Goal: Task Accomplishment & Management: Complete application form

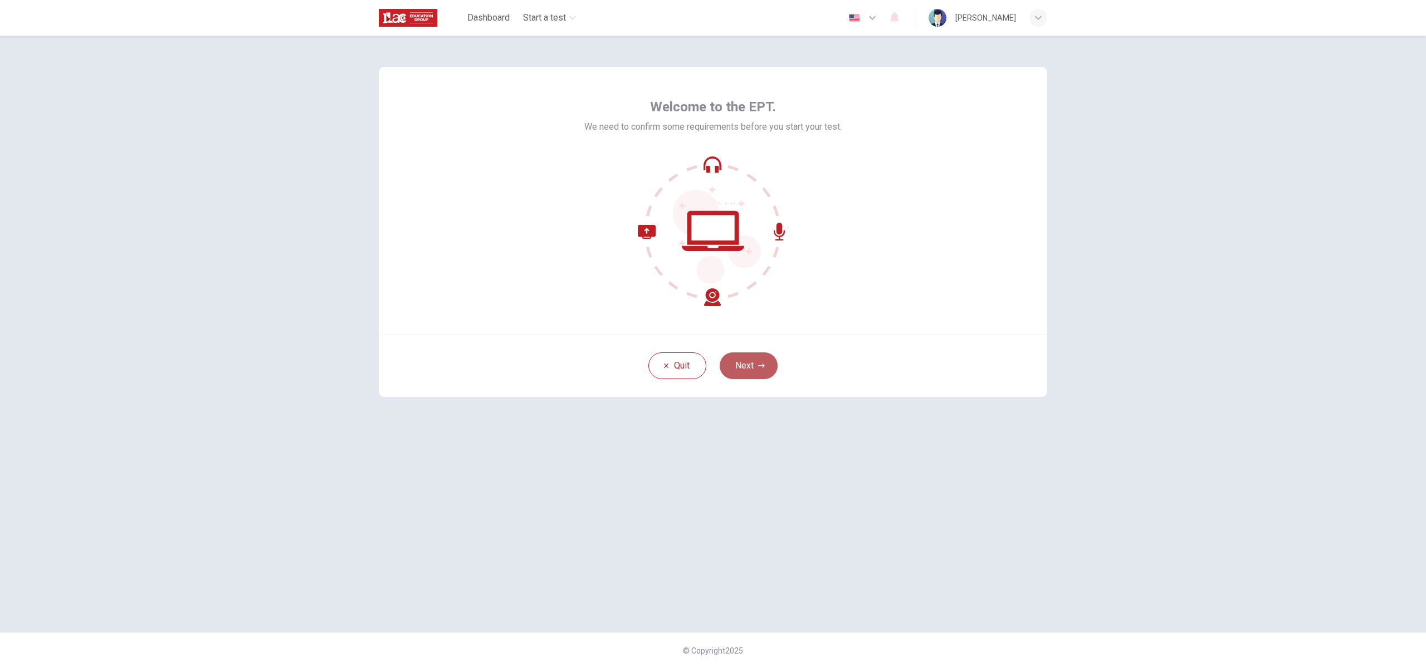
click at [760, 366] on icon "button" at bounding box center [761, 366] width 7 height 7
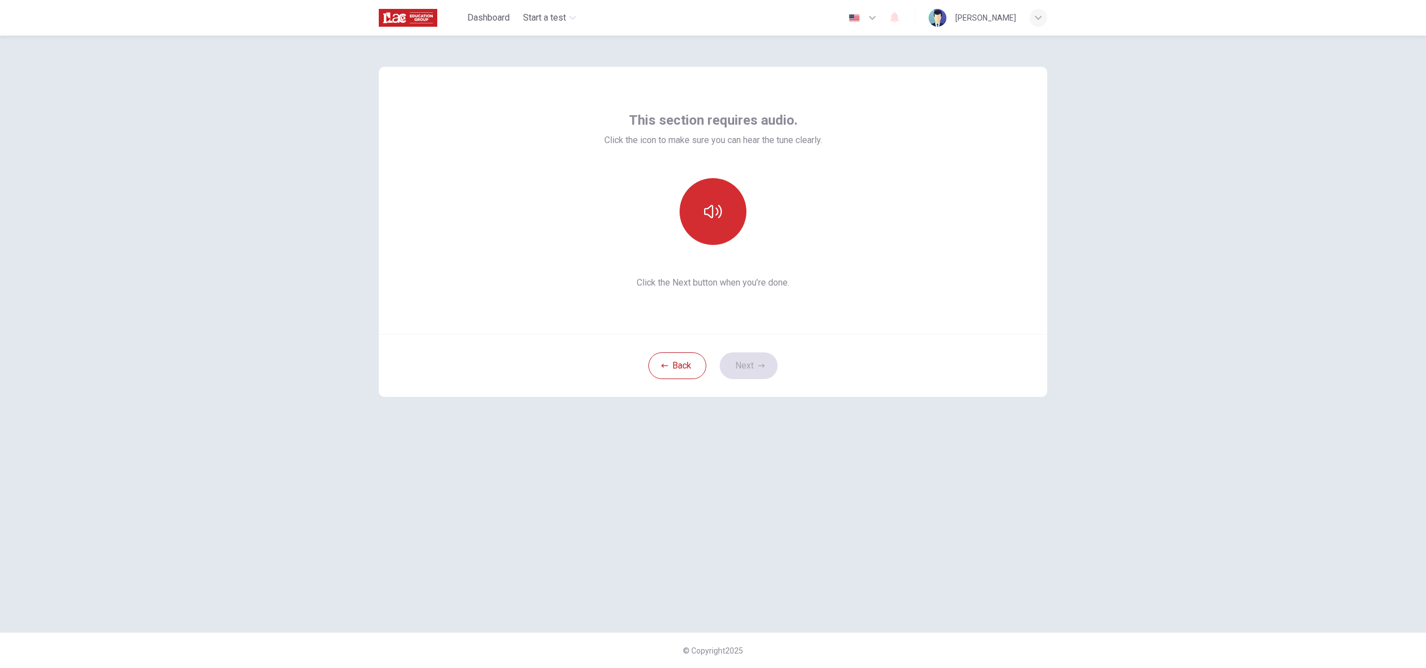
click at [728, 216] on button "button" at bounding box center [712, 211] width 67 height 67
click at [763, 360] on button "Next" at bounding box center [749, 366] width 58 height 27
click at [724, 226] on h6 "Record" at bounding box center [713, 221] width 25 height 13
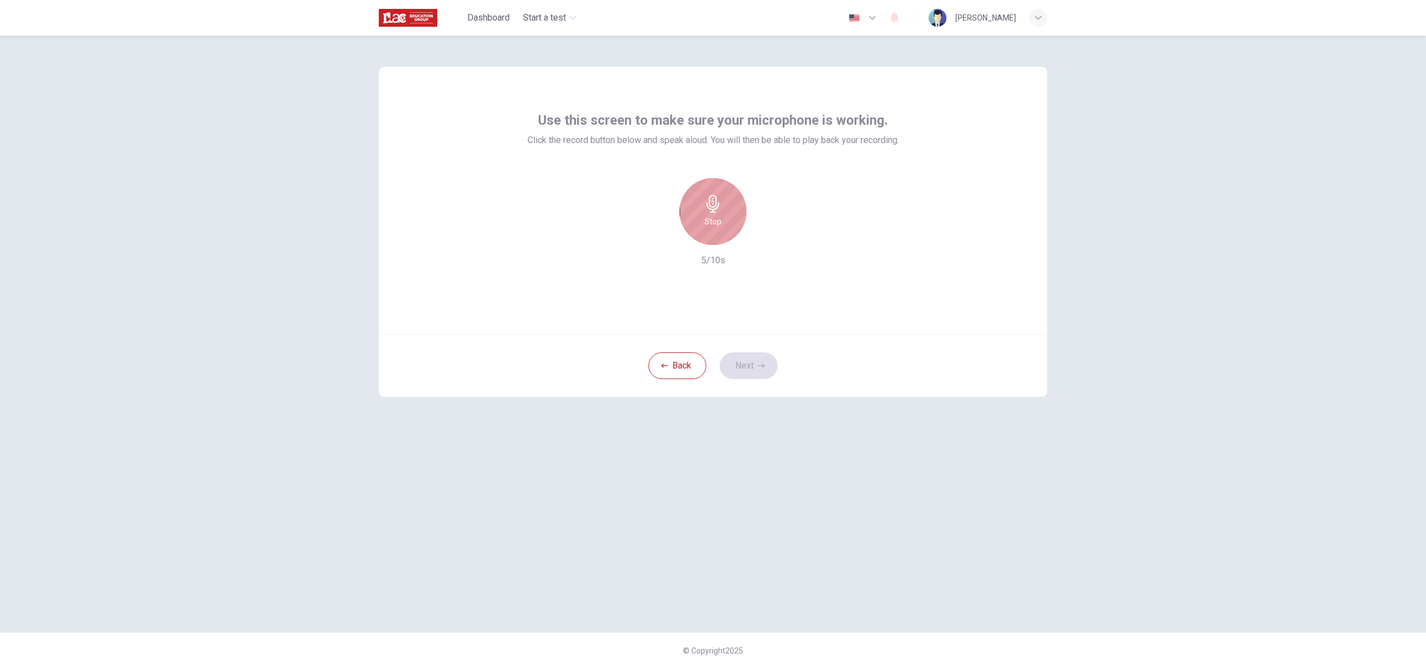
click at [732, 205] on div "Stop" at bounding box center [712, 211] width 67 height 67
click at [767, 231] on icon "button" at bounding box center [764, 236] width 11 height 11
click at [758, 367] on icon "button" at bounding box center [761, 366] width 7 height 7
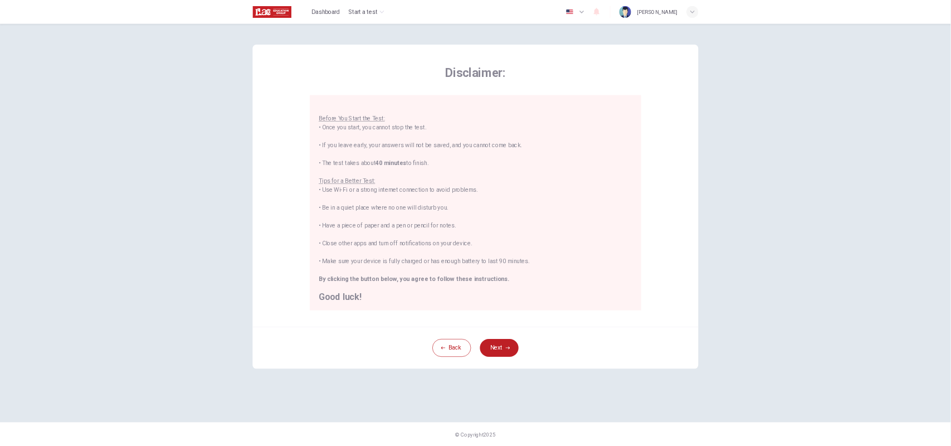
scroll to position [13, 0]
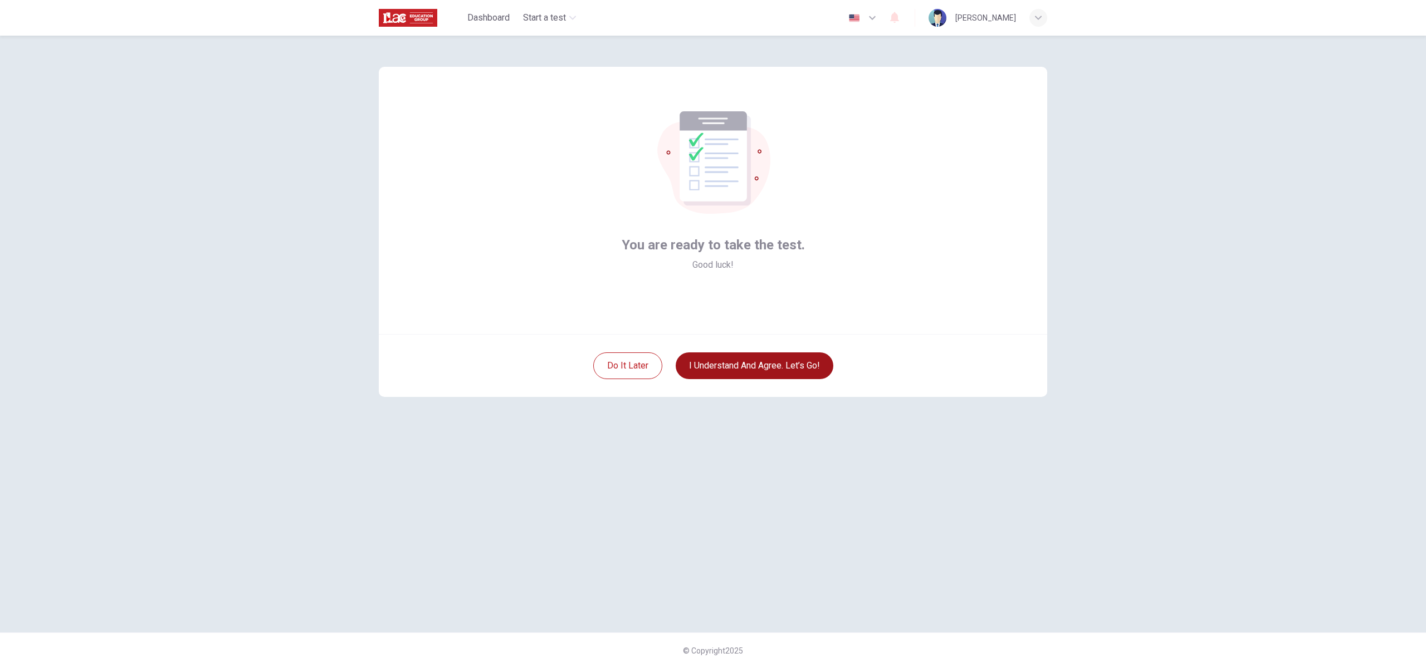
click at [754, 370] on button "I understand and agree. Let’s go!" at bounding box center [755, 366] width 158 height 27
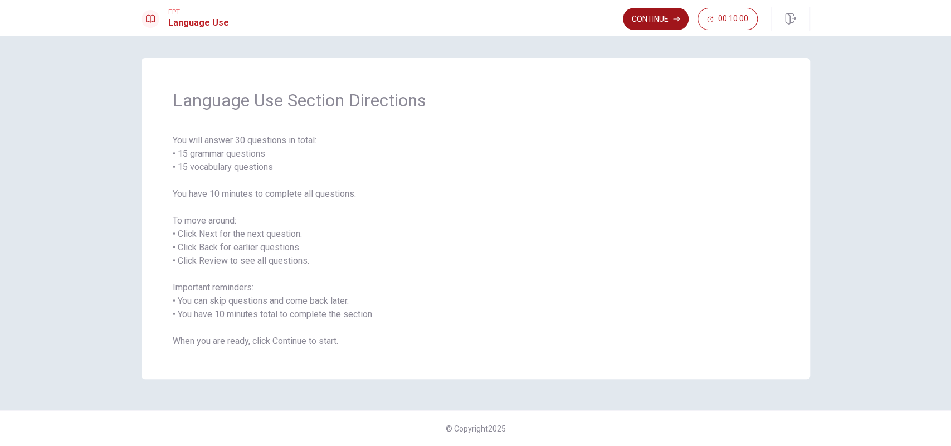
click at [639, 21] on button "Continue" at bounding box center [656, 19] width 66 height 22
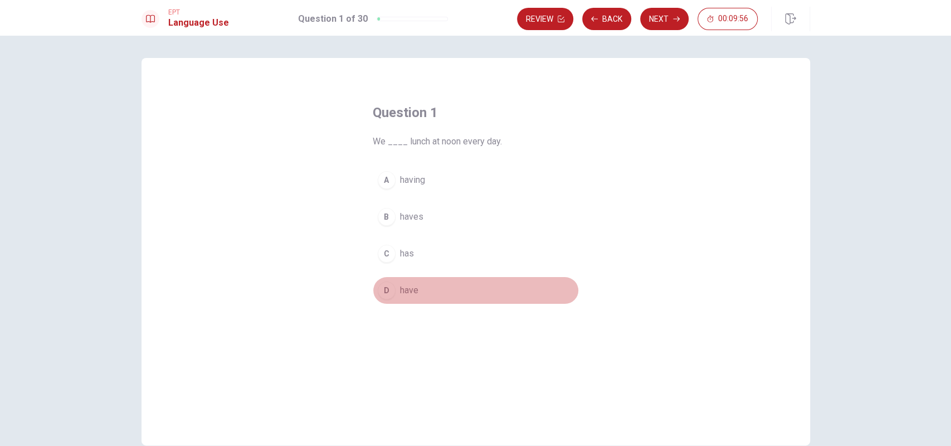
click at [385, 290] on div "D" at bounding box center [387, 290] width 18 height 18
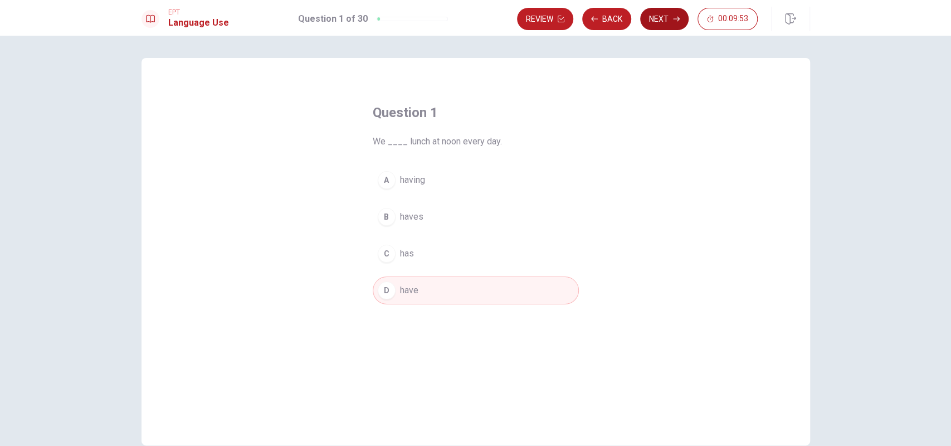
click at [655, 21] on button "Next" at bounding box center [664, 19] width 48 height 22
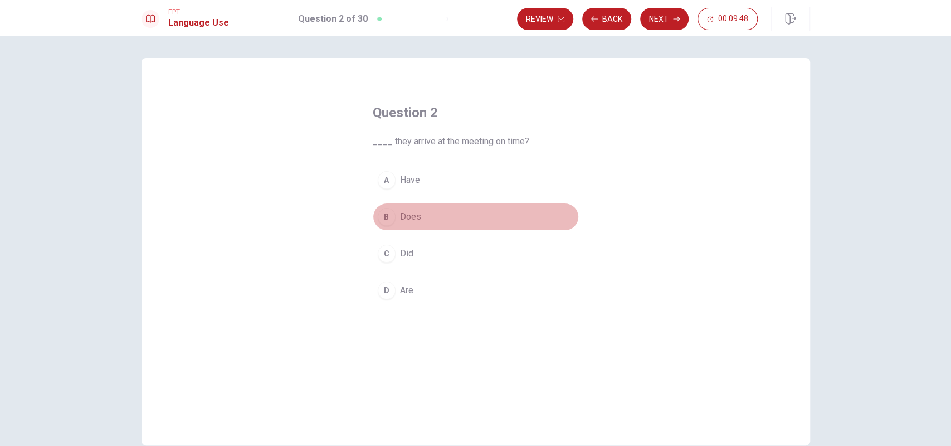
click at [409, 215] on span "Does" at bounding box center [410, 216] width 21 height 13
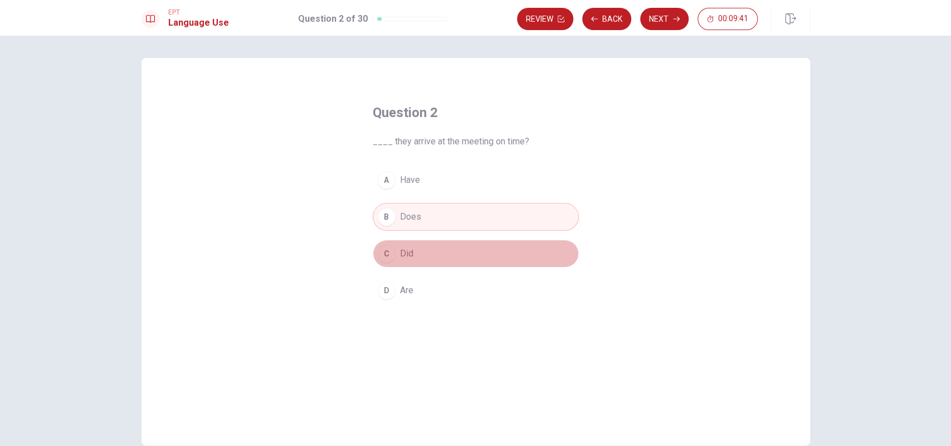
click at [406, 248] on span "Did" at bounding box center [406, 253] width 13 height 13
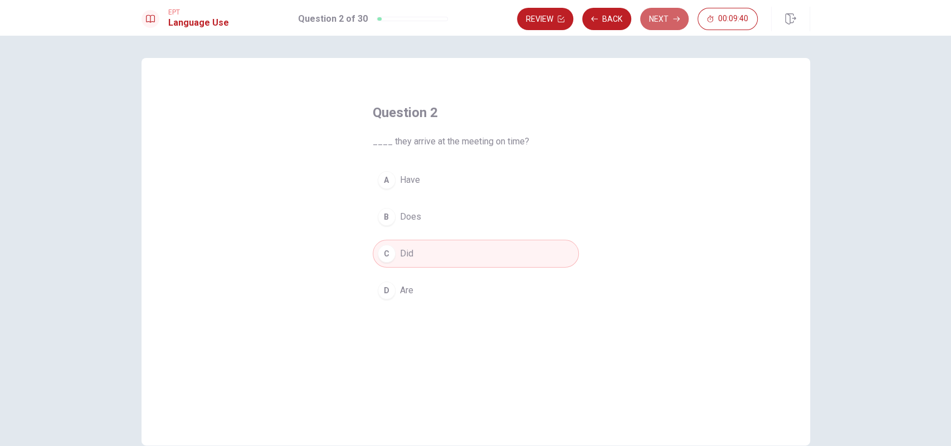
click at [671, 26] on button "Next" at bounding box center [664, 19] width 48 height 22
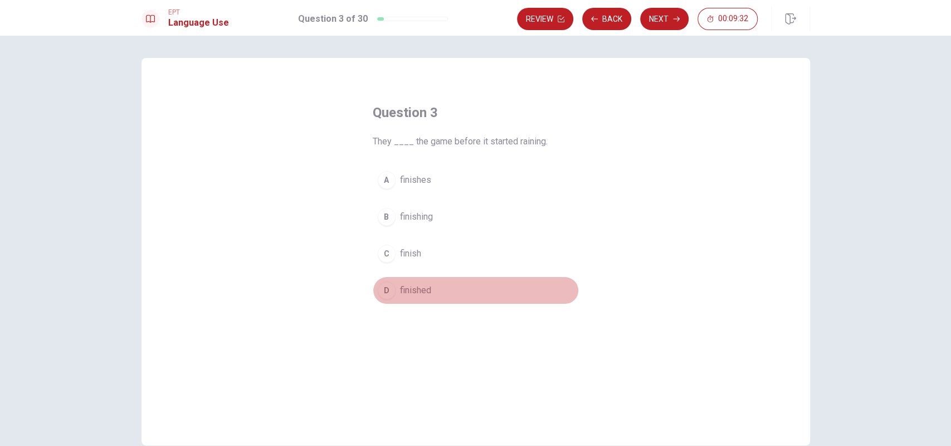
click at [408, 286] on span "finished" at bounding box center [415, 289] width 31 height 13
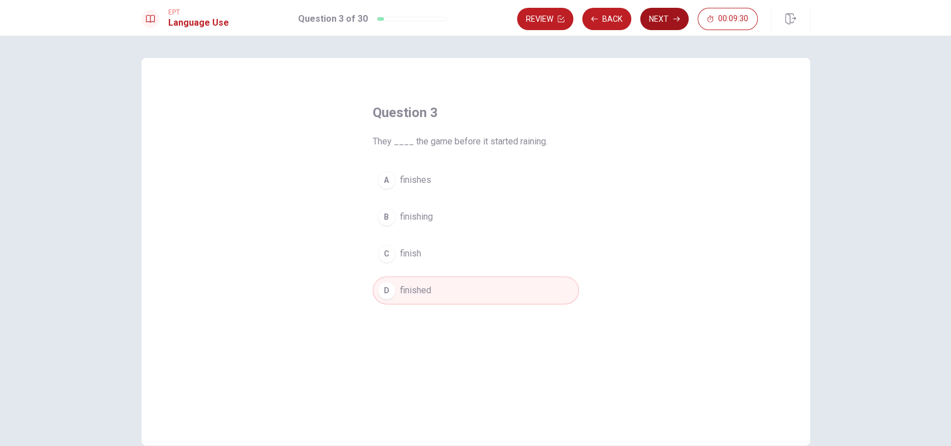
click at [666, 28] on button "Next" at bounding box center [664, 19] width 48 height 22
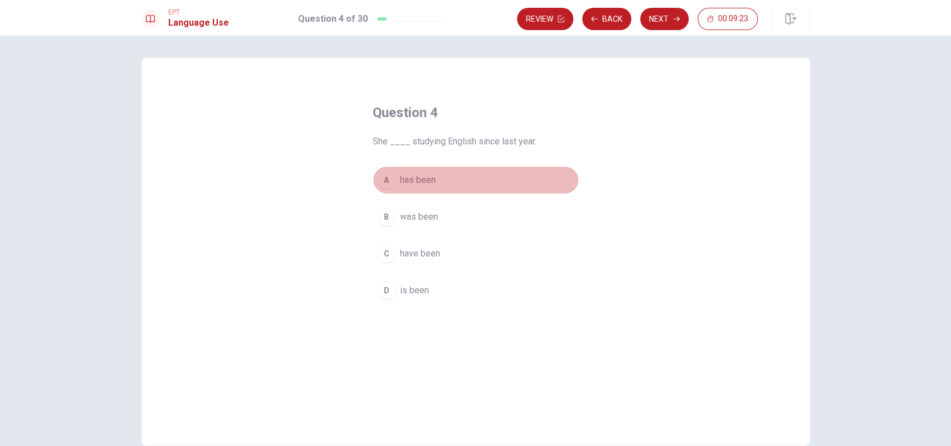
click at [415, 184] on span "has been" at bounding box center [418, 179] width 36 height 13
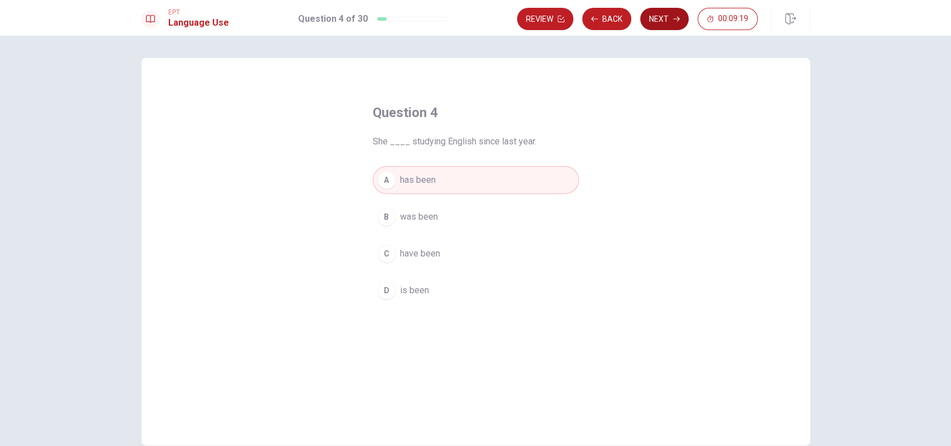
click at [667, 28] on button "Next" at bounding box center [664, 19] width 48 height 22
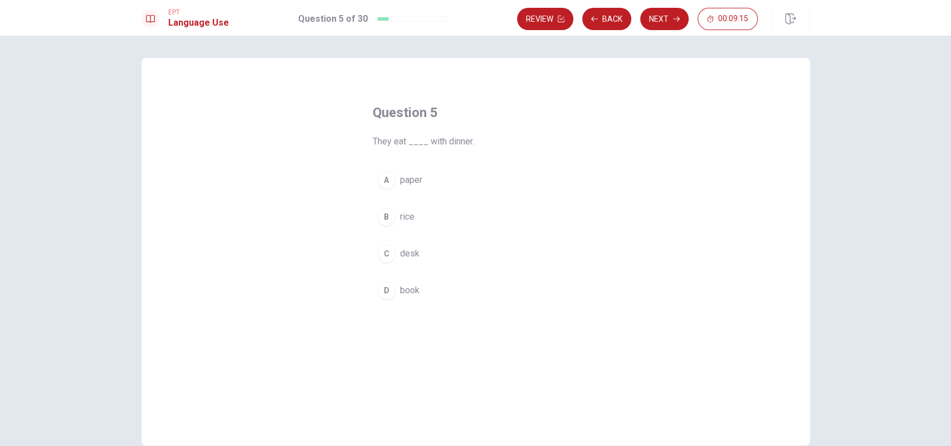
click at [409, 218] on span "rice" at bounding box center [407, 216] width 14 height 13
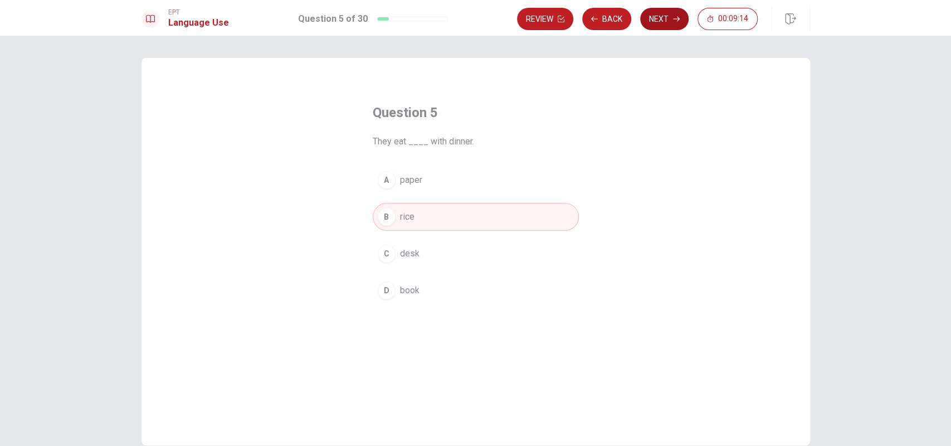
click at [679, 19] on icon "button" at bounding box center [676, 19] width 7 height 5
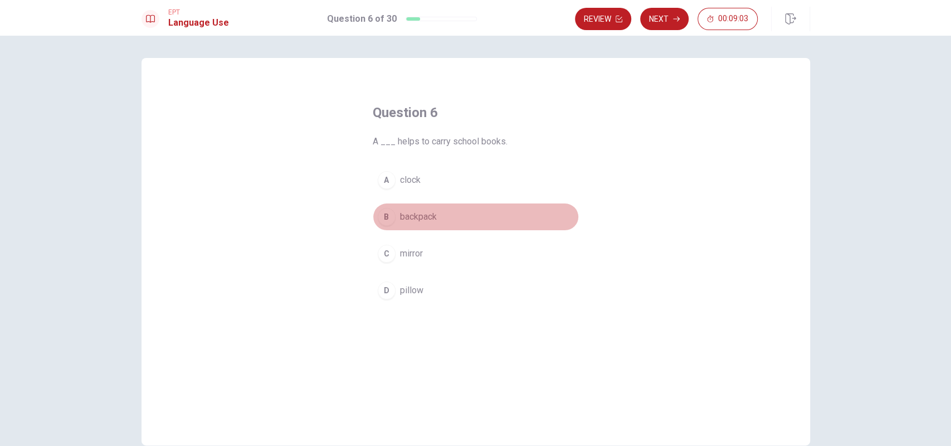
click at [423, 217] on span "backpack" at bounding box center [418, 216] width 37 height 13
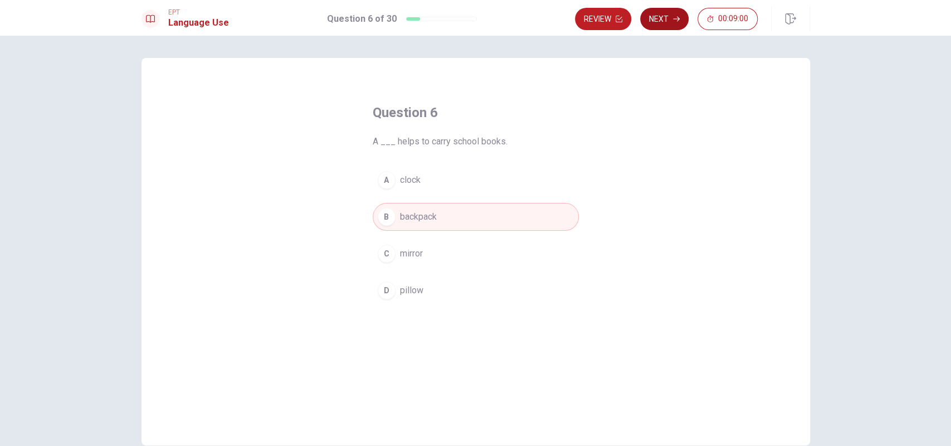
click at [664, 27] on button "Next" at bounding box center [664, 19] width 48 height 22
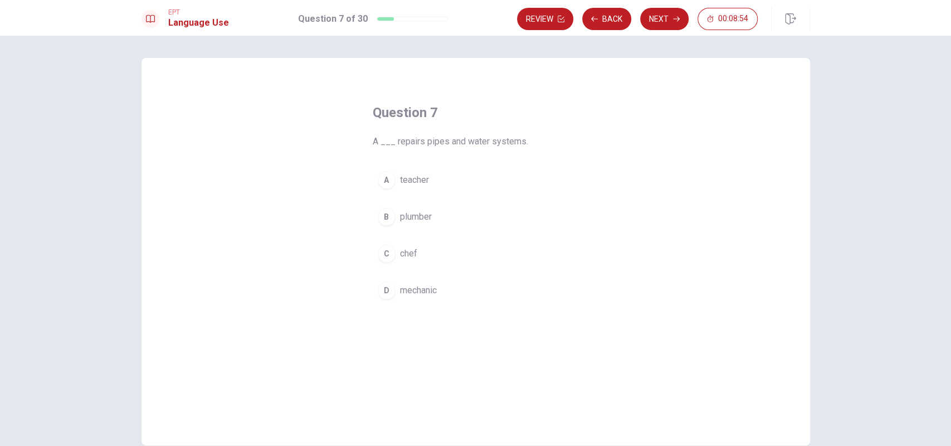
click at [421, 219] on span "plumber" at bounding box center [416, 216] width 32 height 13
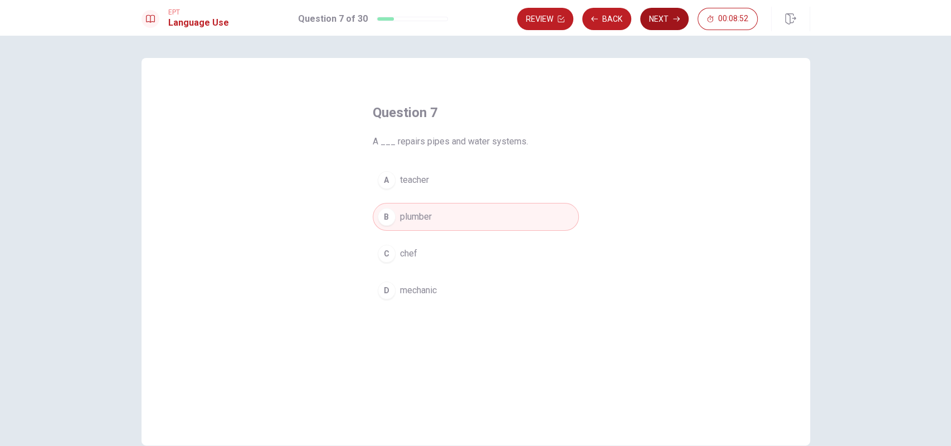
click at [672, 22] on button "Next" at bounding box center [664, 19] width 48 height 22
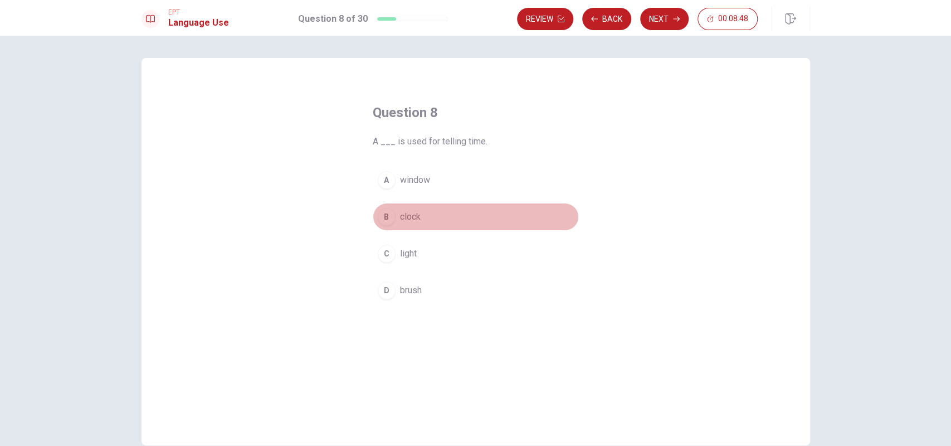
click at [413, 218] on span "clock" at bounding box center [410, 216] width 21 height 13
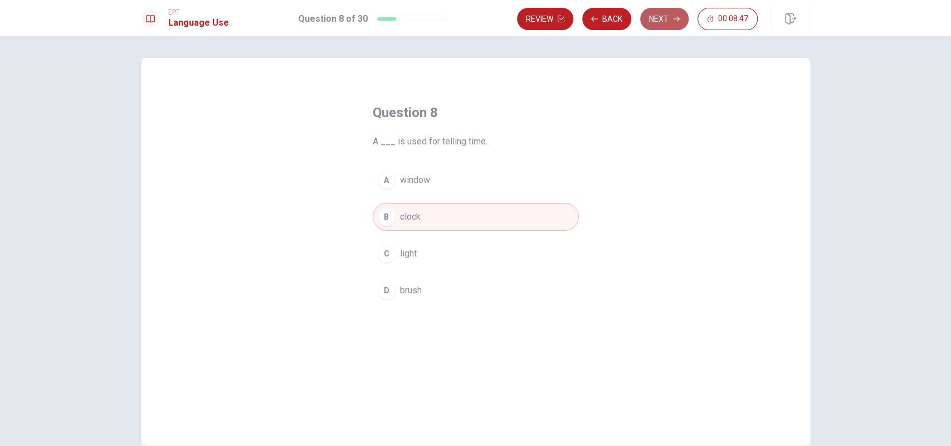
click at [678, 14] on button "Next" at bounding box center [664, 19] width 48 height 22
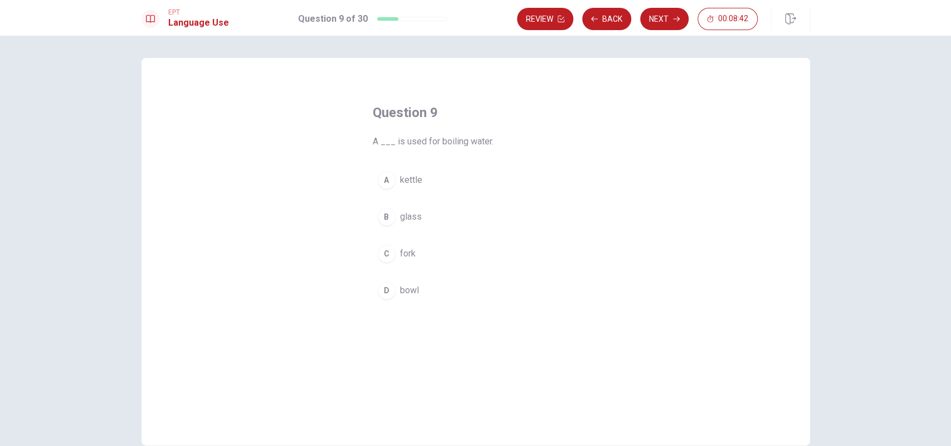
click at [412, 182] on span "kettle" at bounding box center [411, 179] width 22 height 13
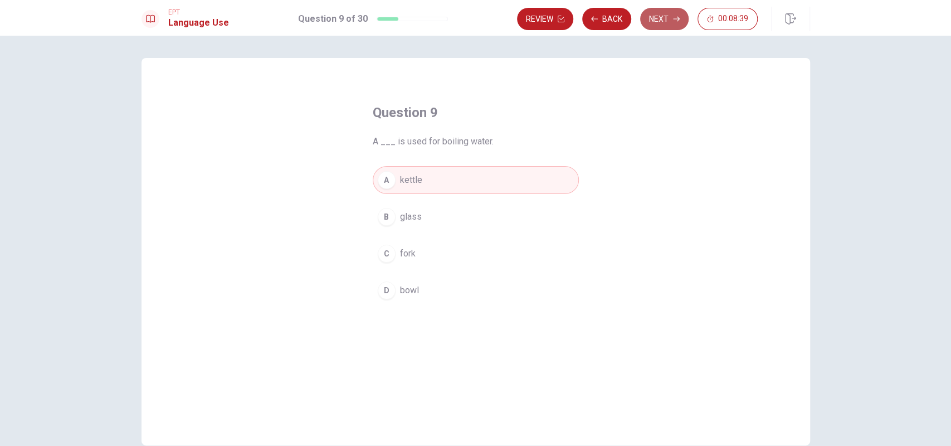
click at [671, 28] on button "Next" at bounding box center [664, 19] width 48 height 22
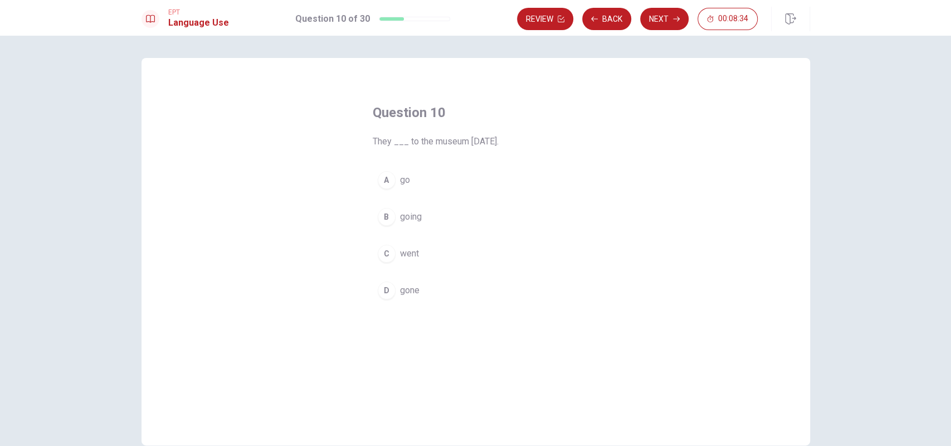
click at [409, 257] on span "went" at bounding box center [409, 253] width 19 height 13
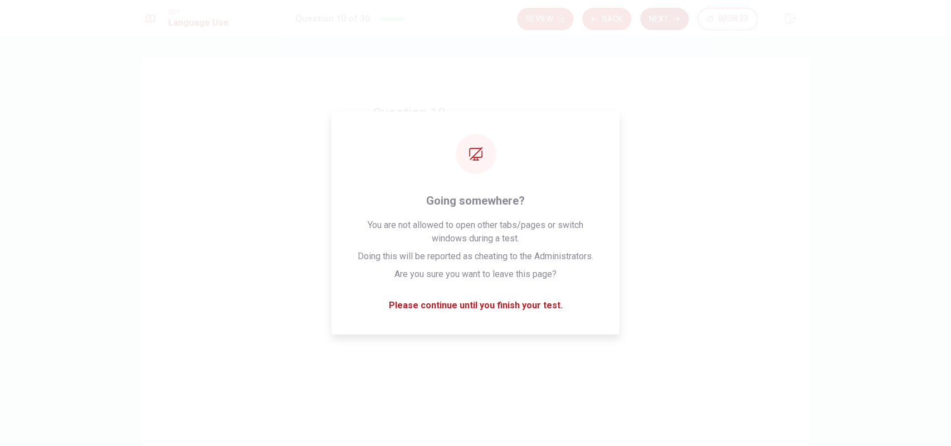
click at [661, 25] on button "Next" at bounding box center [664, 19] width 48 height 22
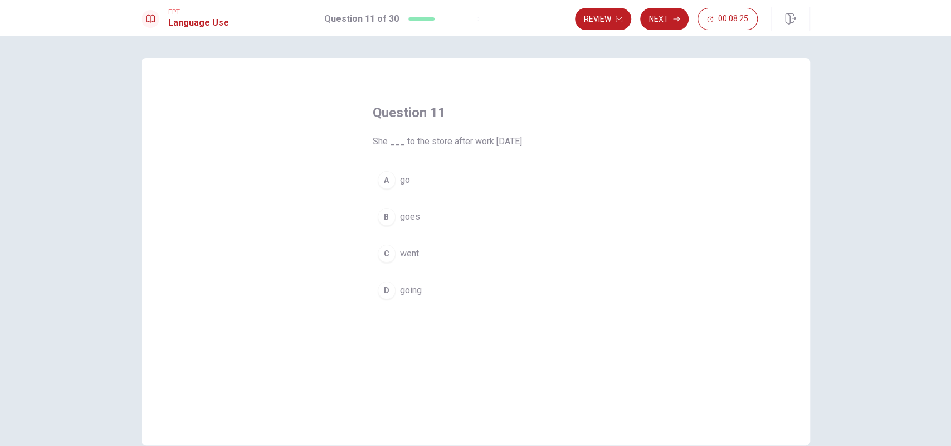
click at [408, 252] on span "went" at bounding box center [409, 253] width 19 height 13
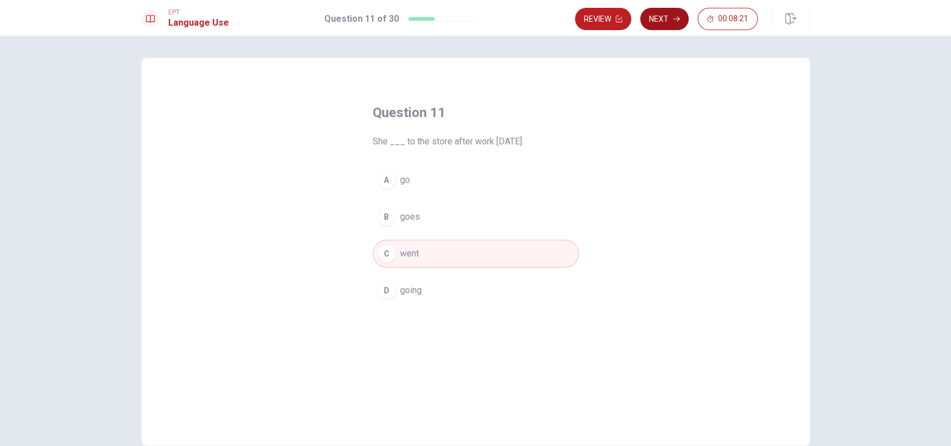
click at [663, 21] on button "Next" at bounding box center [664, 19] width 48 height 22
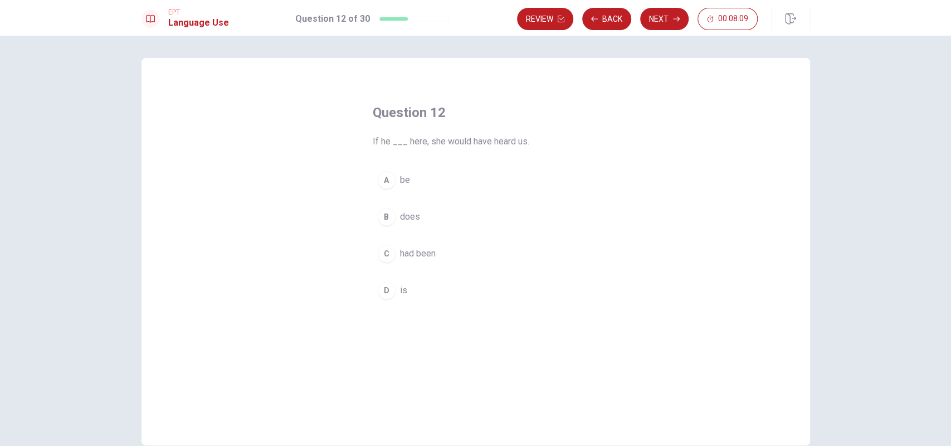
click at [414, 254] on span "had been" at bounding box center [418, 253] width 36 height 13
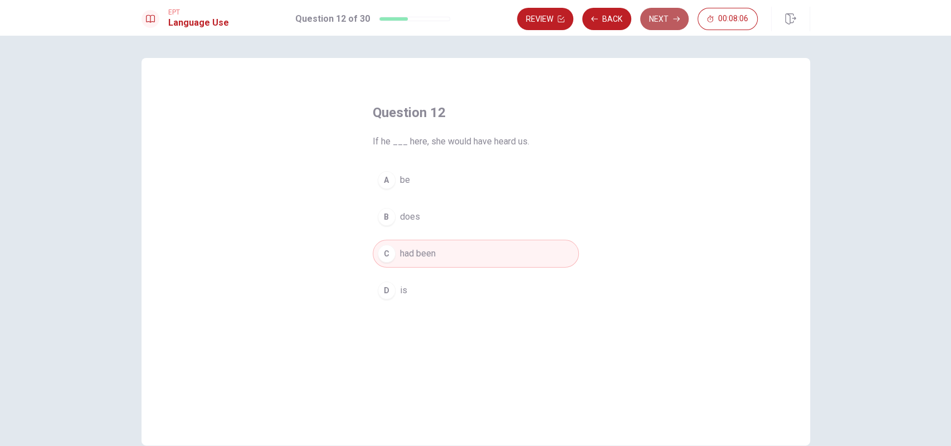
click at [672, 22] on button "Next" at bounding box center [664, 19] width 48 height 22
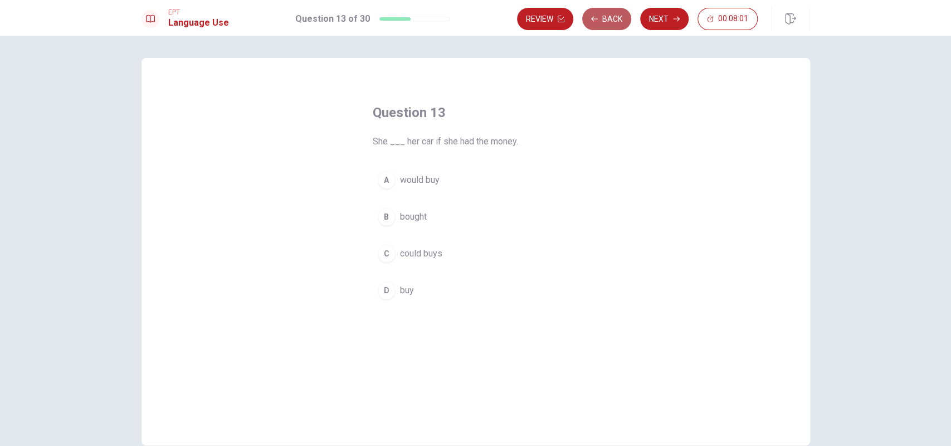
click at [608, 19] on button "Back" at bounding box center [606, 19] width 49 height 22
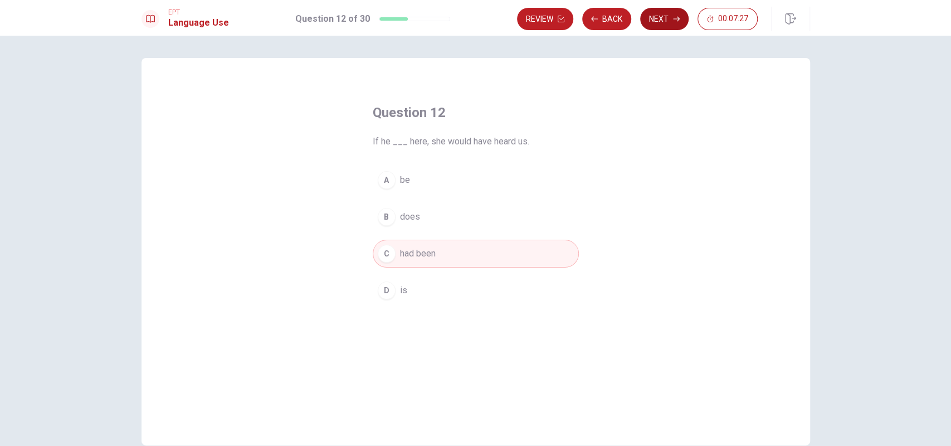
click at [652, 24] on button "Next" at bounding box center [664, 19] width 48 height 22
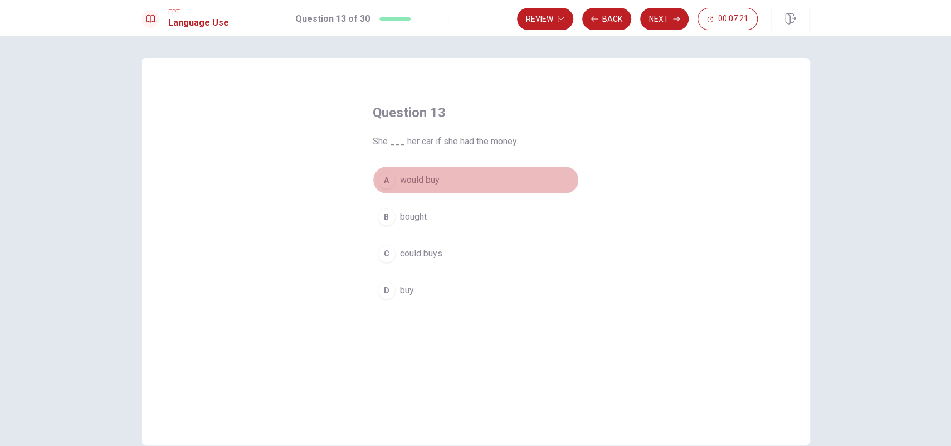
click at [395, 184] on button "A would buy" at bounding box center [476, 180] width 206 height 28
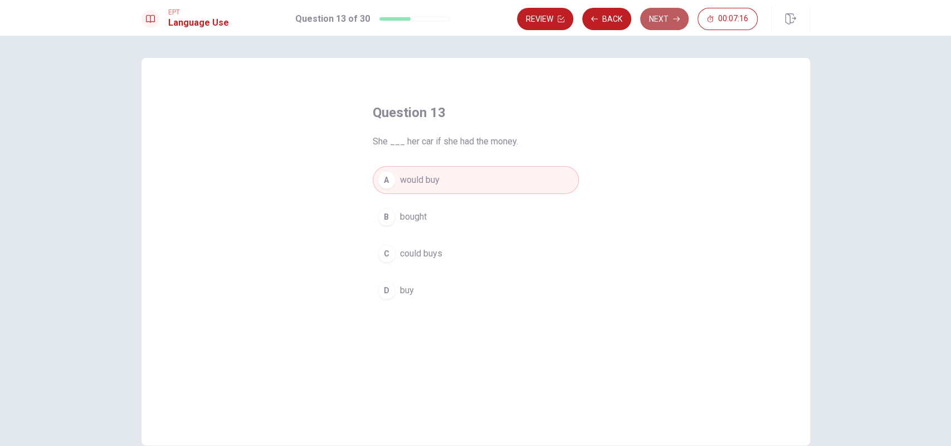
click at [661, 17] on button "Next" at bounding box center [664, 19] width 48 height 22
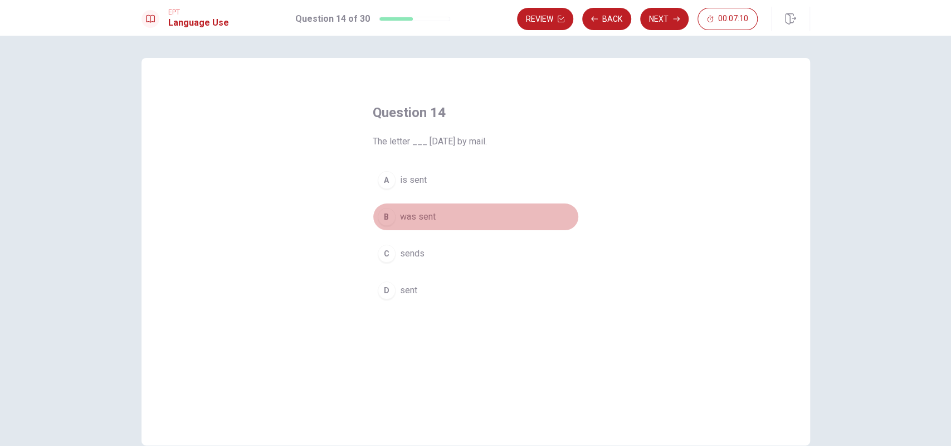
click at [414, 223] on button "B was sent" at bounding box center [476, 217] width 206 height 28
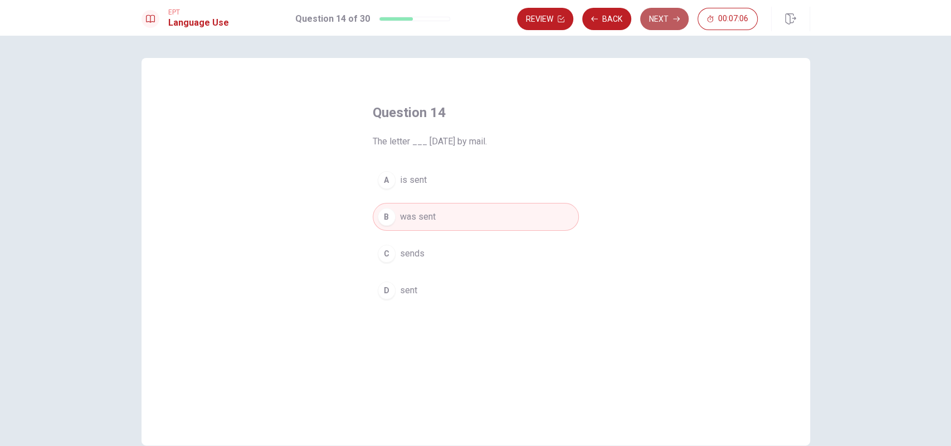
click at [665, 28] on button "Next" at bounding box center [664, 19] width 48 height 22
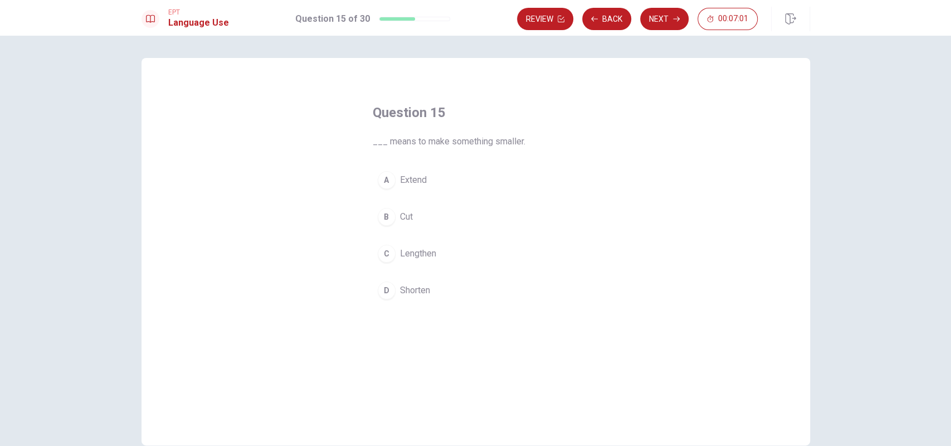
click at [405, 292] on span "Shorten" at bounding box center [415, 289] width 30 height 13
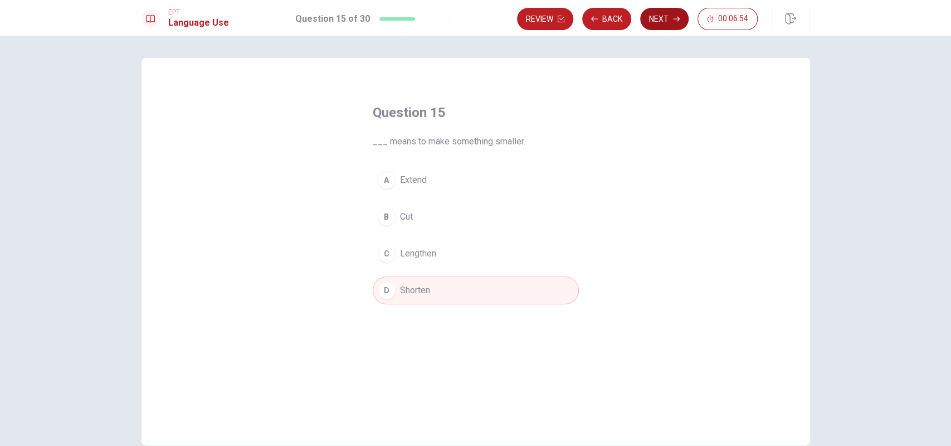
click at [671, 11] on button "Next" at bounding box center [664, 19] width 48 height 22
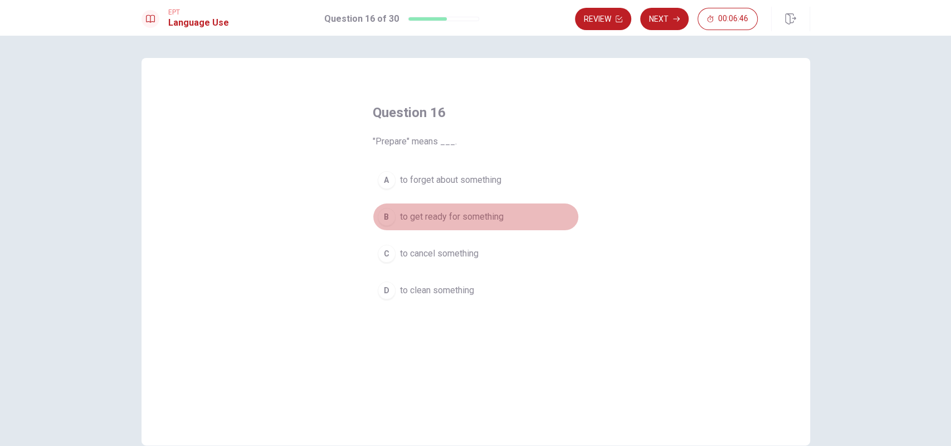
click at [471, 220] on span "to get ready for something" at bounding box center [452, 216] width 104 height 13
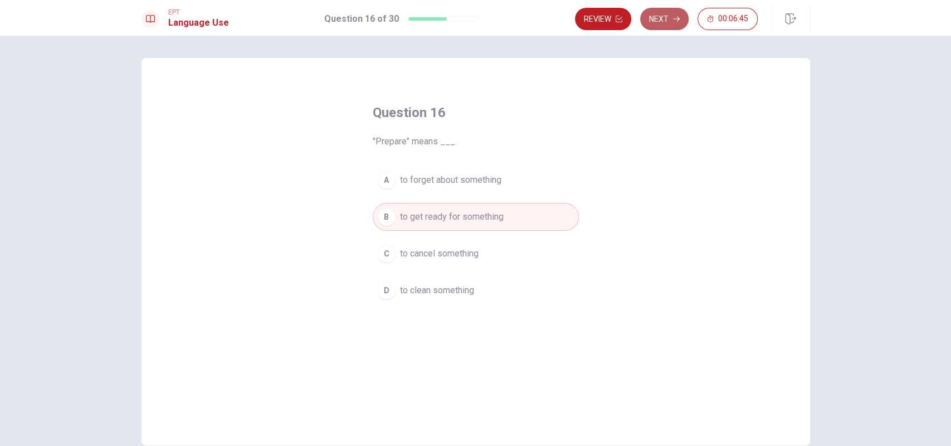
click at [664, 17] on button "Next" at bounding box center [664, 19] width 48 height 22
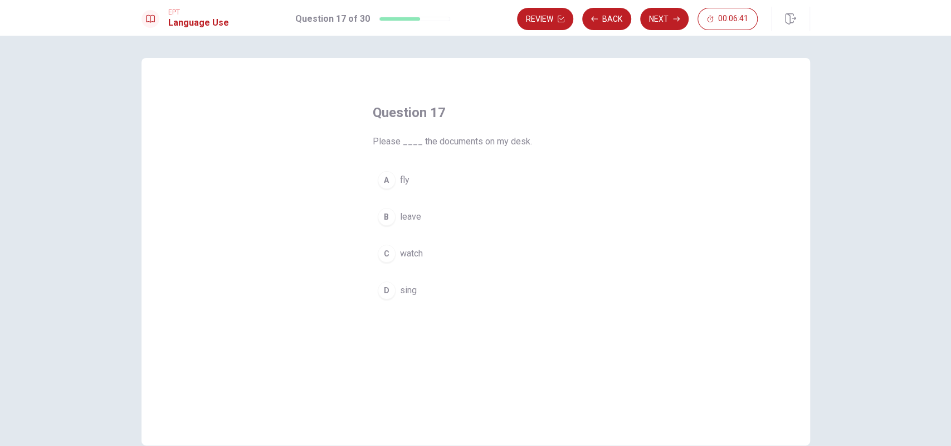
click at [400, 214] on span "leave" at bounding box center [410, 216] width 21 height 13
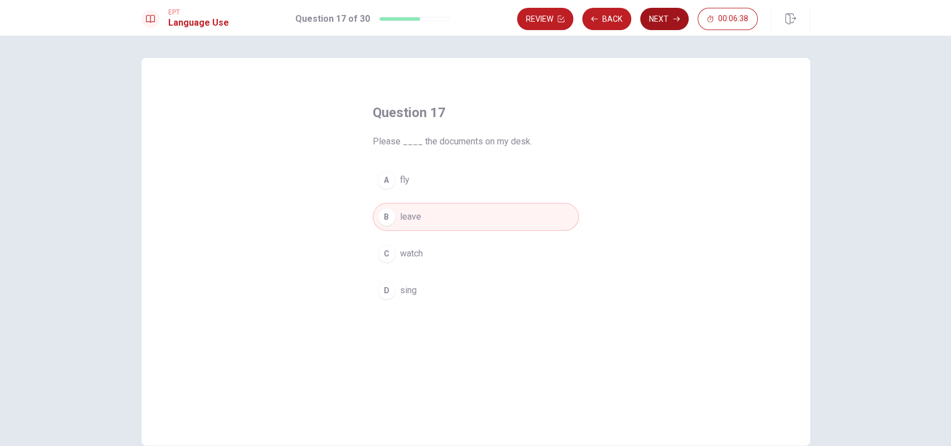
click at [684, 18] on button "Next" at bounding box center [664, 19] width 48 height 22
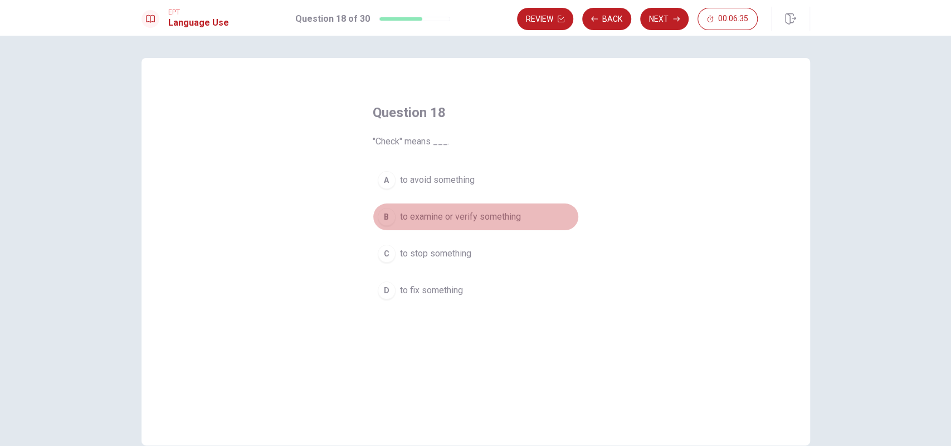
click at [478, 220] on span "to examine or verify something" at bounding box center [460, 216] width 121 height 13
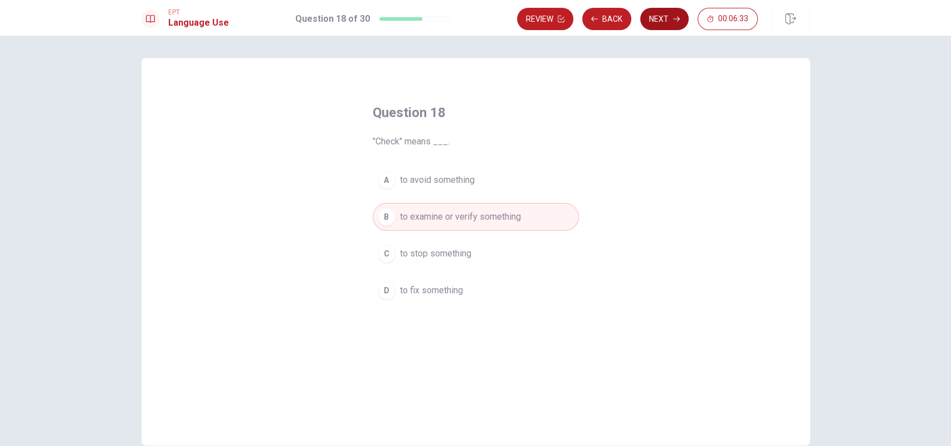
click at [668, 22] on button "Next" at bounding box center [664, 19] width 48 height 22
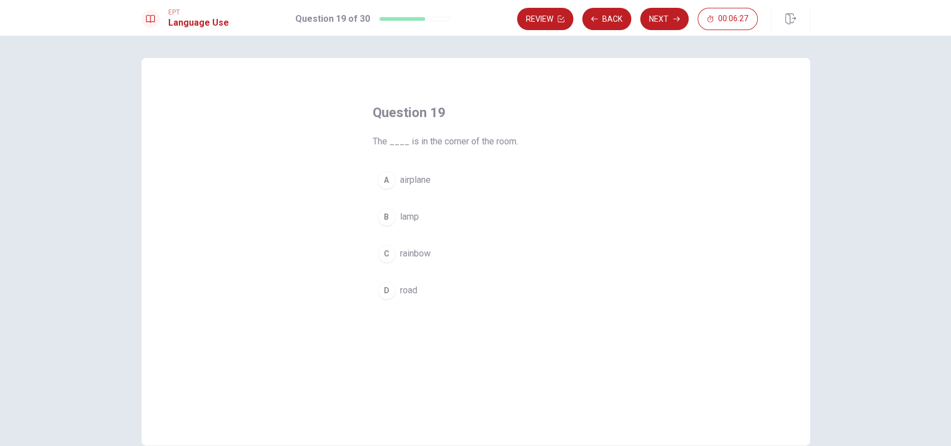
click at [414, 218] on span "lamp" at bounding box center [409, 216] width 19 height 13
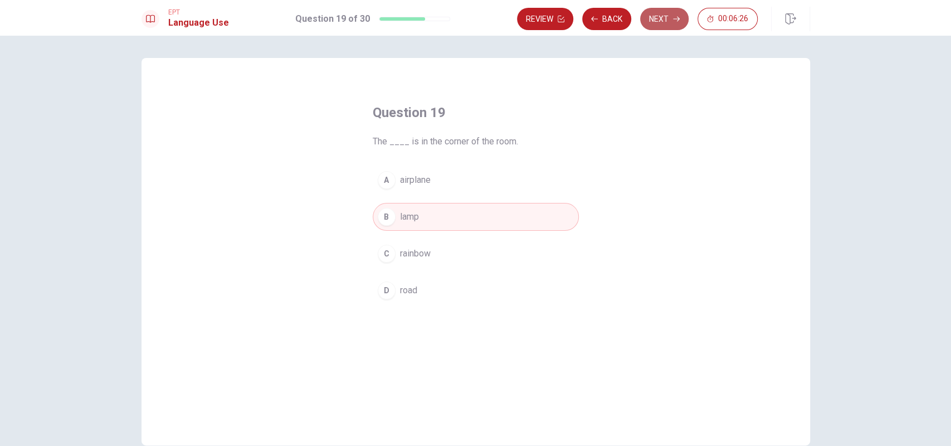
click at [655, 19] on button "Next" at bounding box center [664, 19] width 48 height 22
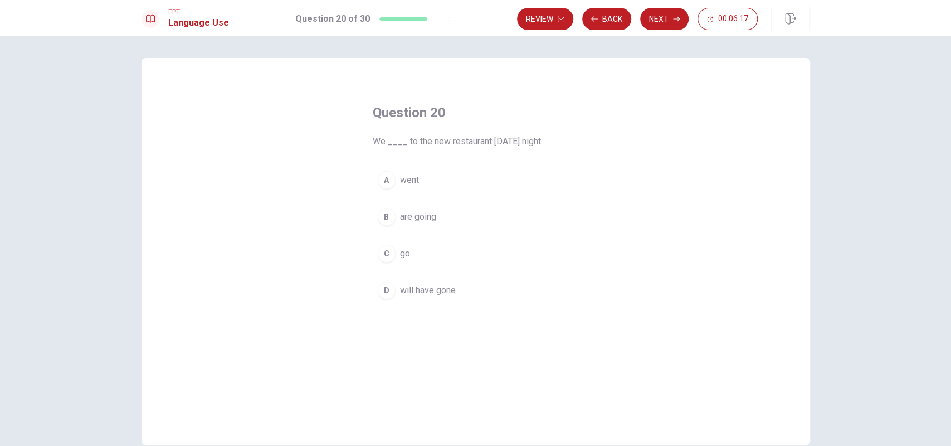
click at [426, 219] on span "are going" at bounding box center [418, 216] width 36 height 13
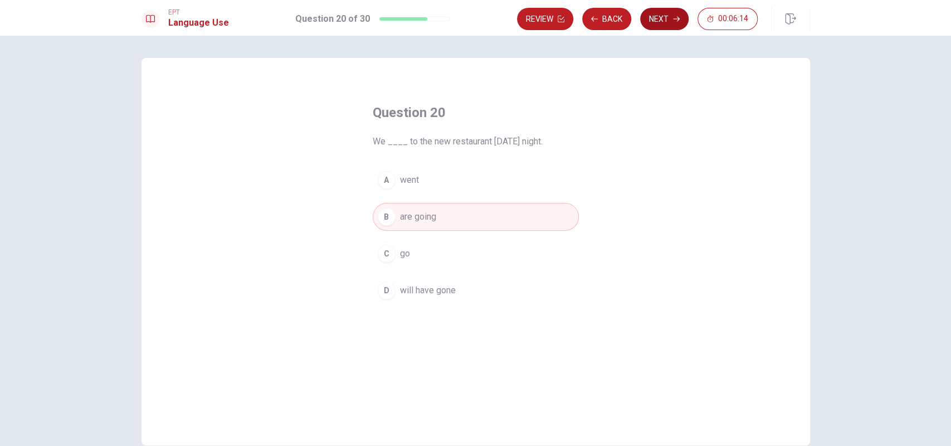
click at [675, 24] on button "Next" at bounding box center [664, 19] width 48 height 22
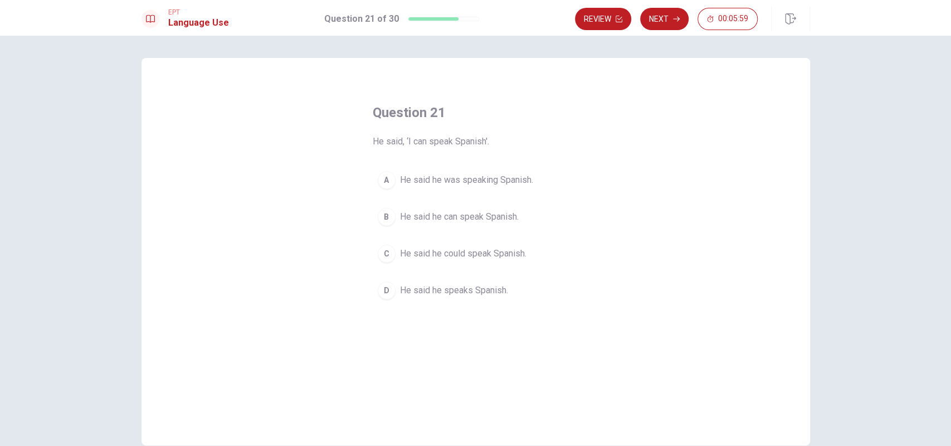
click at [491, 291] on span "He said he speaks Spanish." at bounding box center [454, 289] width 108 height 13
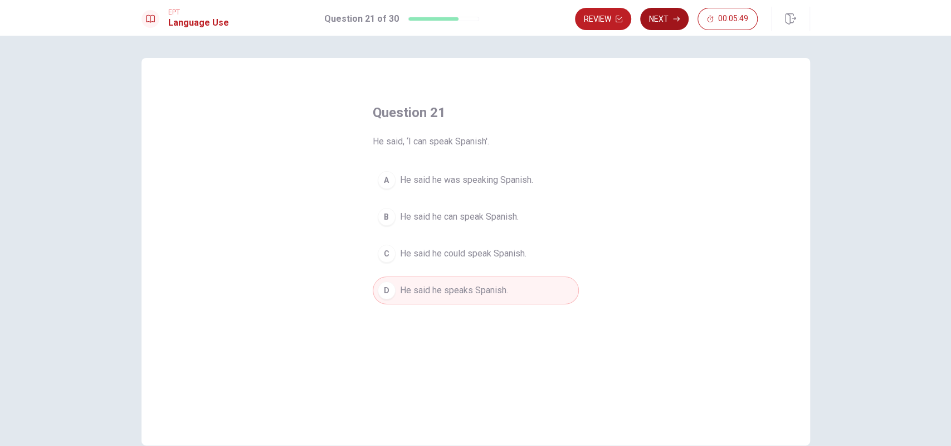
click at [678, 23] on button "Next" at bounding box center [664, 19] width 48 height 22
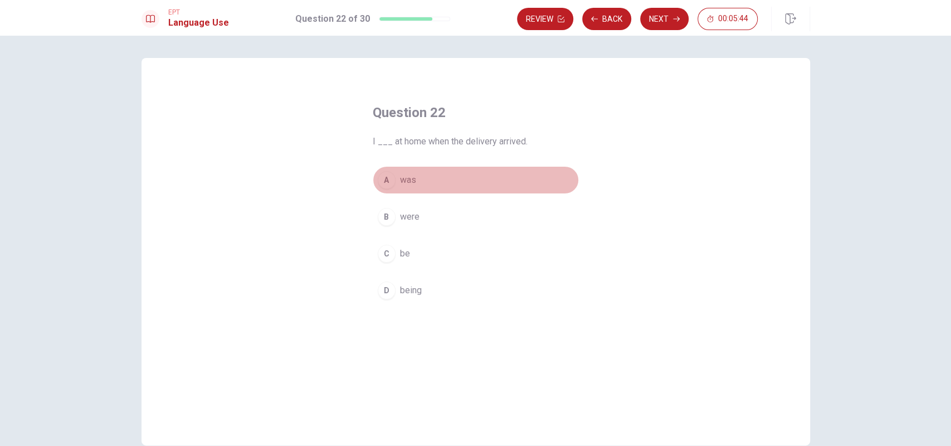
click at [413, 177] on span "was" at bounding box center [408, 179] width 16 height 13
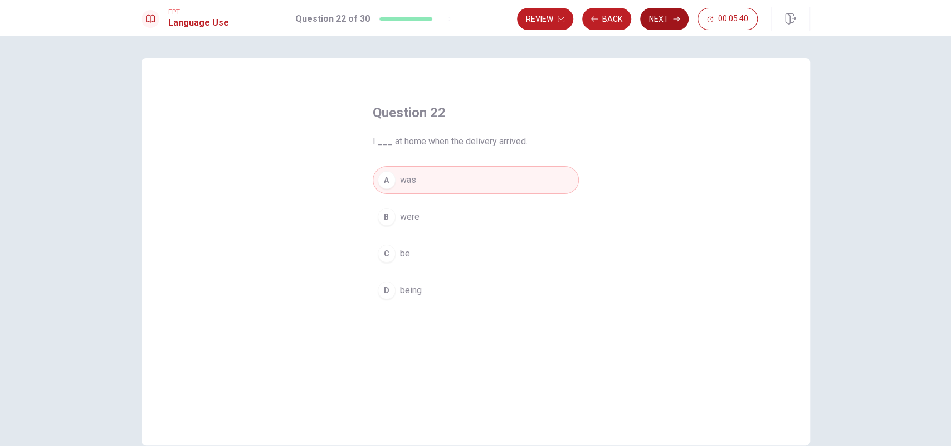
click at [670, 17] on button "Next" at bounding box center [664, 19] width 48 height 22
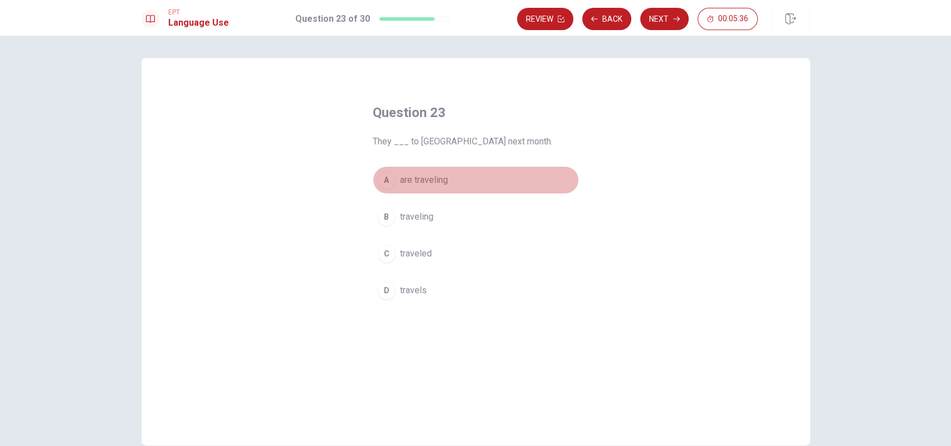
click at [423, 184] on span "are traveling" at bounding box center [424, 179] width 48 height 13
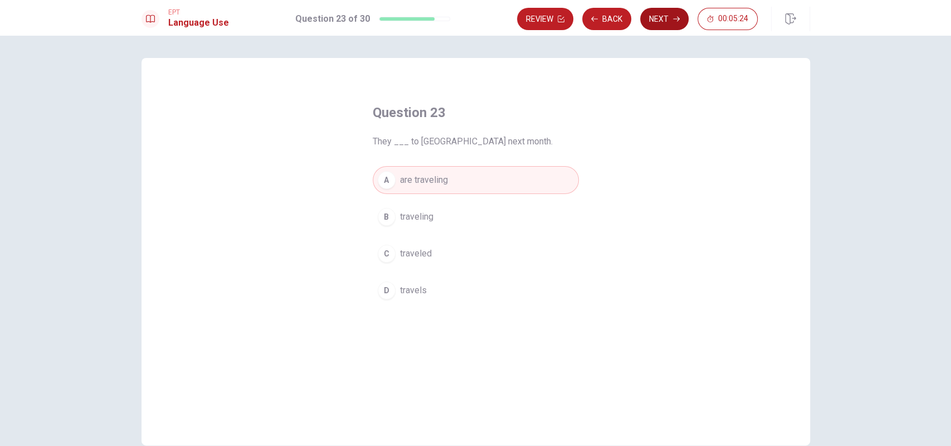
click at [671, 21] on button "Next" at bounding box center [664, 19] width 48 height 22
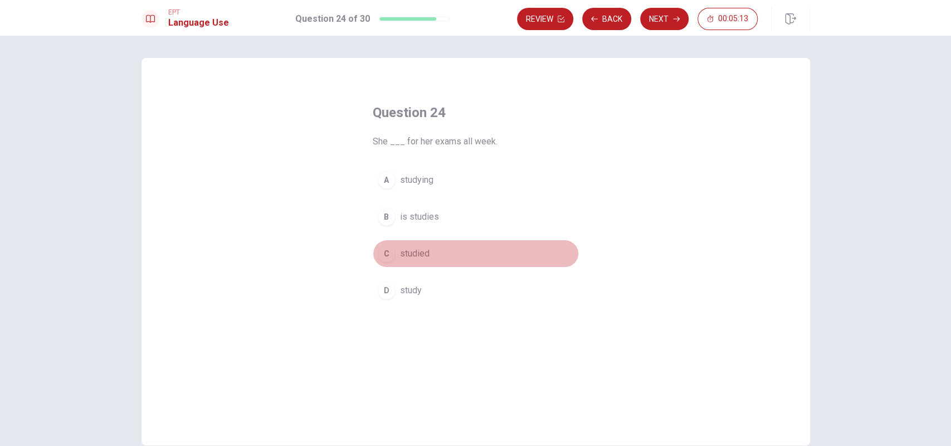
click at [419, 256] on span "studied" at bounding box center [415, 253] width 30 height 13
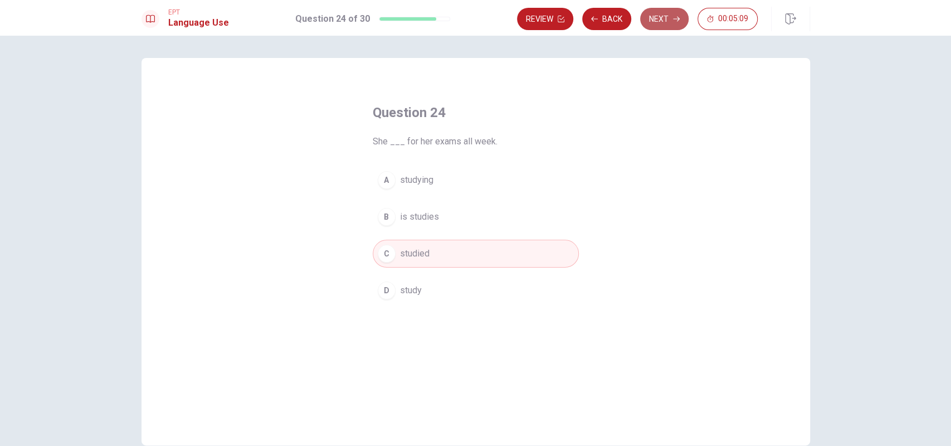
click at [677, 25] on button "Next" at bounding box center [664, 19] width 48 height 22
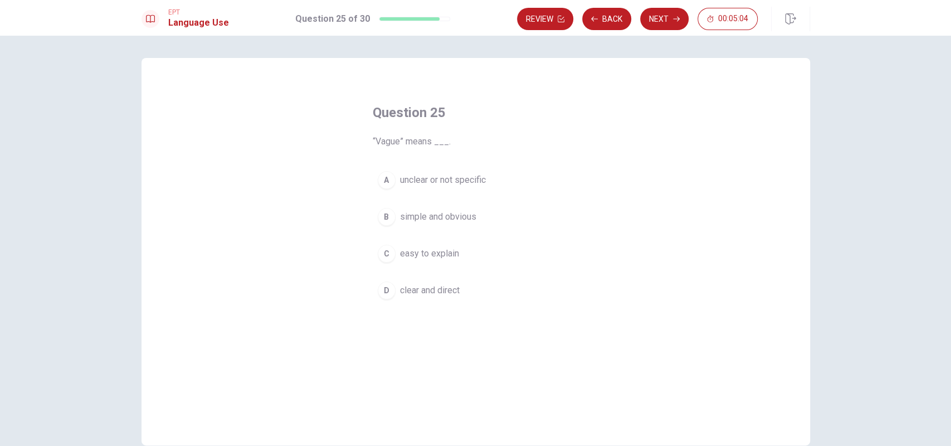
click at [413, 182] on span "unclear or not specific" at bounding box center [443, 179] width 86 height 13
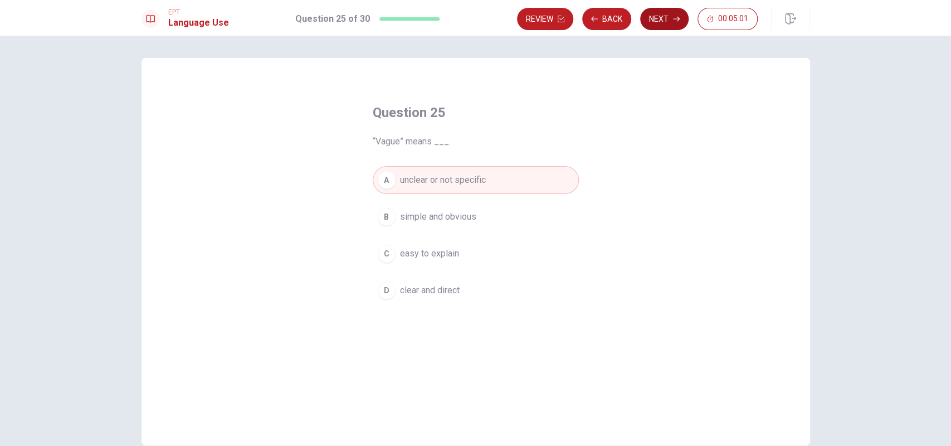
click at [666, 18] on button "Next" at bounding box center [664, 19] width 48 height 22
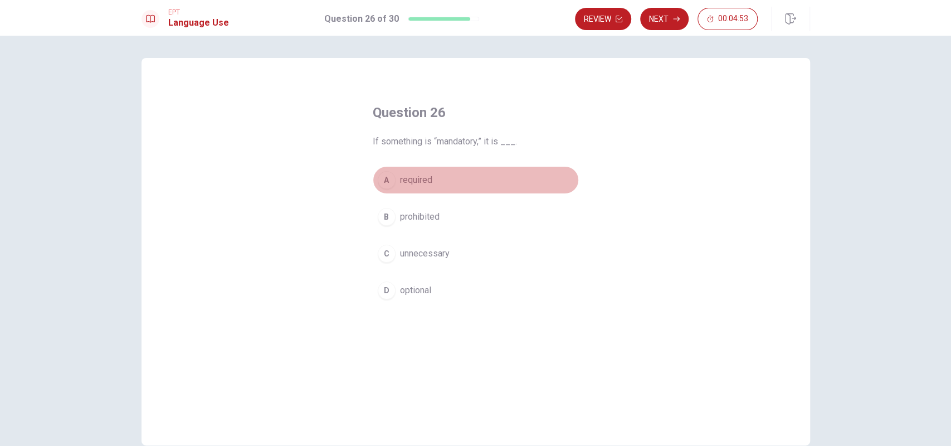
click at [417, 175] on span "required" at bounding box center [416, 179] width 32 height 13
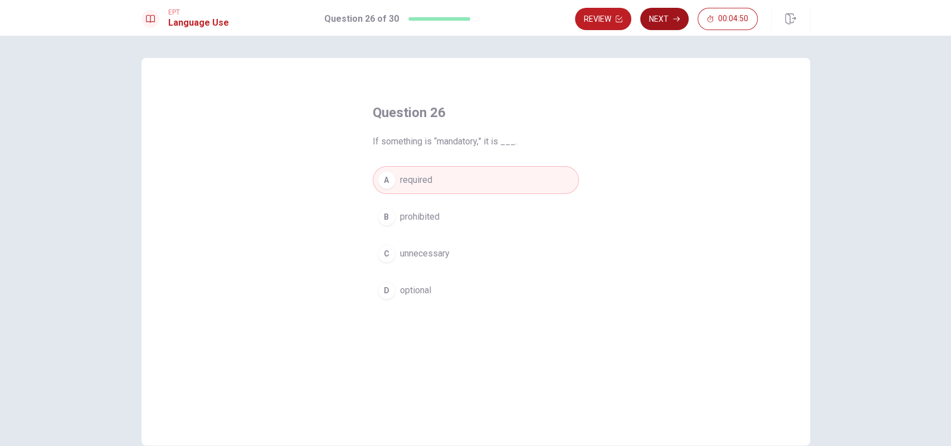
click at [673, 24] on button "Next" at bounding box center [664, 19] width 48 height 22
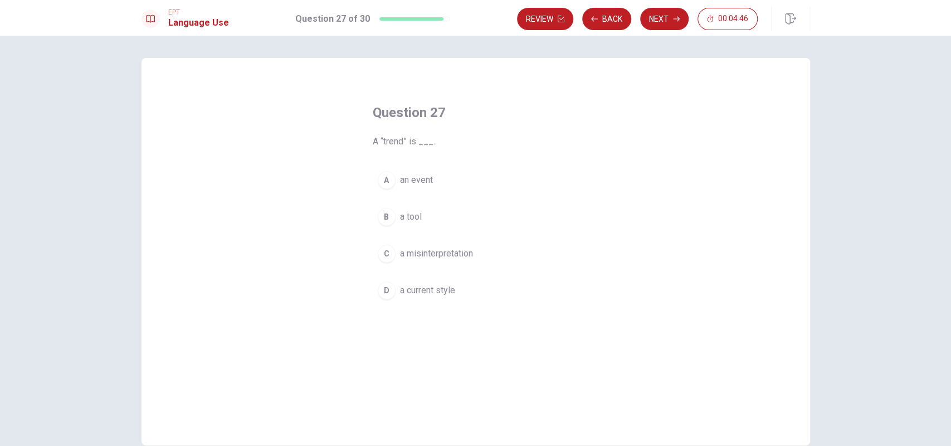
click at [439, 287] on span "a current style" at bounding box center [427, 289] width 55 height 13
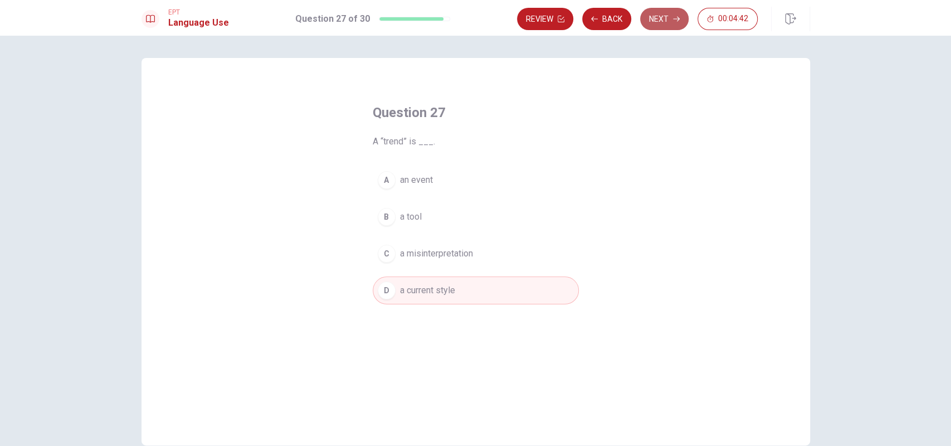
click at [668, 20] on button "Next" at bounding box center [664, 19] width 48 height 22
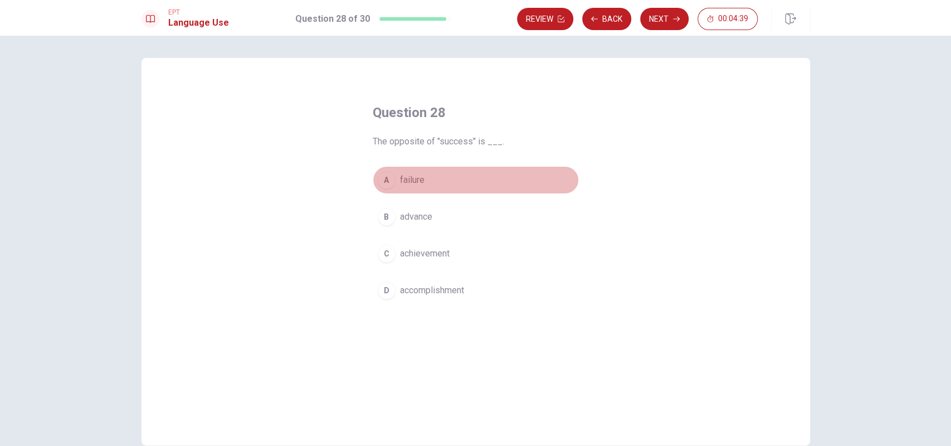
click at [421, 177] on span "failure" at bounding box center [412, 179] width 25 height 13
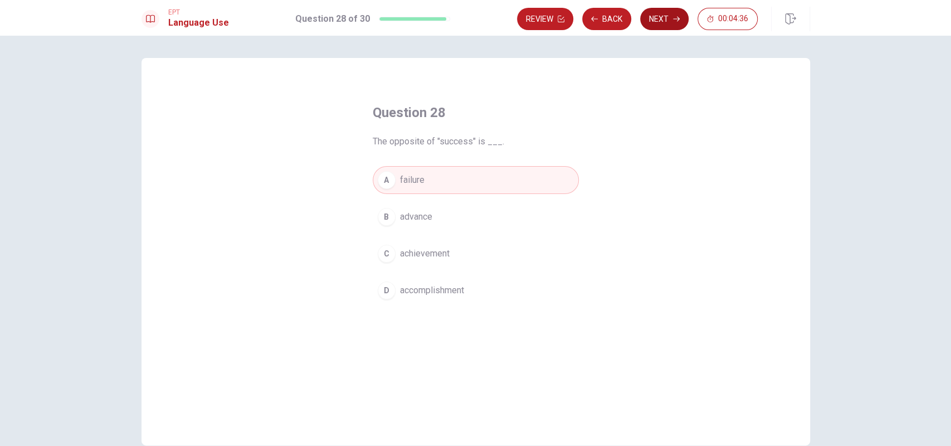
click at [675, 17] on icon "button" at bounding box center [676, 19] width 7 height 7
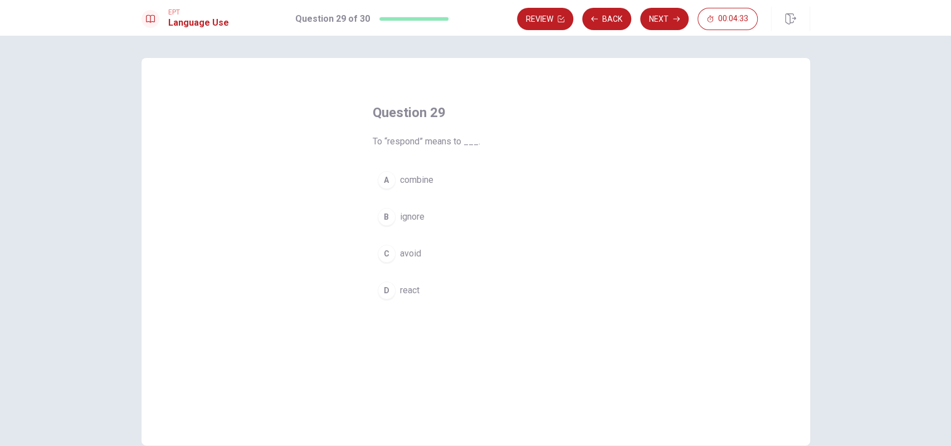
click at [406, 290] on span "react" at bounding box center [409, 289] width 19 height 13
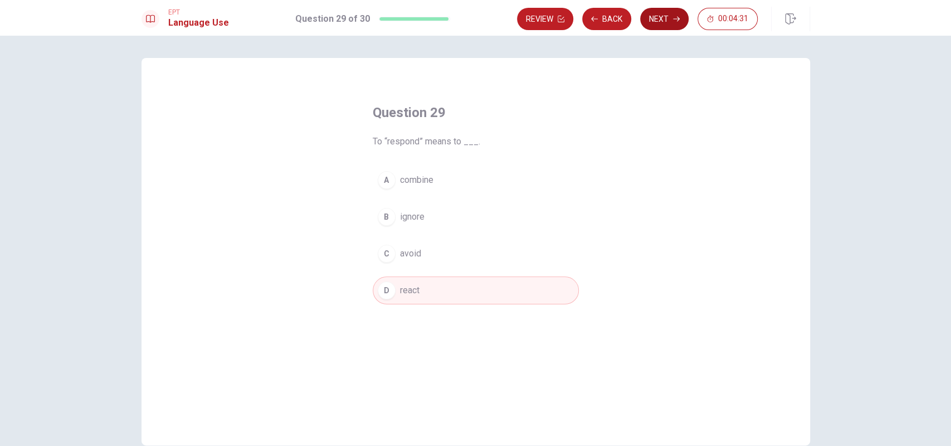
click at [674, 19] on icon "button" at bounding box center [676, 19] width 7 height 7
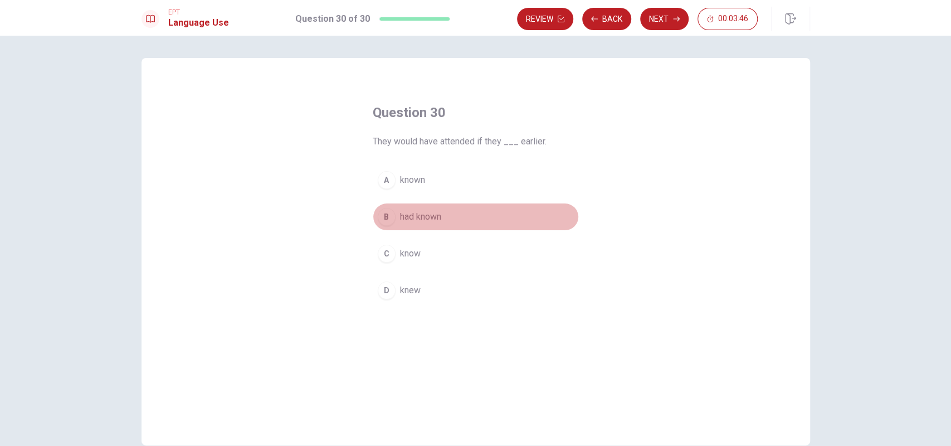
click at [436, 213] on span "had known" at bounding box center [420, 216] width 41 height 13
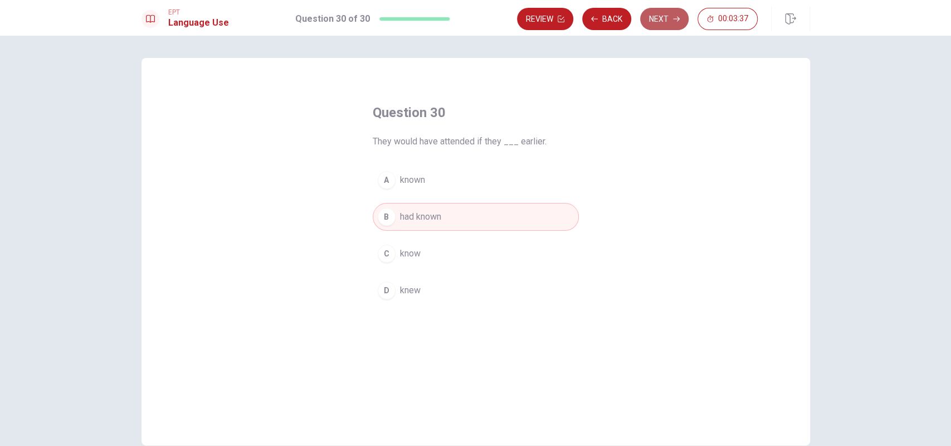
click at [683, 27] on button "Next" at bounding box center [664, 19] width 48 height 22
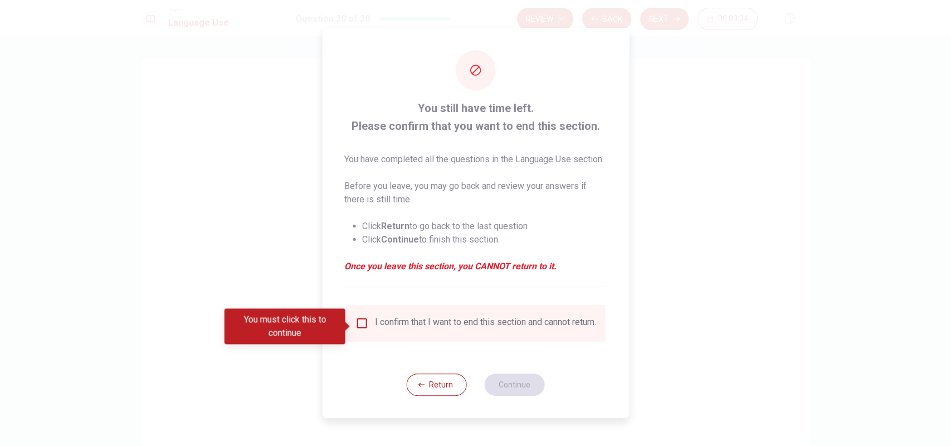
click at [450, 324] on div "I confirm that I want to end this section and cannot return." at bounding box center [485, 322] width 221 height 13
click at [361, 326] on input "You must click this to continue" at bounding box center [361, 322] width 13 height 13
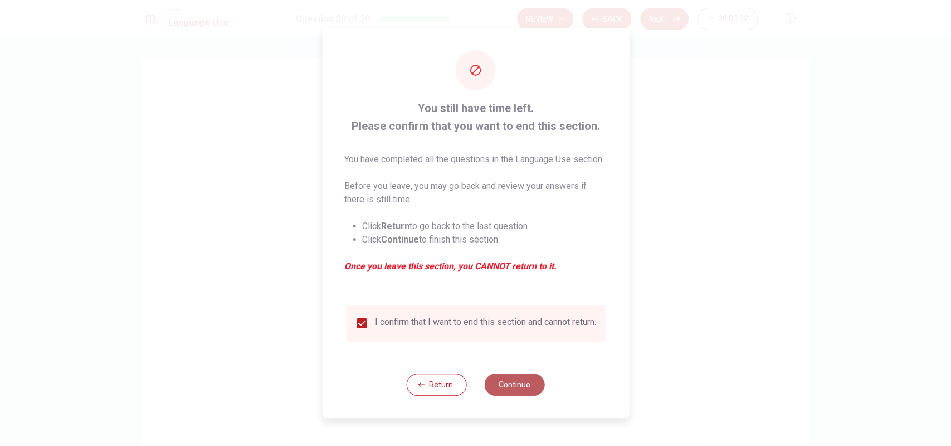
click at [510, 395] on button "Continue" at bounding box center [515, 384] width 60 height 22
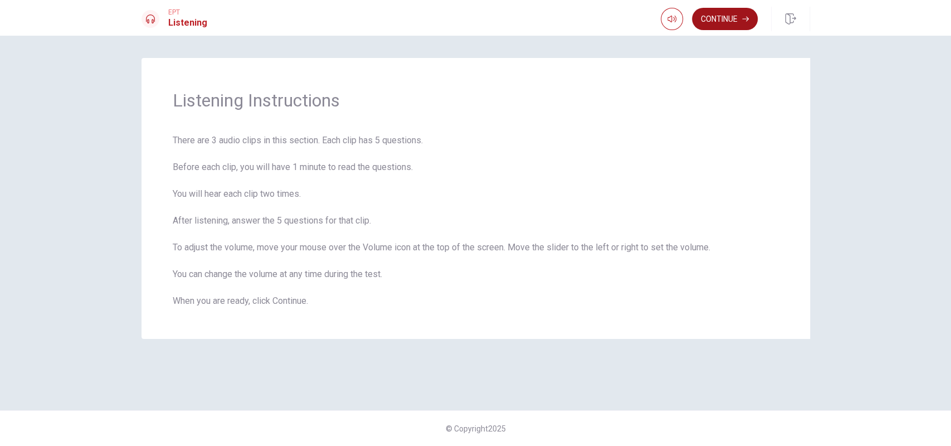
click at [727, 14] on button "Continue" at bounding box center [725, 19] width 66 height 22
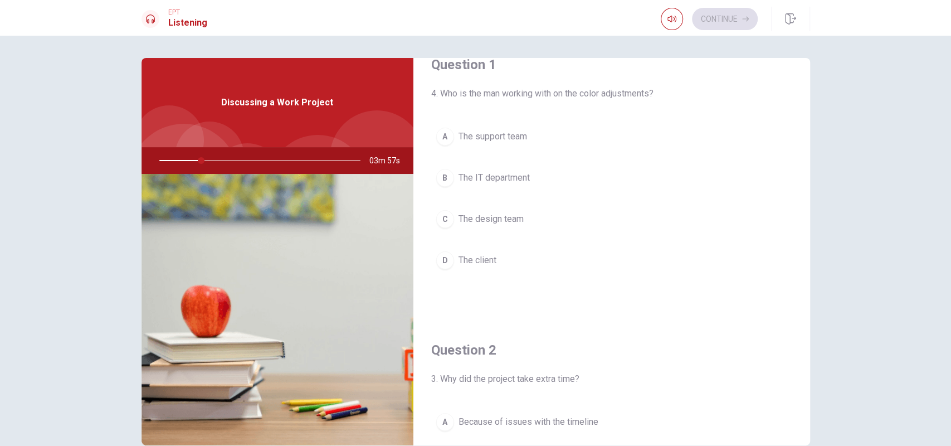
scroll to position [28, 0]
drag, startPoint x: 807, startPoint y: 102, endPoint x: 796, endPoint y: 114, distance: 15.8
click at [804, 127] on div "Question 1 4. Who is the man working with on the color adjustments? A The suppo…" at bounding box center [476, 251] width 704 height 387
drag, startPoint x: 796, startPoint y: 114, endPoint x: 798, endPoint y: 131, distance: 17.3
click at [798, 131] on div "Question 1 4. Who is the man working with on the color adjustments? A The suppo…" at bounding box center [611, 172] width 397 height 285
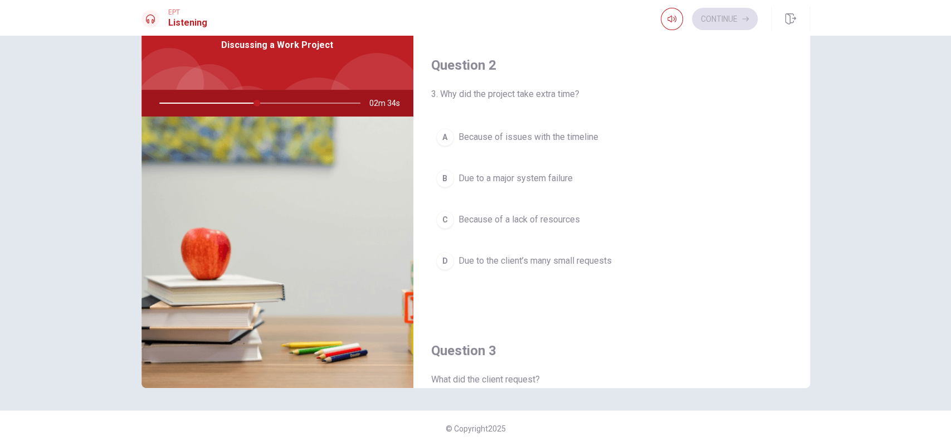
scroll to position [0, 0]
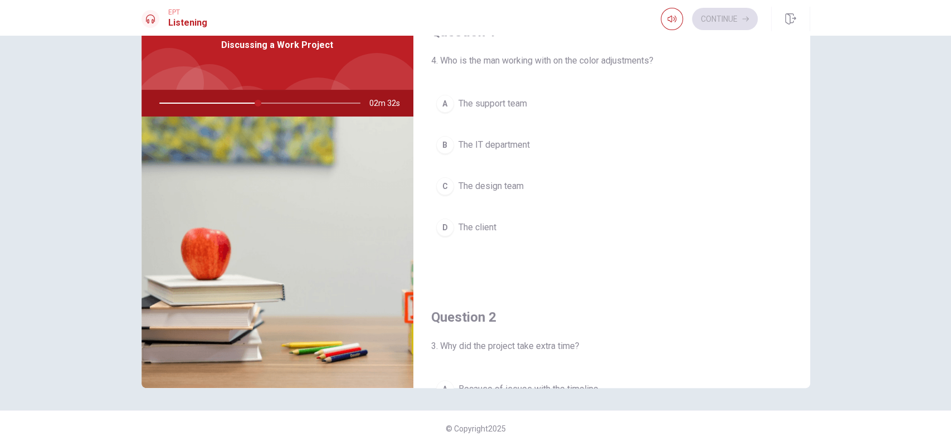
click at [501, 184] on span "The design team" at bounding box center [490, 185] width 65 height 13
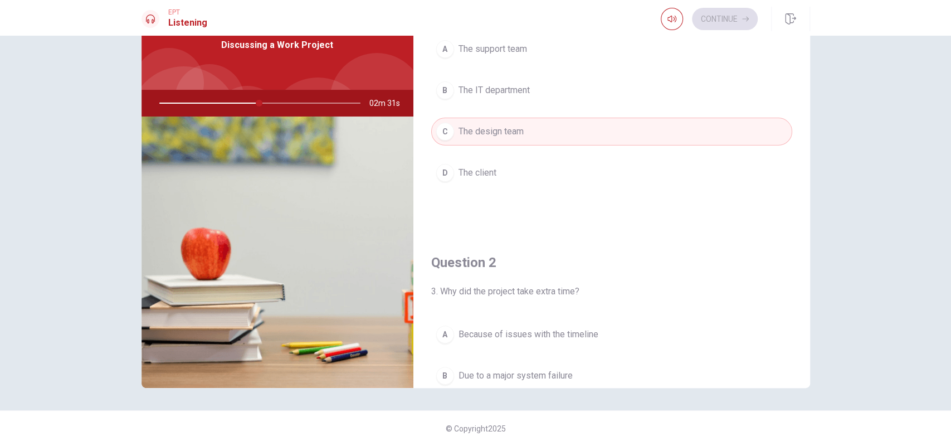
scroll to position [135, 0]
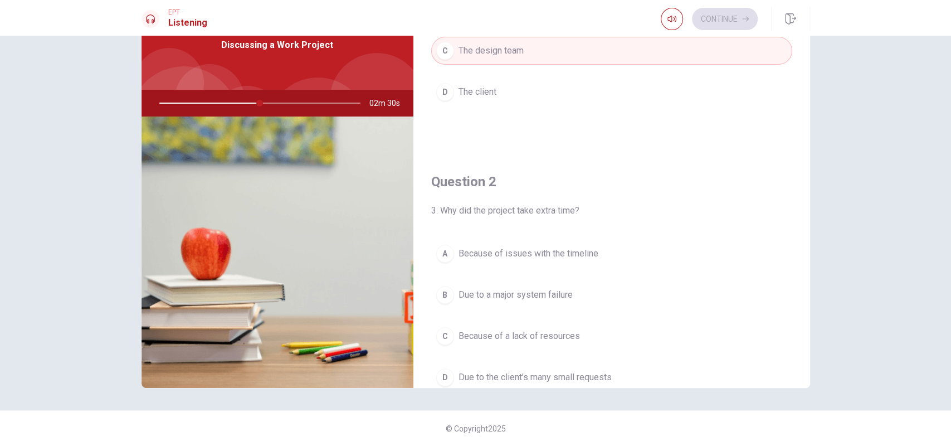
type input "50"
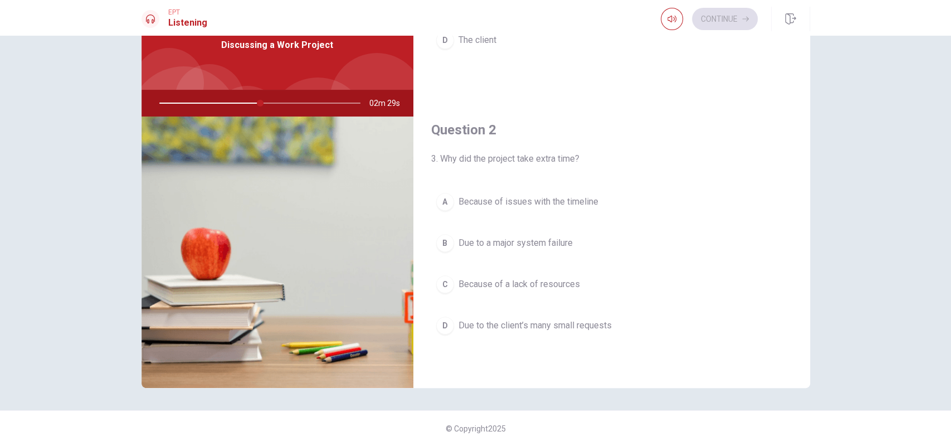
scroll to position [199, 0]
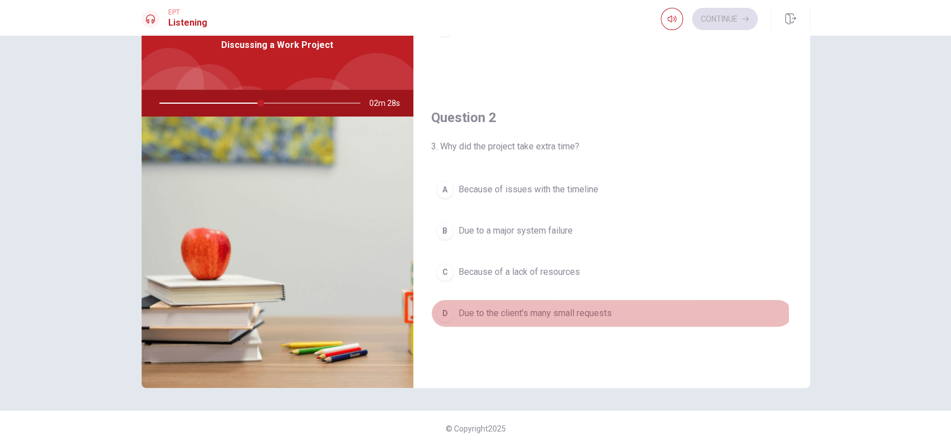
click at [508, 314] on span "Due to the client’s many small requests" at bounding box center [534, 312] width 153 height 13
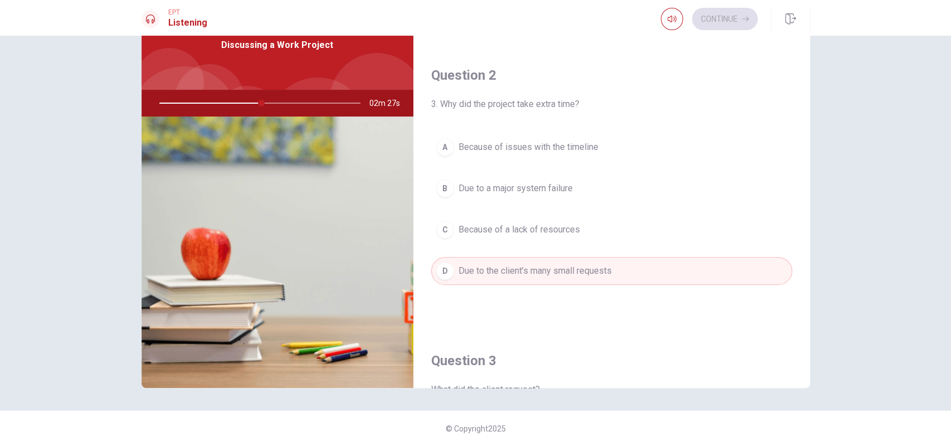
type input "51"
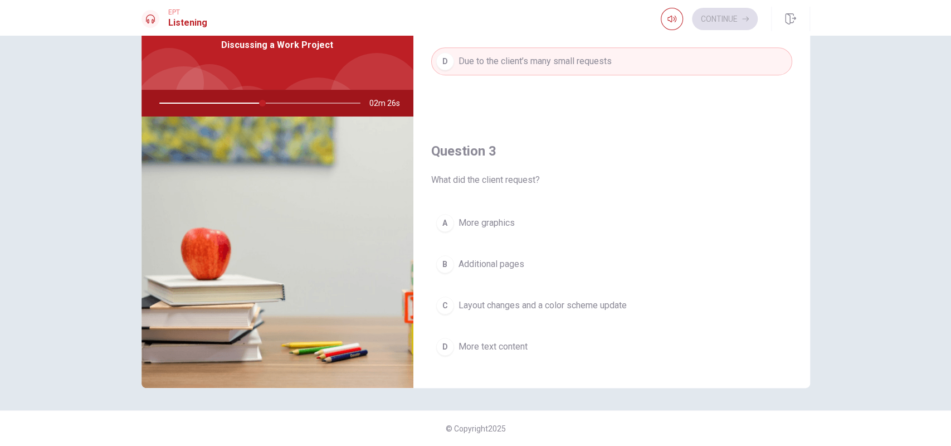
scroll to position [508, 0]
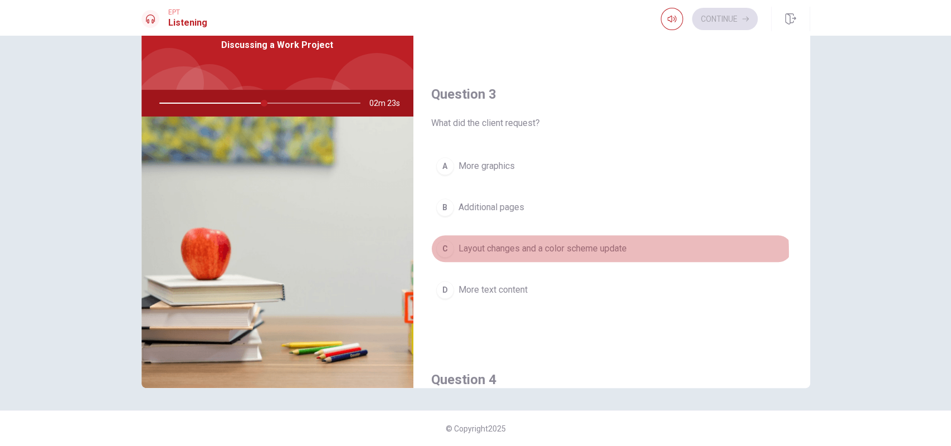
click at [569, 248] on span "Layout changes and a color scheme update" at bounding box center [542, 248] width 168 height 13
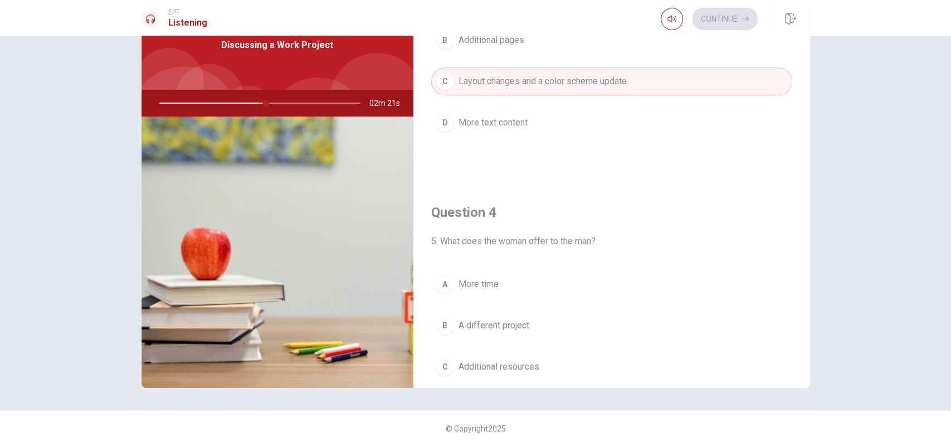
scroll to position [710, 0]
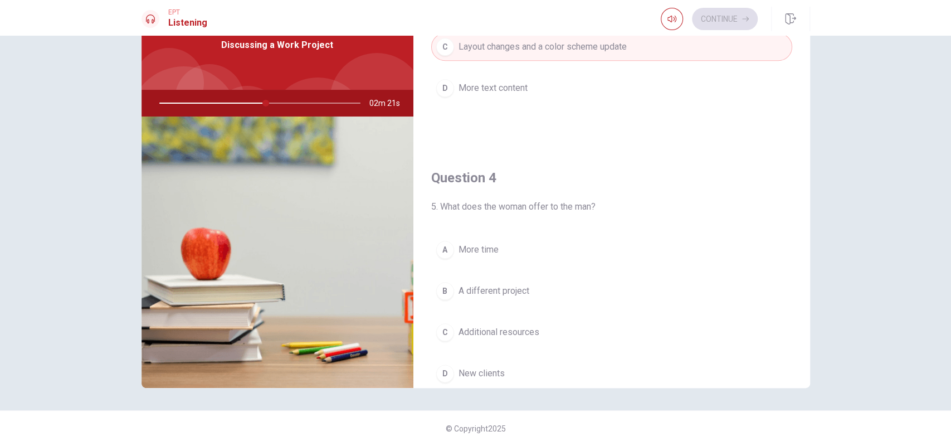
type input "53"
click at [489, 251] on span "More time" at bounding box center [478, 249] width 40 height 13
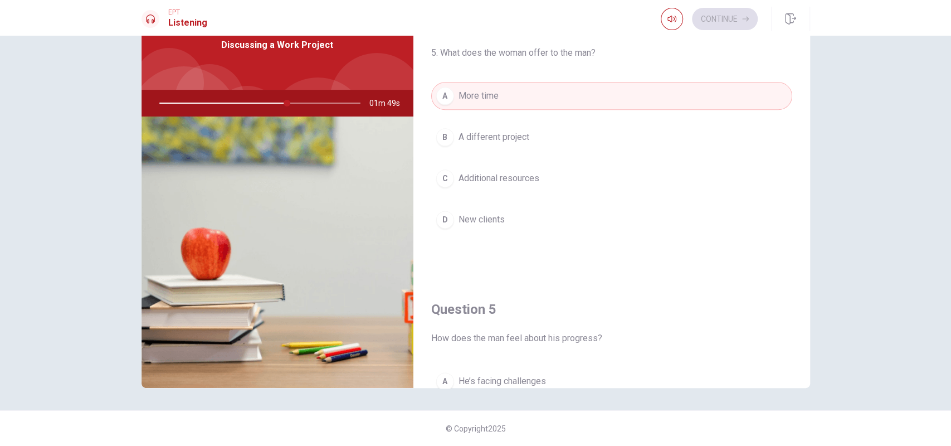
scroll to position [869, 0]
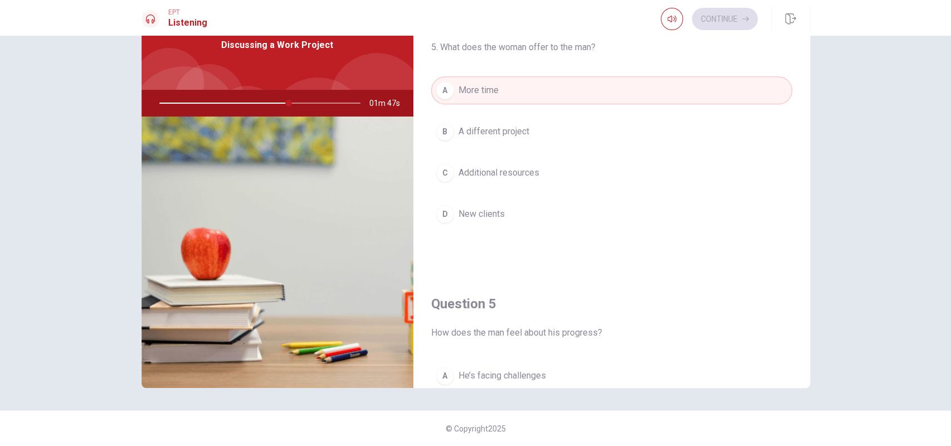
type input "65"
click at [509, 174] on button "C Additional resources" at bounding box center [611, 173] width 361 height 28
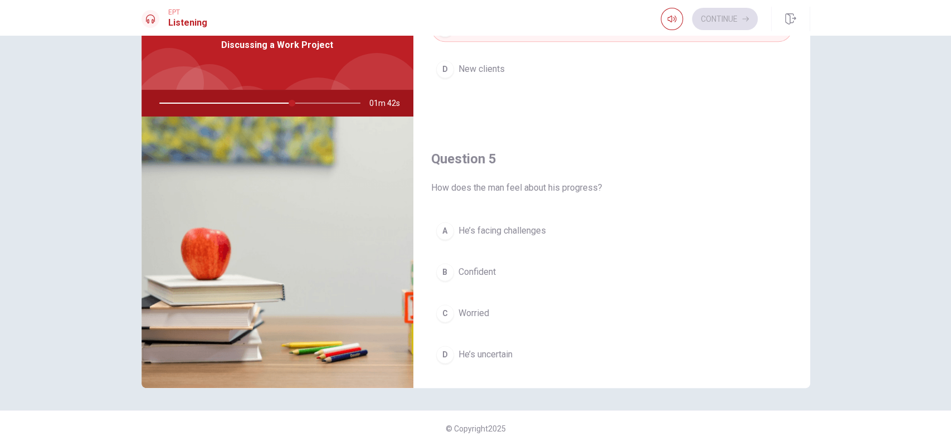
scroll to position [1031, 0]
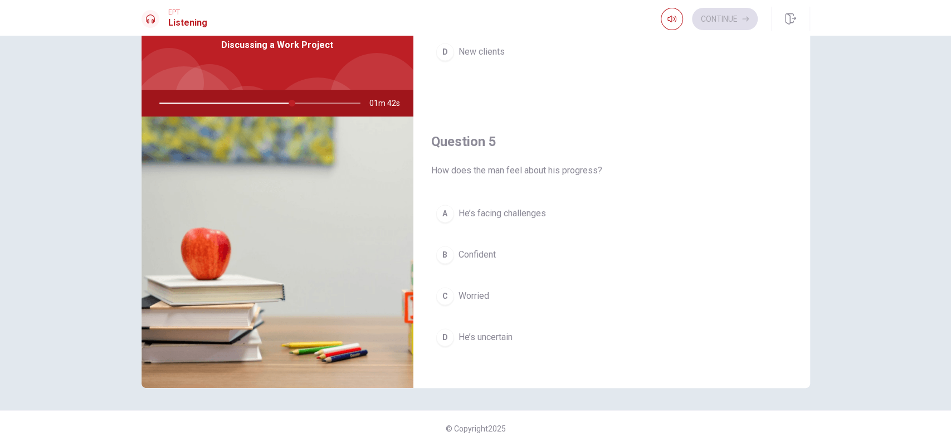
type input "66"
click at [470, 248] on span "Confident" at bounding box center [476, 254] width 37 height 13
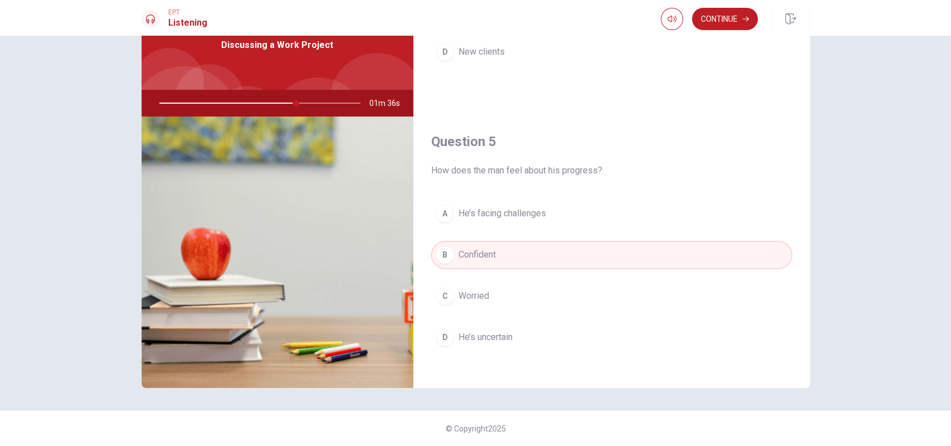
click at [523, 213] on button "A He’s facing challenges" at bounding box center [611, 213] width 361 height 28
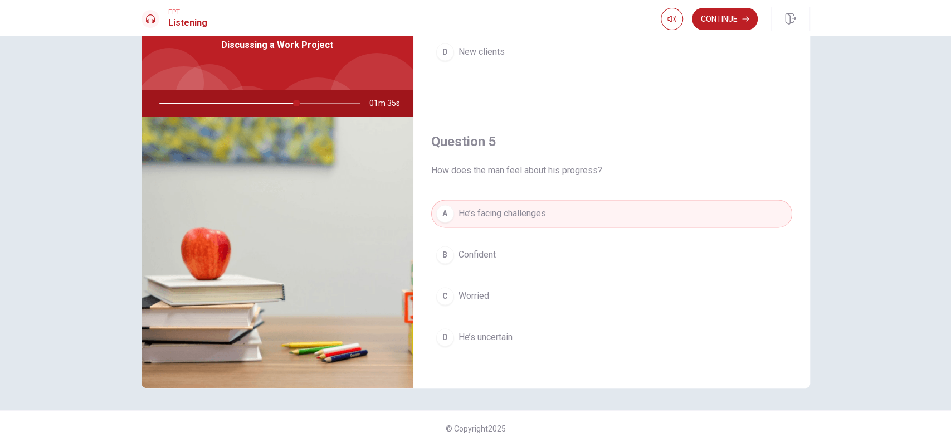
click at [512, 256] on button "B Confident" at bounding box center [611, 255] width 361 height 28
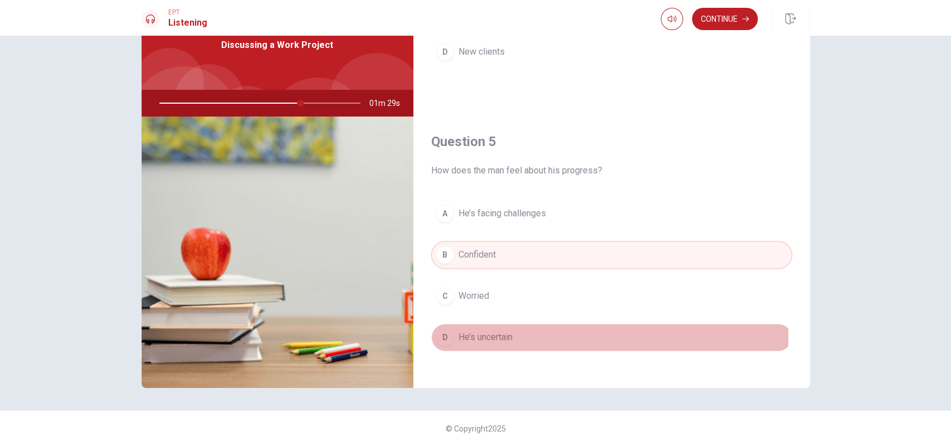
click at [493, 330] on span "He’s uncertain" at bounding box center [485, 336] width 54 height 13
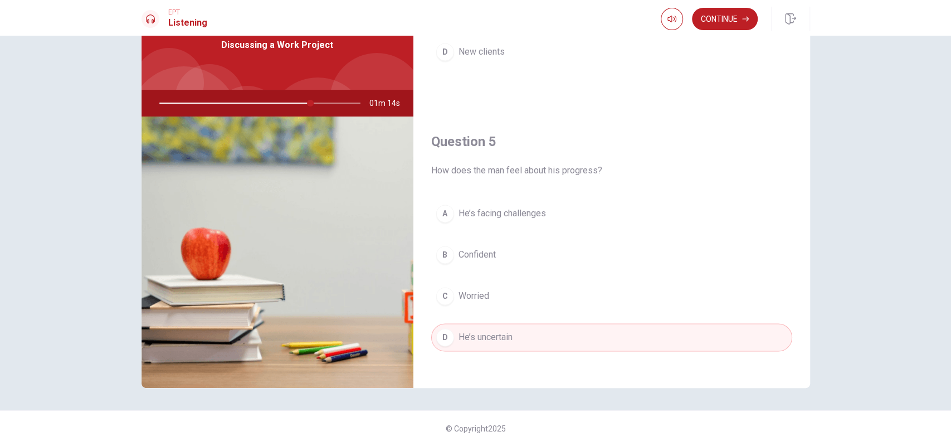
type input "76"
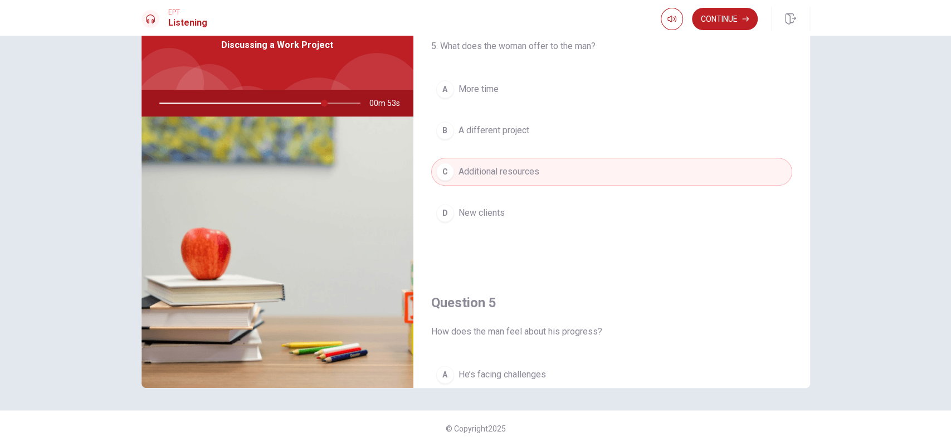
scroll to position [858, 0]
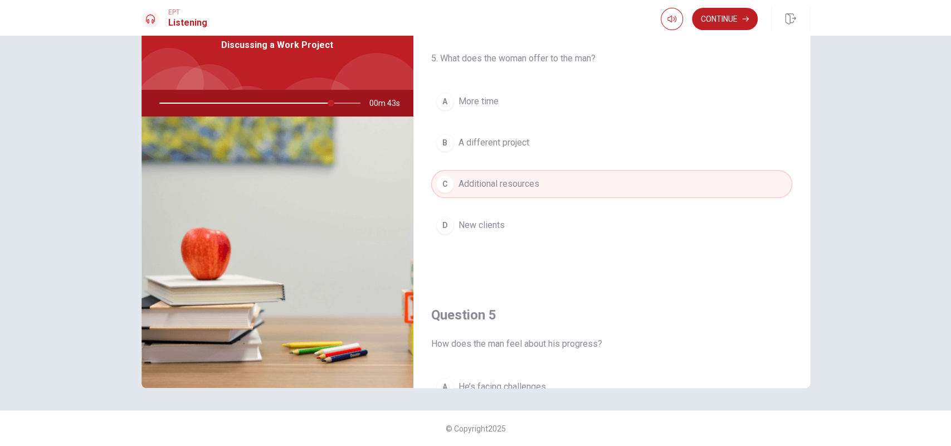
drag, startPoint x: 808, startPoint y: 263, endPoint x: 800, endPoint y: 303, distance: 40.2
click at [800, 303] on div "Question 1 4. Who is the man working with on the color adjustments? A The suppo…" at bounding box center [476, 194] width 704 height 387
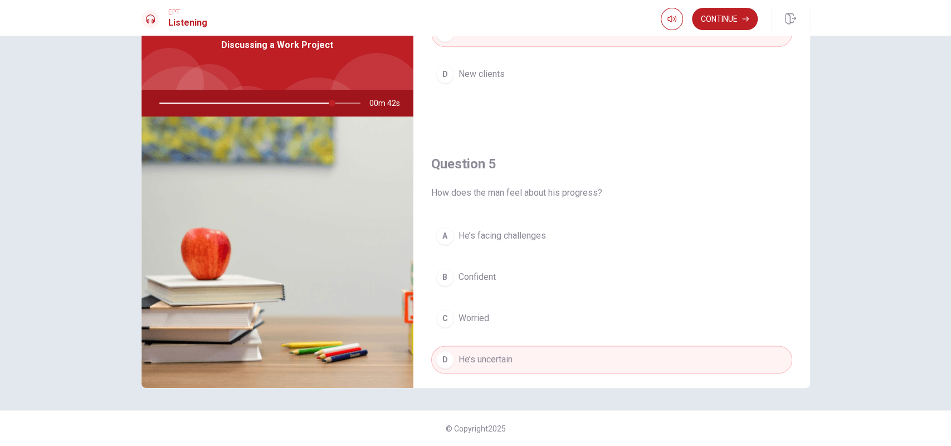
scroll to position [1010, 0]
click at [732, 29] on button "Continue" at bounding box center [725, 19] width 66 height 22
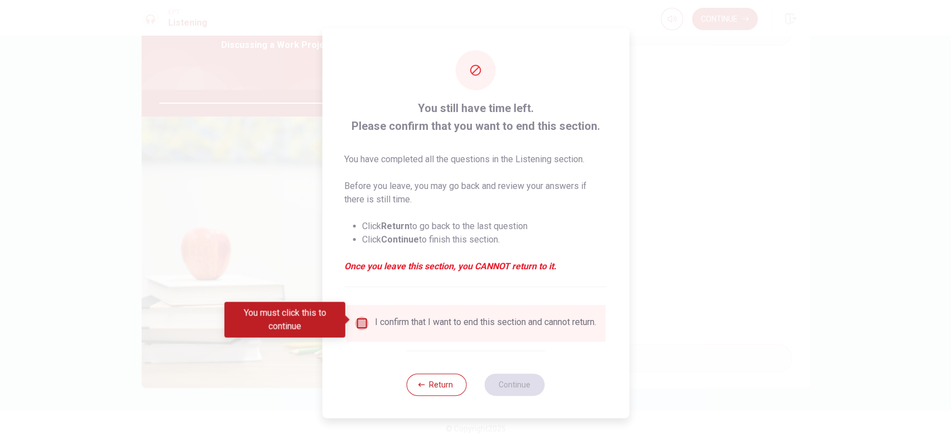
click at [355, 324] on input "You must click this to continue" at bounding box center [361, 322] width 13 height 13
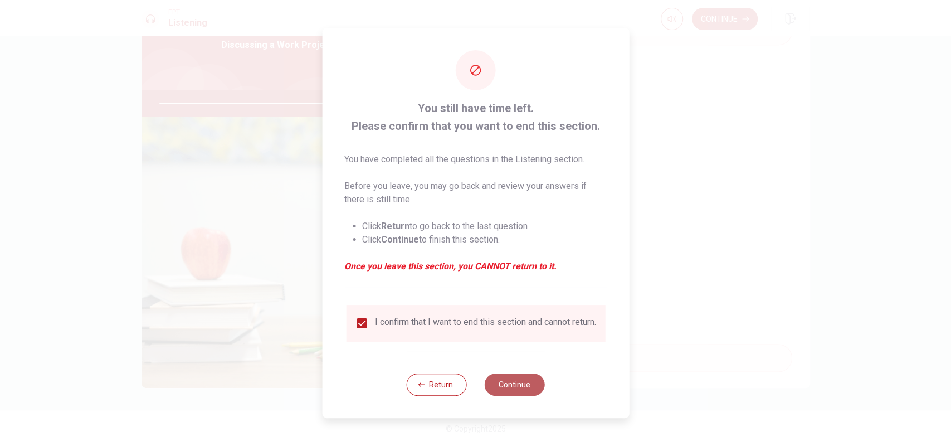
click at [521, 387] on button "Continue" at bounding box center [515, 384] width 60 height 22
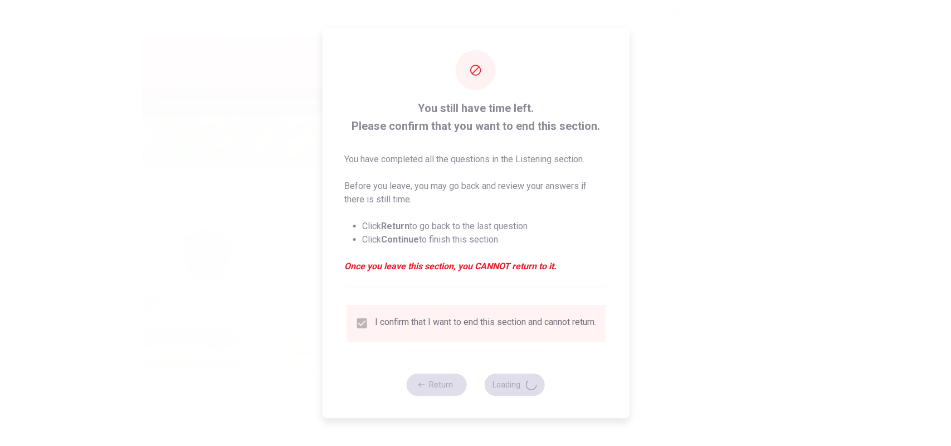
type input "88"
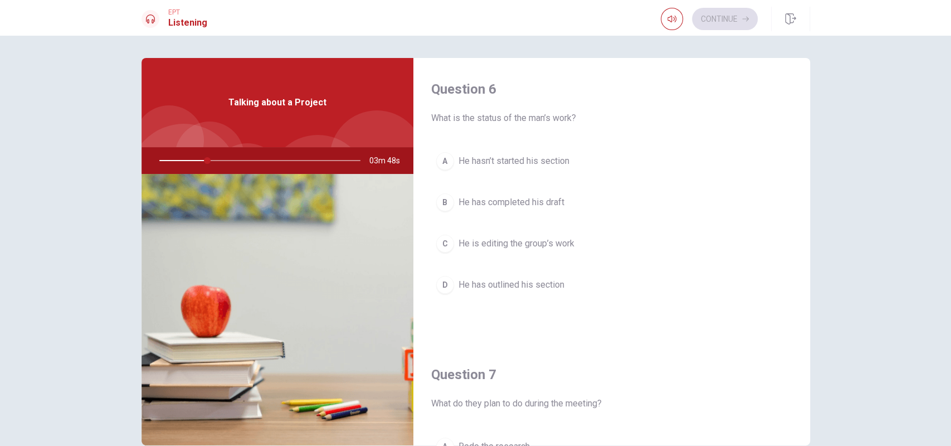
scroll to position [0, 0]
drag, startPoint x: 807, startPoint y: 81, endPoint x: 815, endPoint y: 70, distance: 13.9
click at [815, 70] on div "Question 6 What is the status of the man’s work? A He hasn’t started his sectio…" at bounding box center [476, 251] width 704 height 387
click at [506, 289] on span "He has outlined his section" at bounding box center [511, 284] width 106 height 13
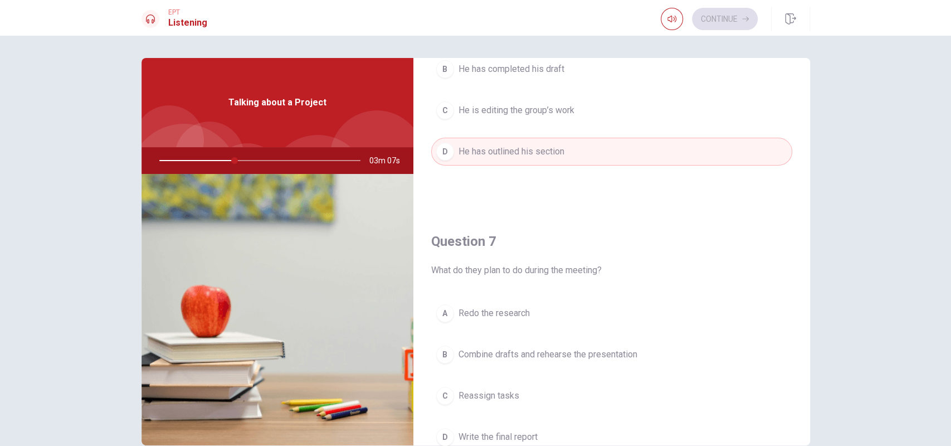
scroll to position [136, 0]
click at [595, 360] on button "B Combine drafts and rehearse the presentation" at bounding box center [611, 352] width 361 height 28
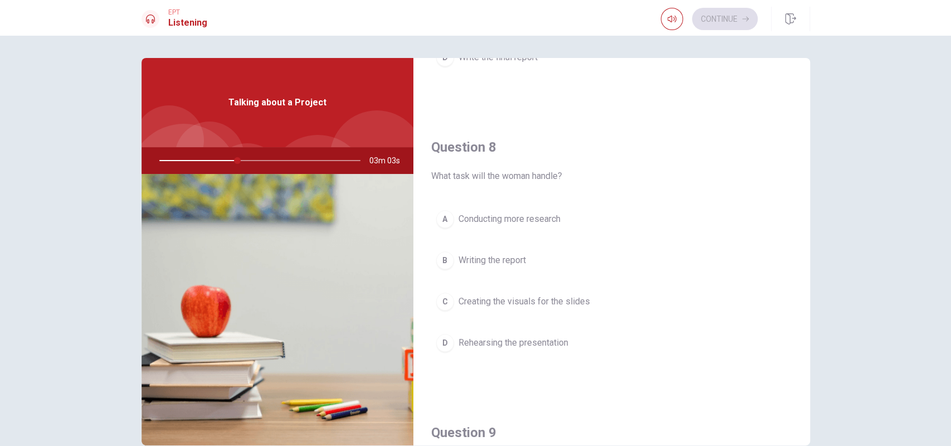
scroll to position [517, 0]
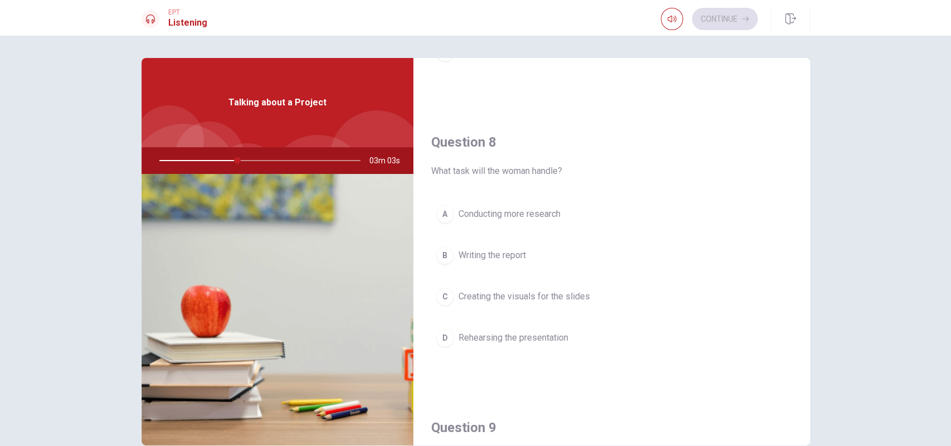
type input "39"
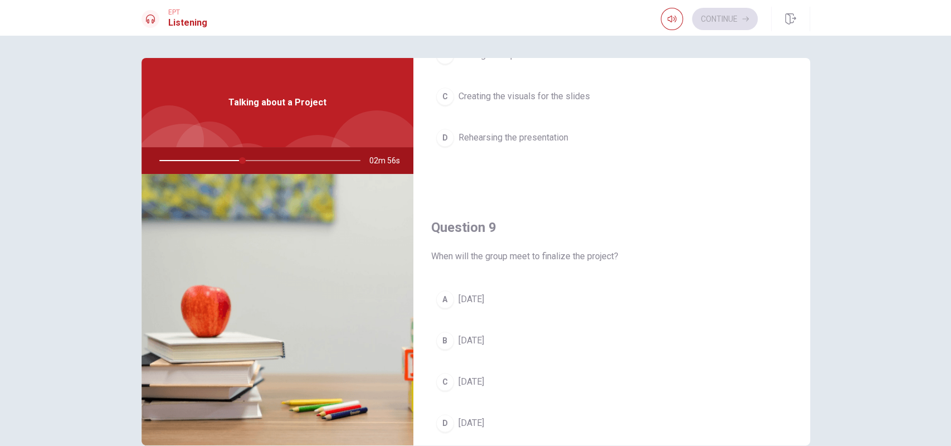
scroll to position [736, 0]
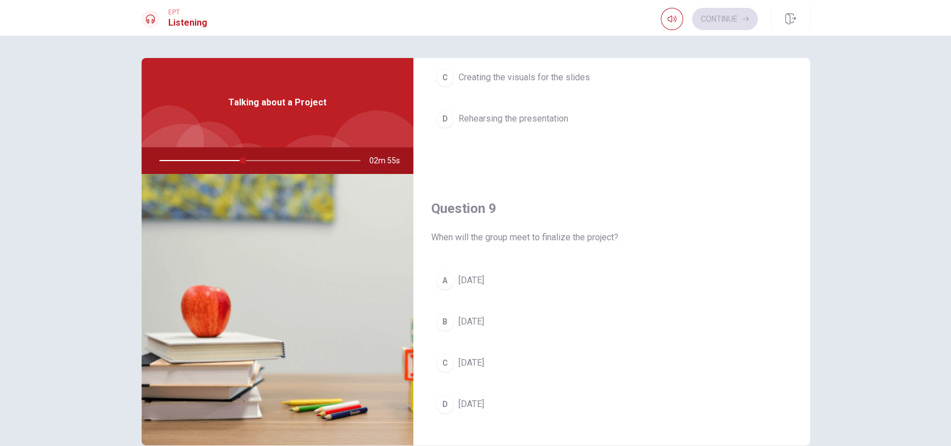
click at [481, 397] on span "[DATE]" at bounding box center [471, 403] width 26 height 13
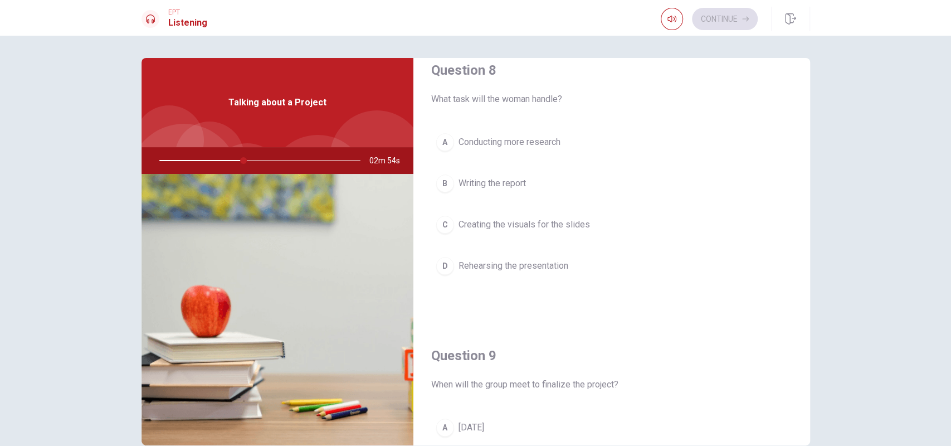
scroll to position [566, 0]
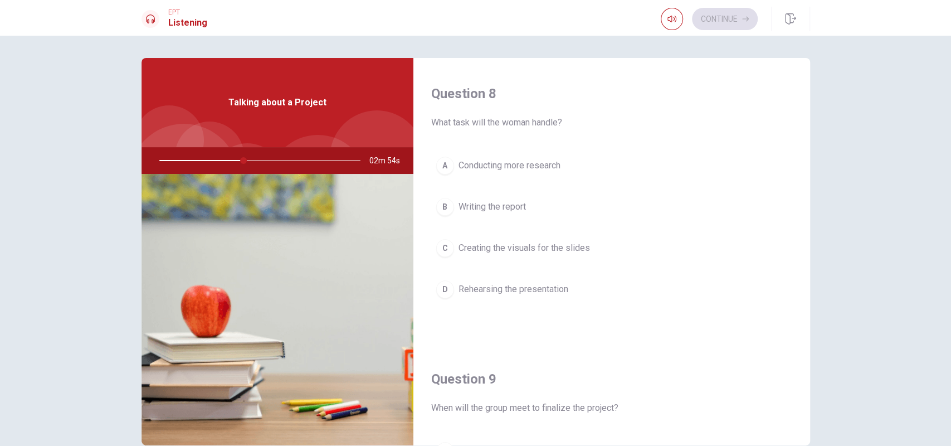
type input "42"
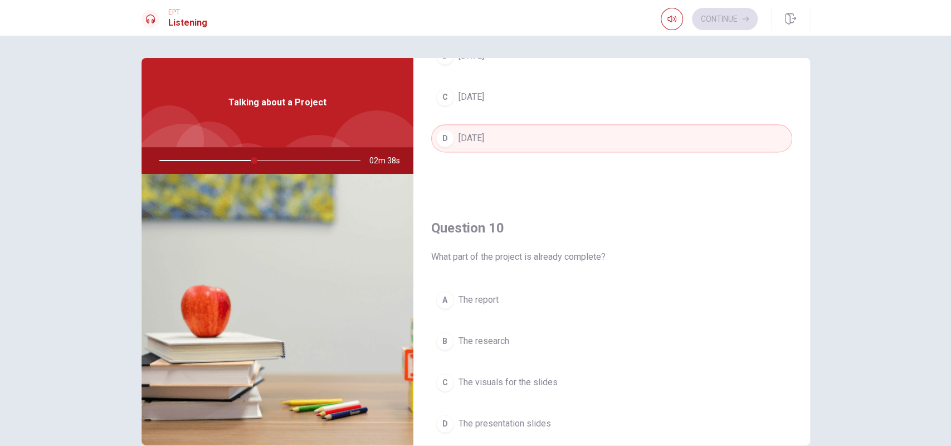
scroll to position [1009, 0]
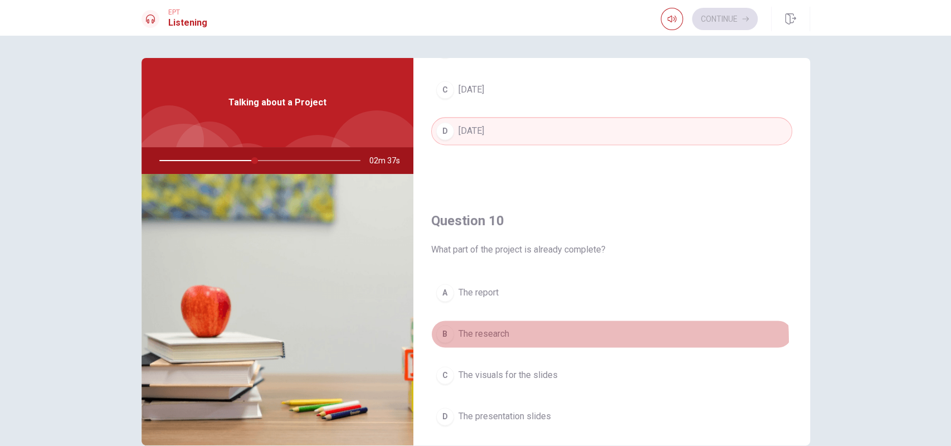
click at [487, 336] on button "B The research" at bounding box center [611, 334] width 361 height 28
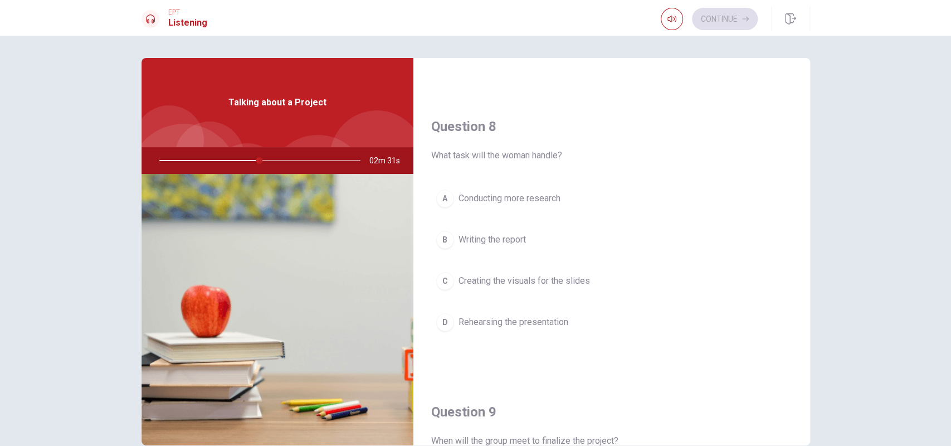
scroll to position [518, 0]
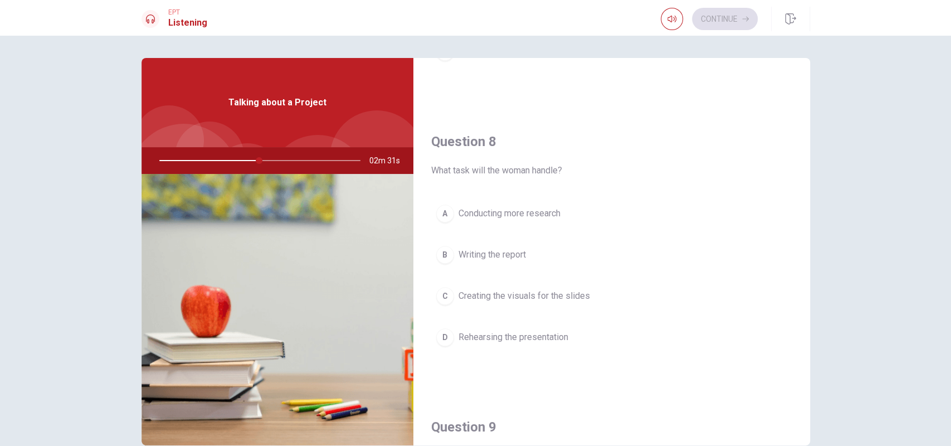
type input "50"
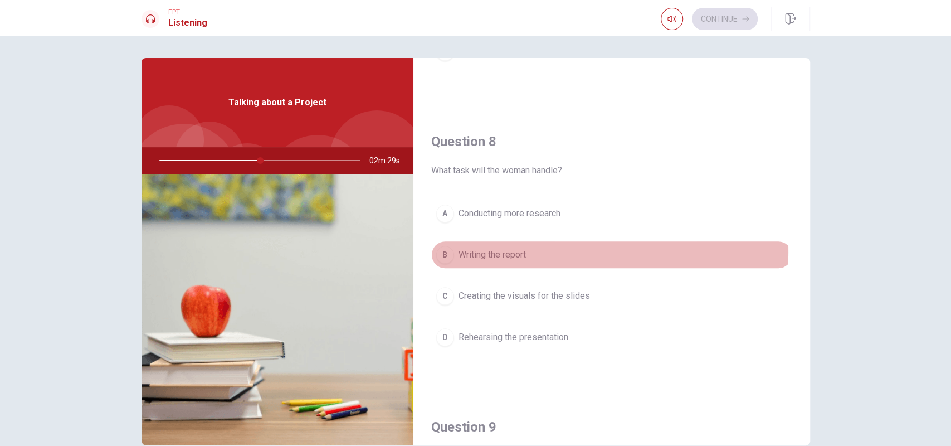
click at [511, 248] on span "Writing the report" at bounding box center [491, 254] width 67 height 13
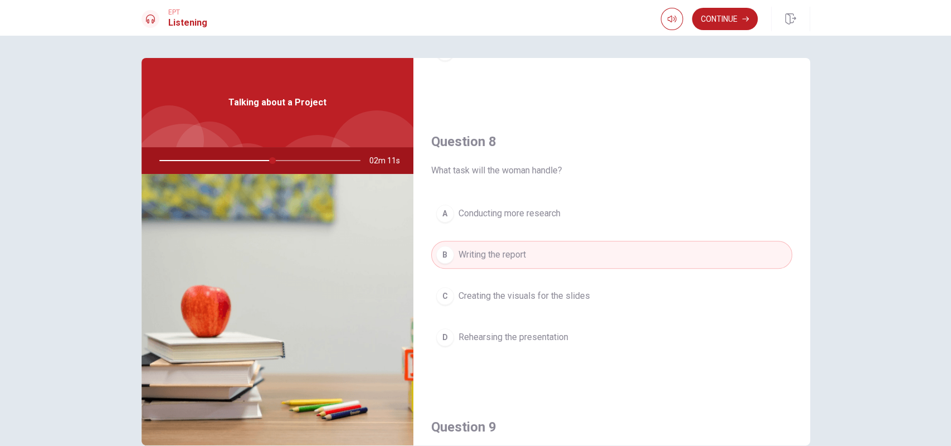
click at [564, 296] on span "Creating the visuals for the slides" at bounding box center [523, 295] width 131 height 13
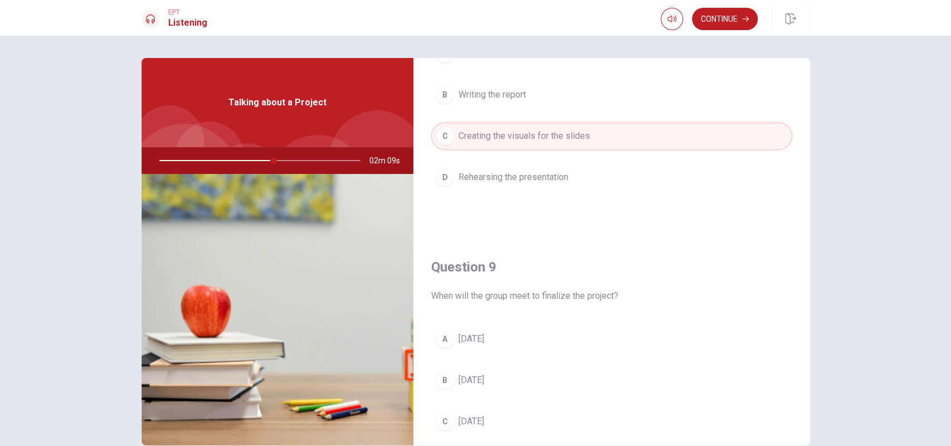
type input "57"
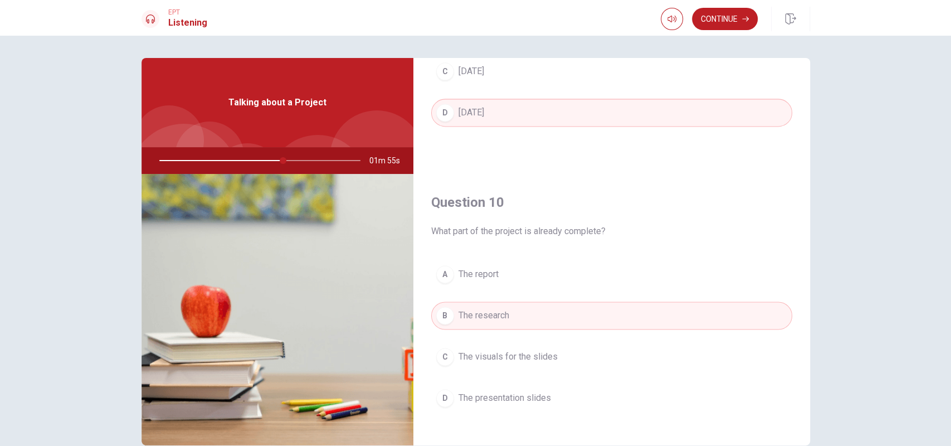
scroll to position [1029, 0]
click at [737, 21] on button "Continue" at bounding box center [725, 19] width 66 height 22
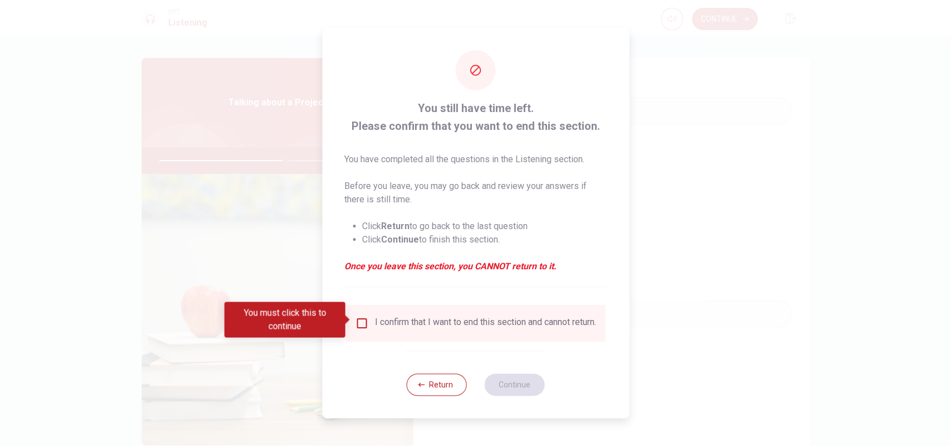
click at [355, 316] on input "You must click this to continue" at bounding box center [361, 322] width 13 height 13
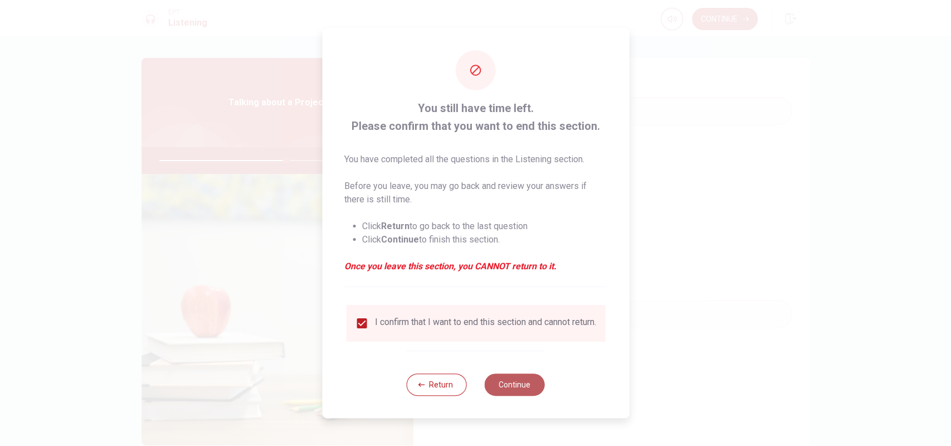
click at [526, 389] on button "Continue" at bounding box center [515, 384] width 60 height 22
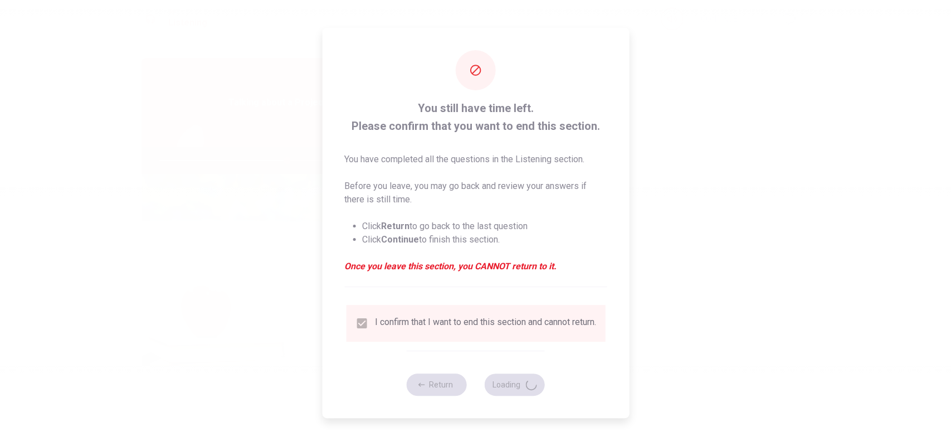
type input "64"
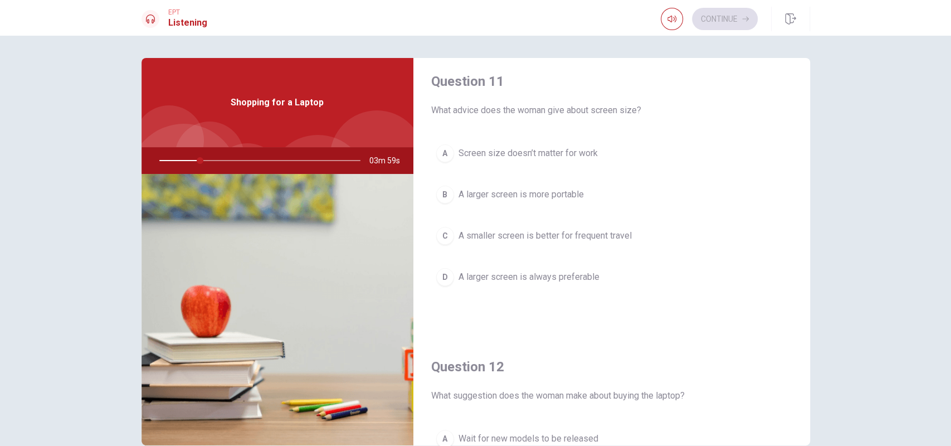
scroll to position [0, 0]
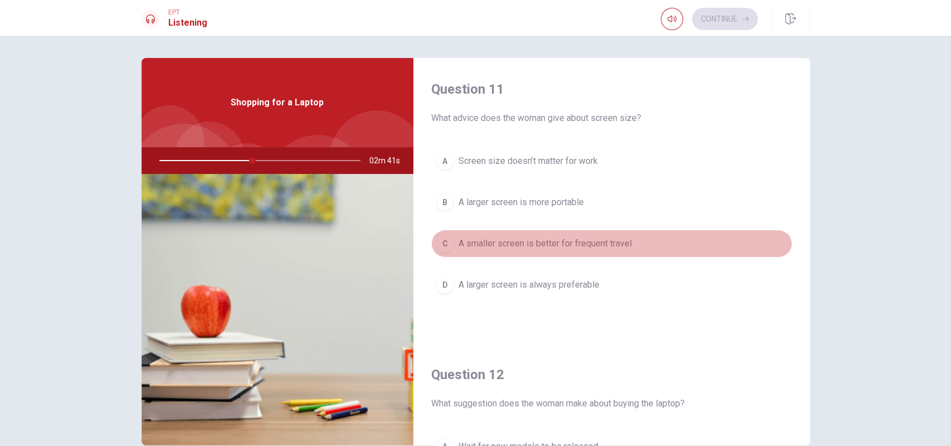
click at [610, 245] on span "A smaller screen is better for frequent travel" at bounding box center [544, 243] width 173 height 13
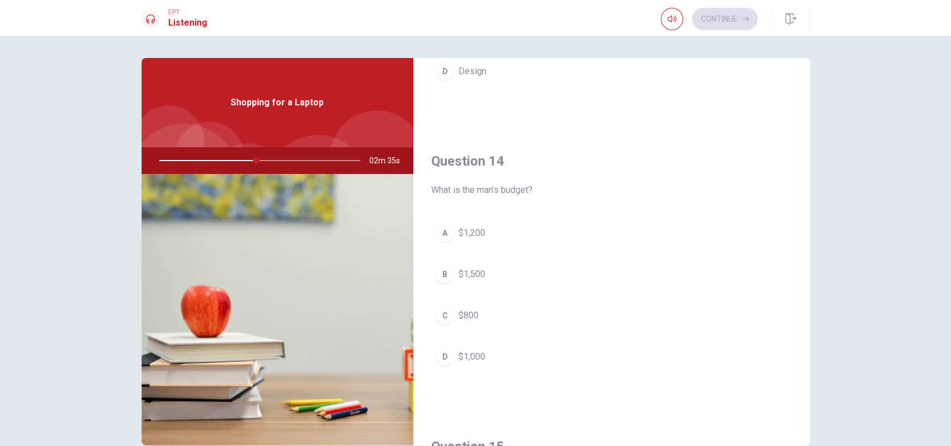
scroll to position [799, 0]
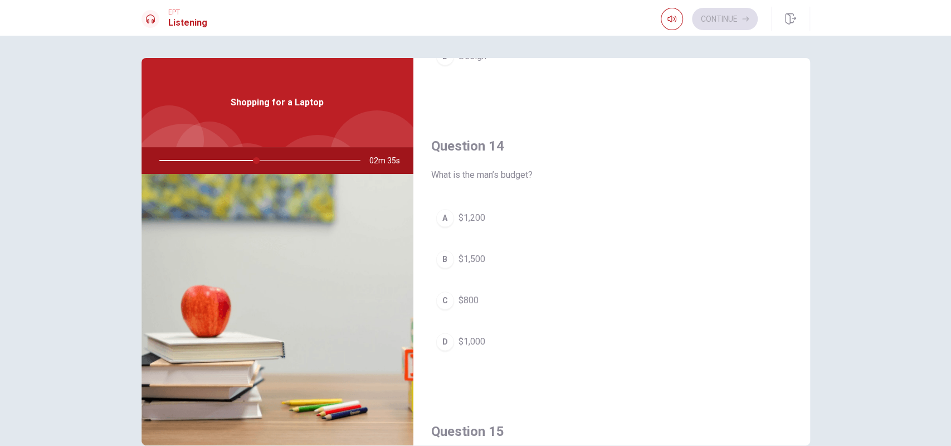
type input "49"
click at [477, 338] on span "$1,000" at bounding box center [471, 341] width 27 height 13
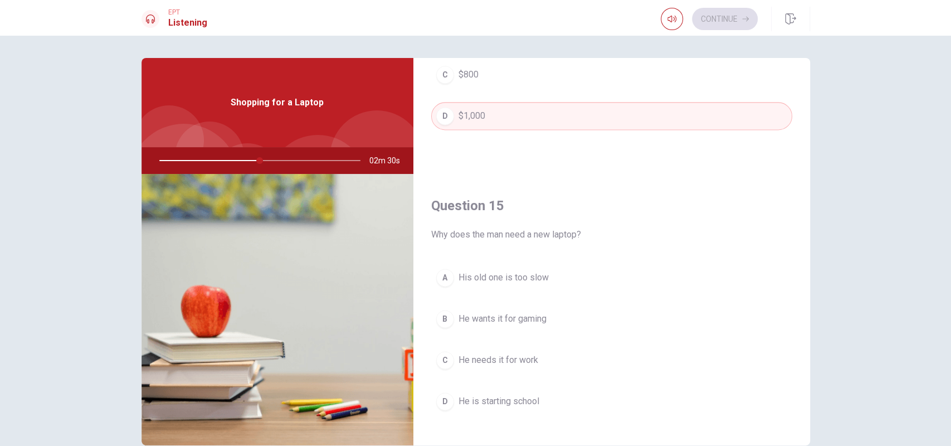
scroll to position [1031, 0]
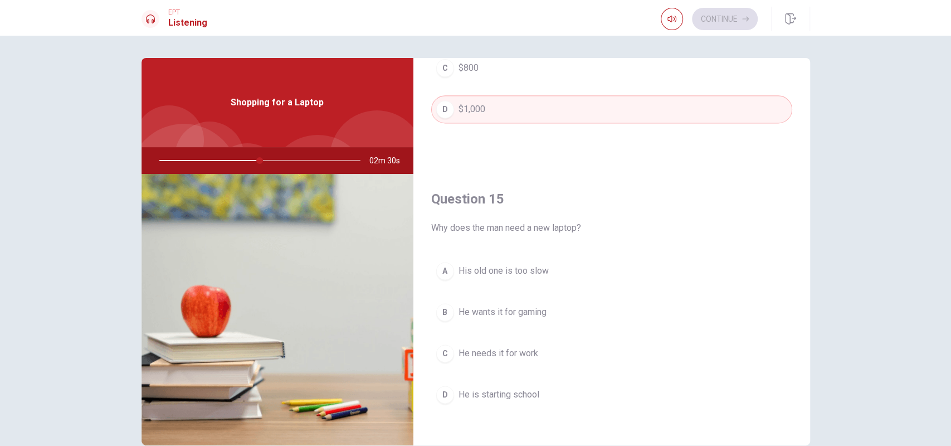
type input "50"
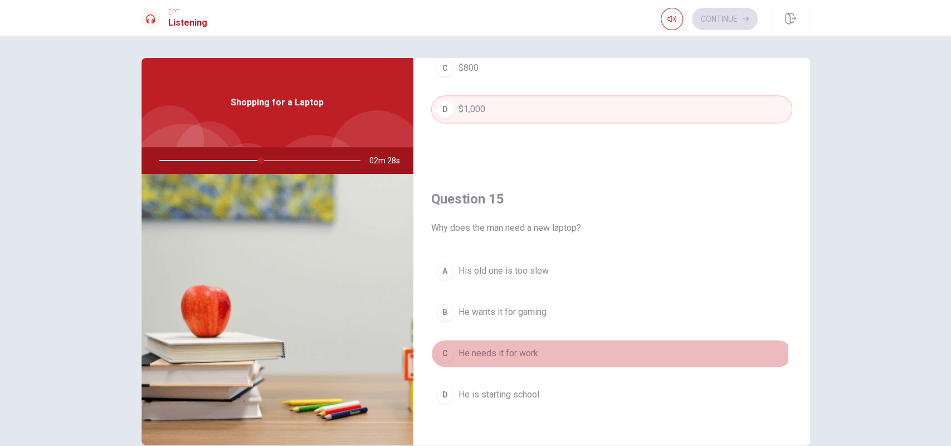
click at [543, 346] on button "C He needs it for work" at bounding box center [611, 353] width 361 height 28
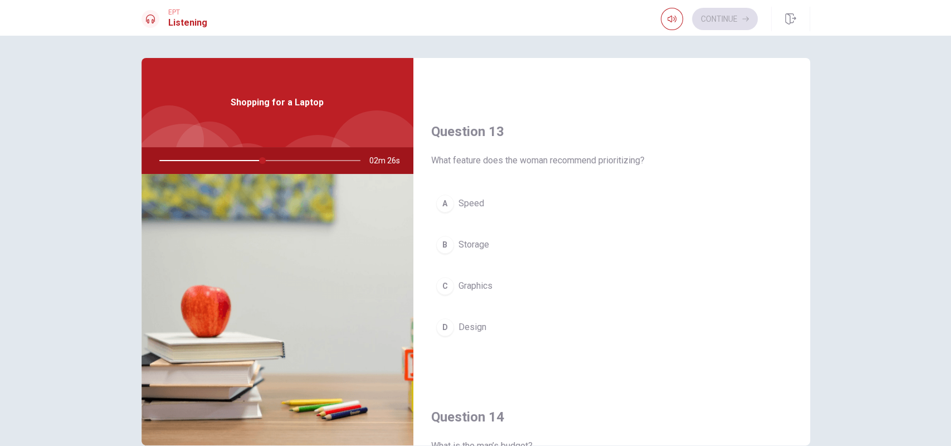
scroll to position [526, 0]
type input "52"
click at [462, 204] on span "Speed" at bounding box center [471, 204] width 26 height 13
type input "55"
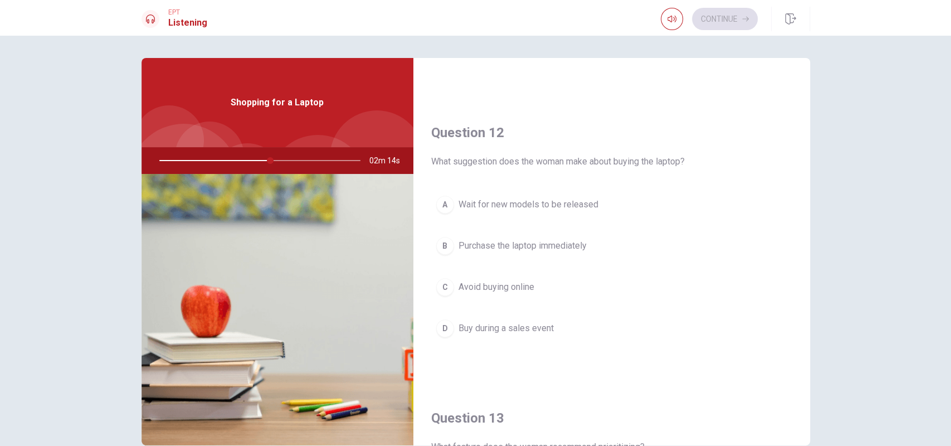
click at [526, 326] on span "Buy during a sales event" at bounding box center [505, 327] width 95 height 13
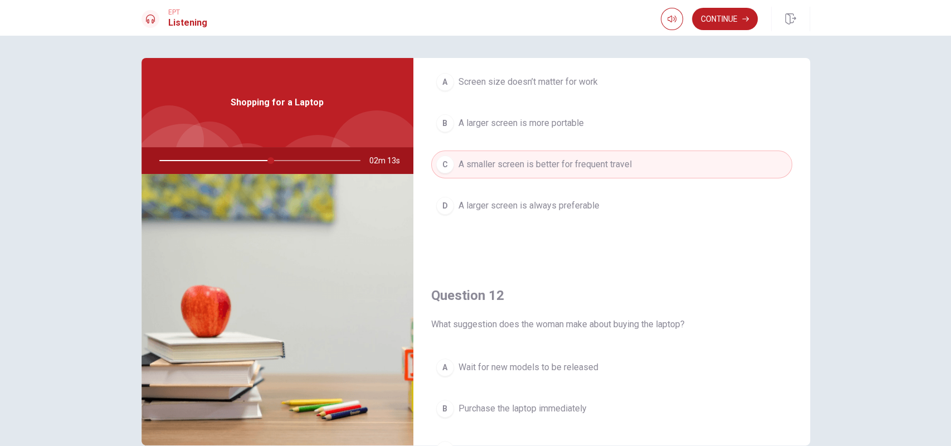
scroll to position [0, 0]
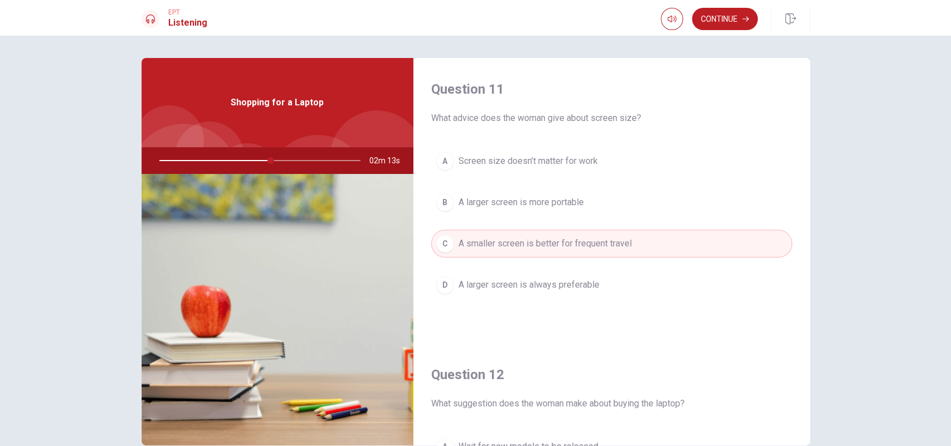
type input "56"
drag, startPoint x: 807, startPoint y: 121, endPoint x: 792, endPoint y: 71, distance: 52.3
click at [792, 71] on div "Question 11 What advice does the woman give about screen size? A Screen size do…" at bounding box center [476, 251] width 704 height 387
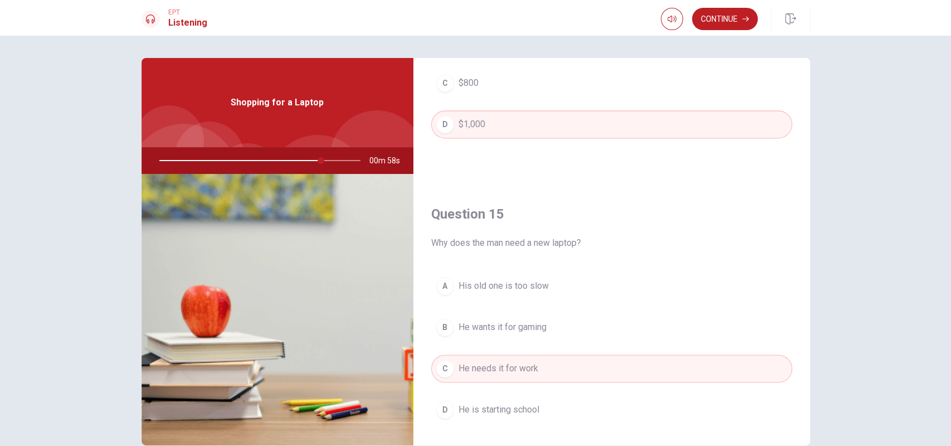
scroll to position [1031, 0]
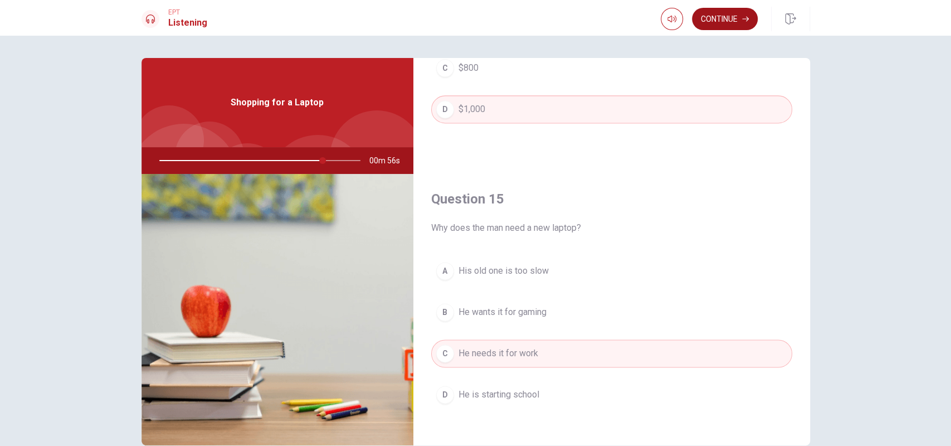
click at [741, 23] on button "Continue" at bounding box center [725, 19] width 66 height 22
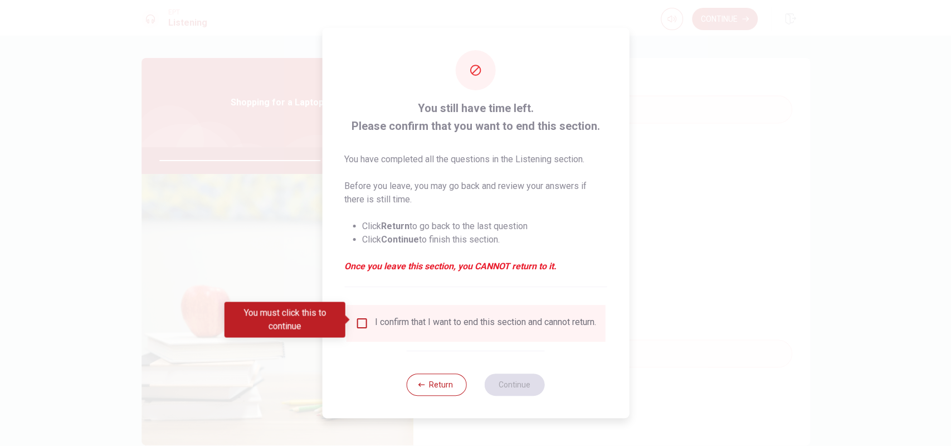
click at [363, 322] on input "You must click this to continue" at bounding box center [361, 322] width 13 height 13
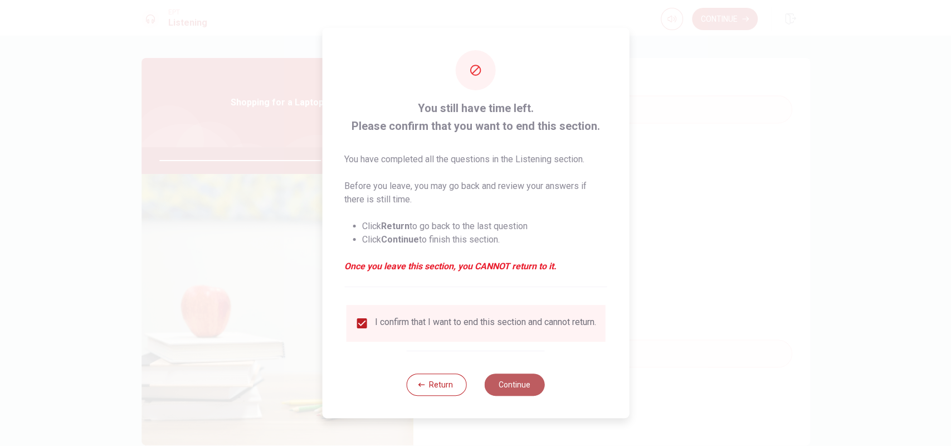
click at [508, 390] on button "Continue" at bounding box center [515, 384] width 60 height 22
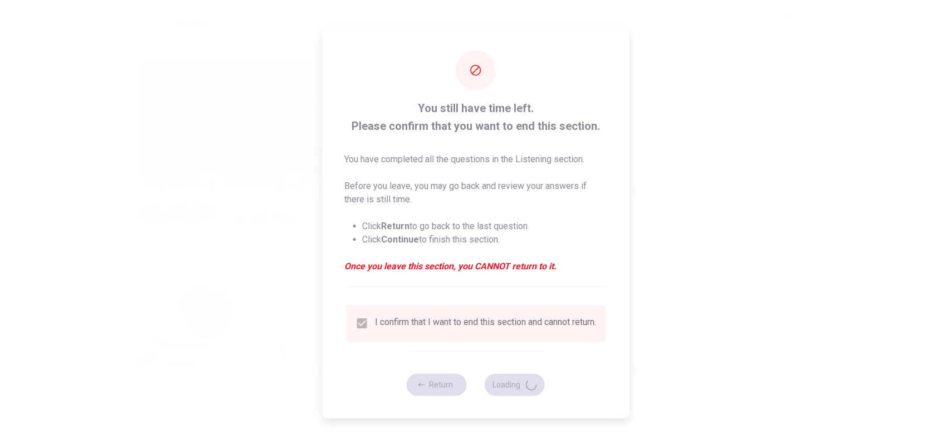
type input "83"
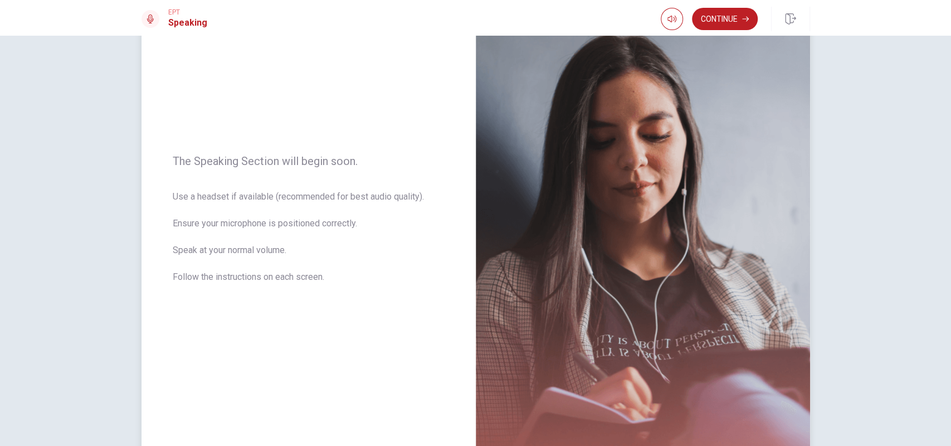
scroll to position [0, 0]
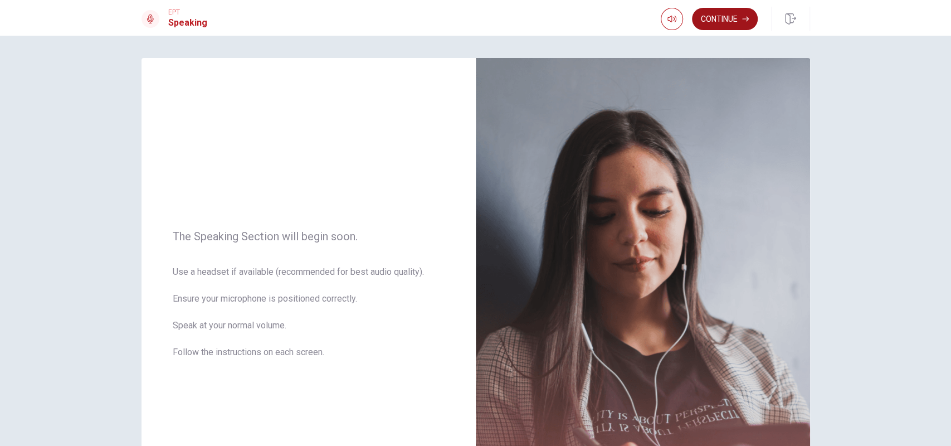
click at [725, 27] on button "Continue" at bounding box center [725, 19] width 66 height 22
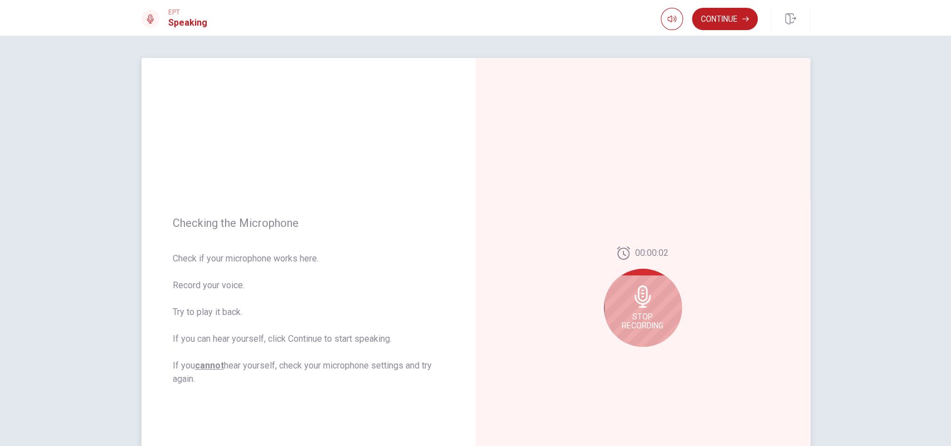
click at [646, 310] on div "Stop Recording" at bounding box center [643, 307] width 78 height 78
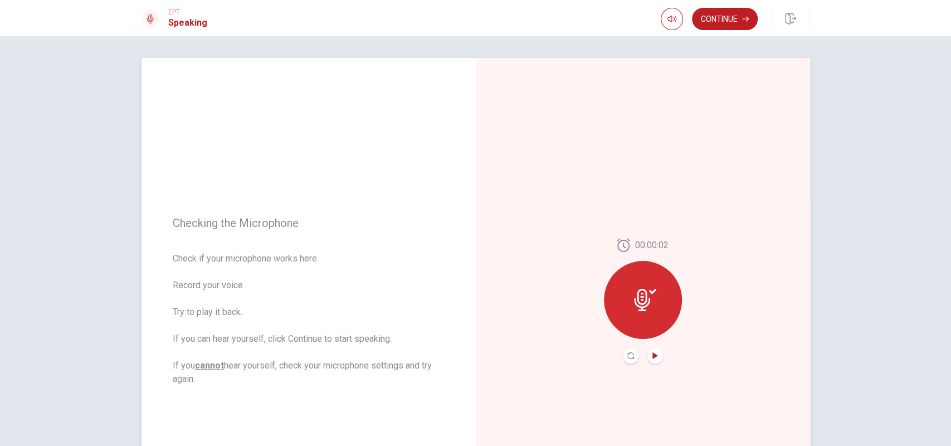
click at [653, 358] on icon "Play Audio" at bounding box center [655, 355] width 7 height 7
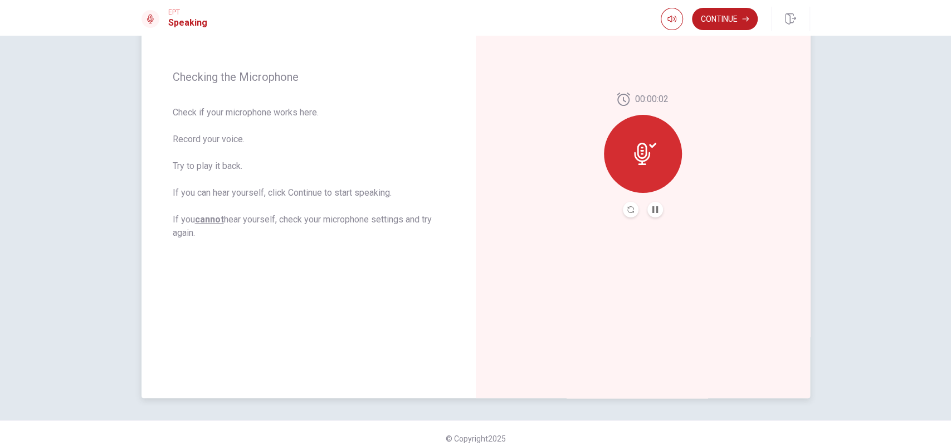
scroll to position [60, 0]
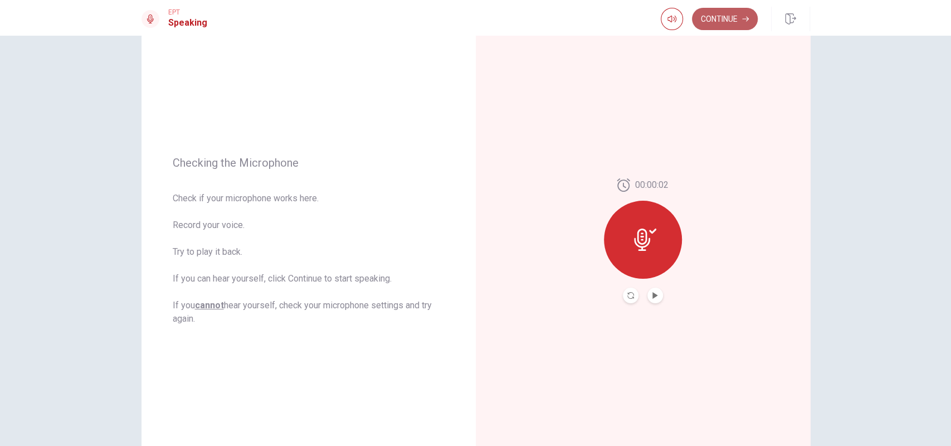
click at [718, 25] on button "Continue" at bounding box center [725, 19] width 66 height 22
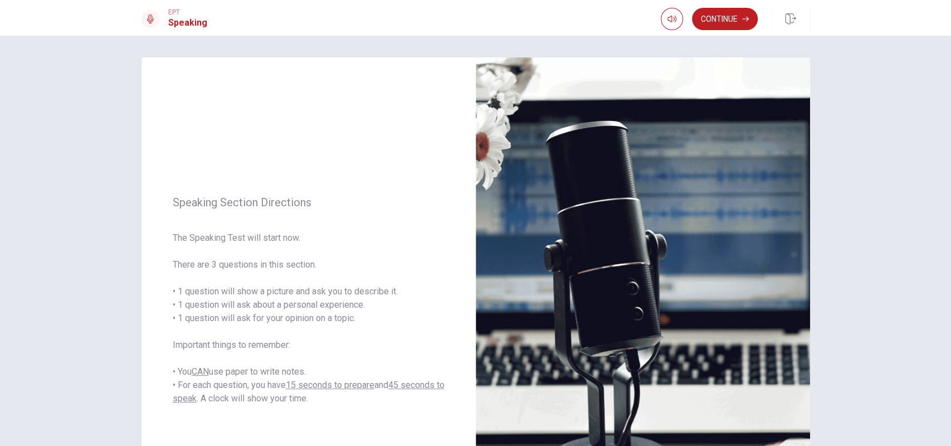
scroll to position [0, 0]
click at [702, 20] on button "Continue" at bounding box center [725, 19] width 66 height 22
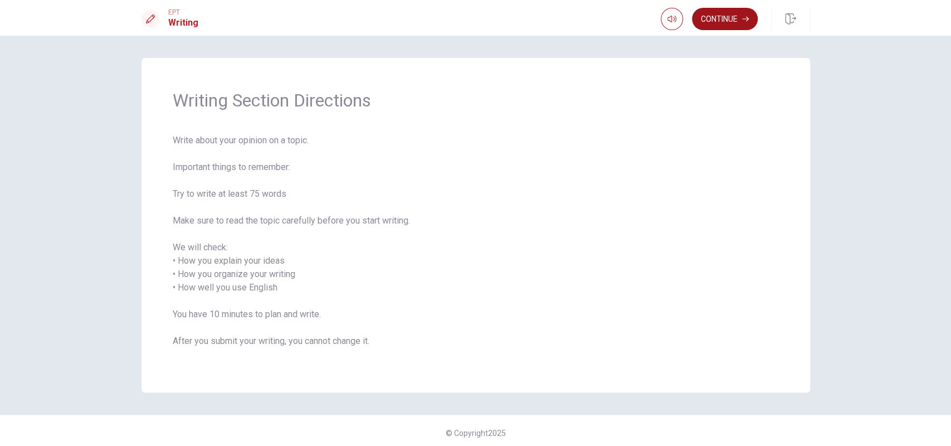
click at [745, 14] on button "Continue" at bounding box center [725, 19] width 66 height 22
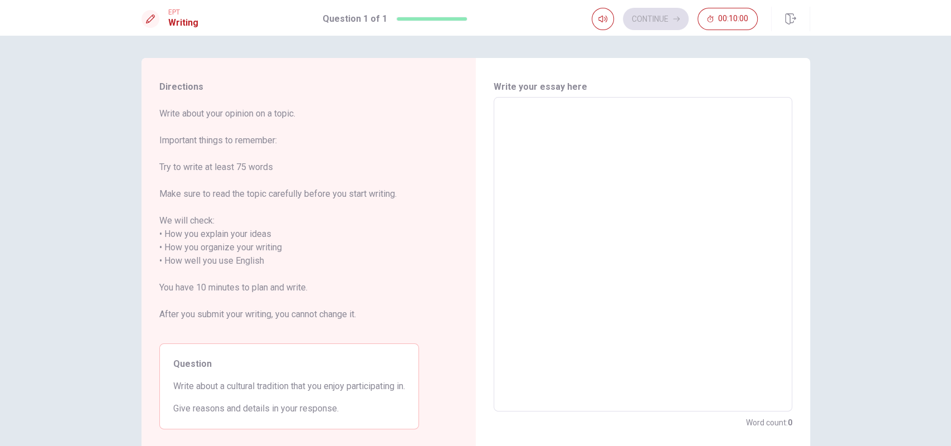
click at [612, 151] on textarea at bounding box center [642, 254] width 283 height 296
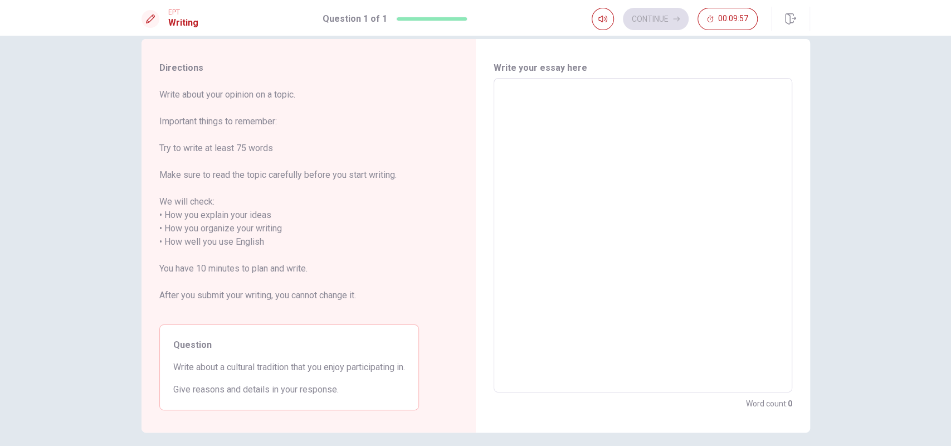
scroll to position [21, 0]
type textarea "画"
type textarea "x"
type textarea "s"
type textarea "x"
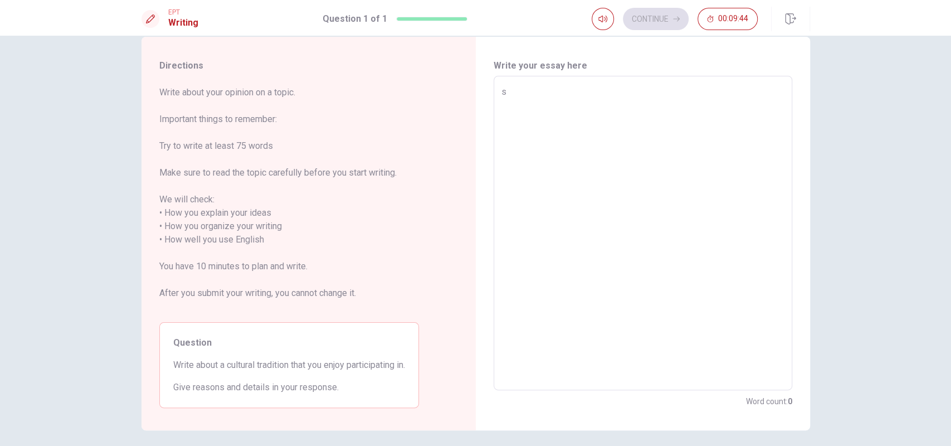
type textarea "s d"
type textarea "x"
type textarea "s"
type textarea "x"
type textarea "d"
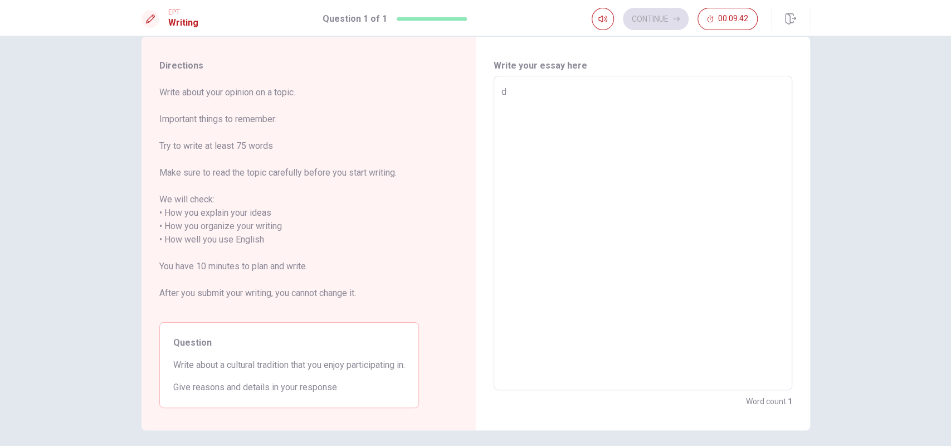
type textarea "x"
type textarea "d"
type textarea "x"
type textarea "dd"
type textarea "x"
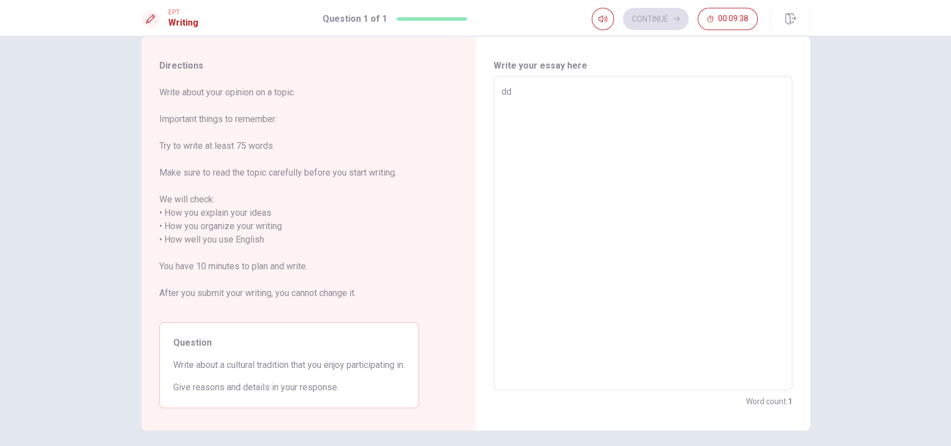
type textarea "d"
type textarea "x"
type textarea "d"
type textarea "x"
type textarea "d"
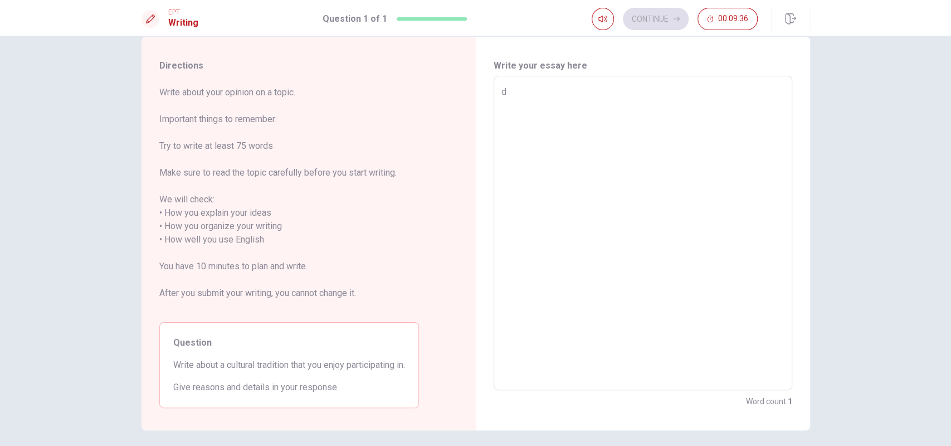
type textarea "x"
type textarea "A"
type textarea "x"
type textarea "d"
type textarea "x"
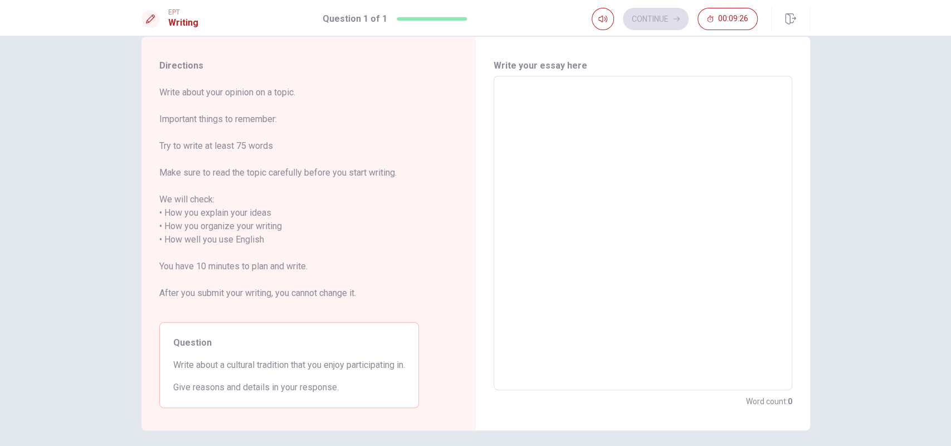
type textarea "d"
type textarea "x"
type textarea "d"
type textarea "x"
type textarea "A"
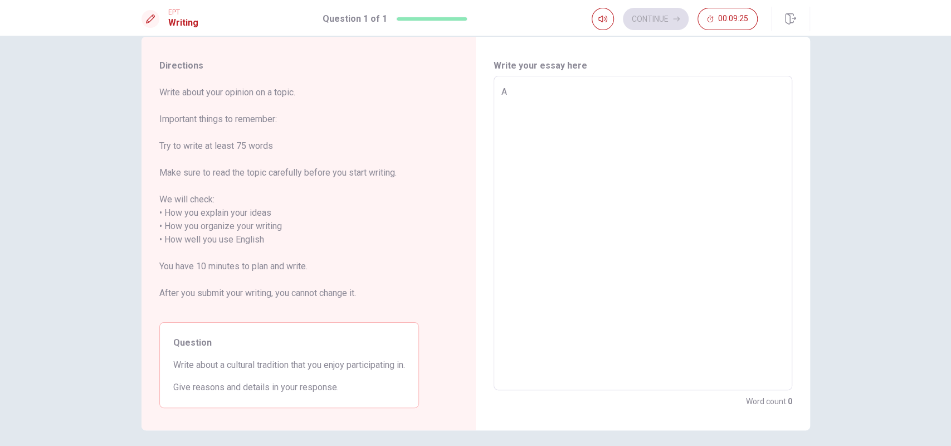
type textarea "x"
type textarea "r"
type textarea "x"
type textarea "i"
type textarea "x"
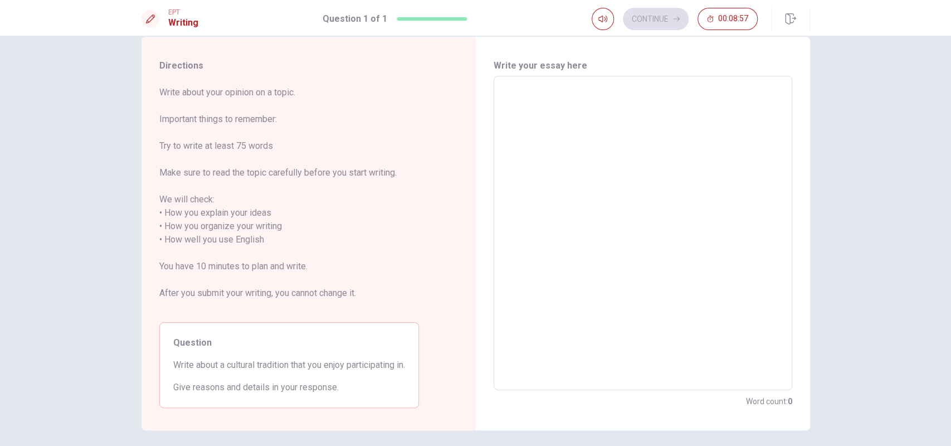
type textarea "P"
type textarea "x"
type textarea "I"
type textarea "x"
type textarea "I"
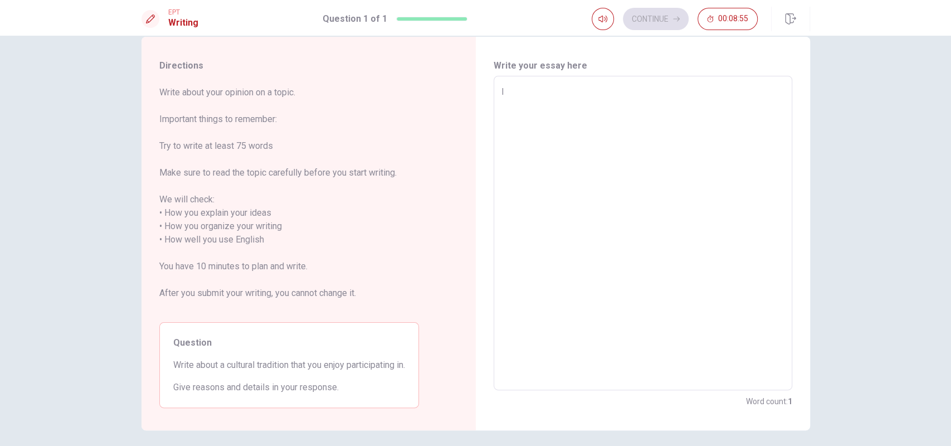
type textarea "x"
type textarea "I w"
type textarea "x"
type textarea "I wo"
type textarea "x"
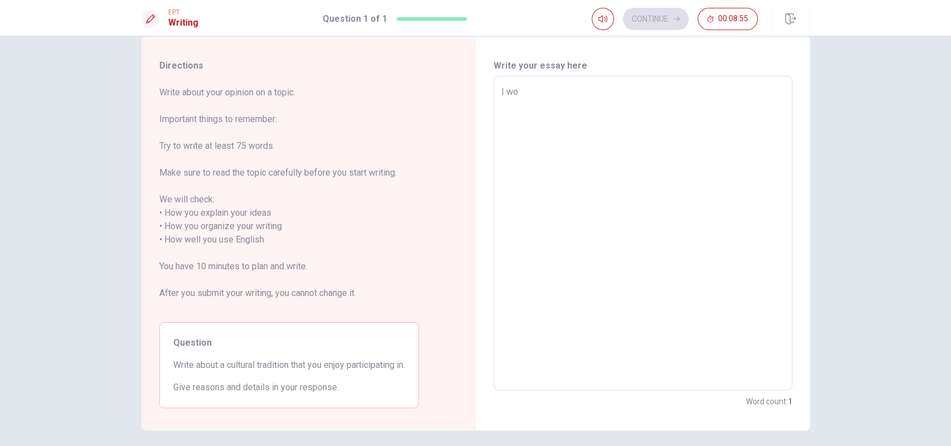
type textarea "I wou"
type textarea "x"
type textarea "I woul"
type textarea "x"
type textarea "I would"
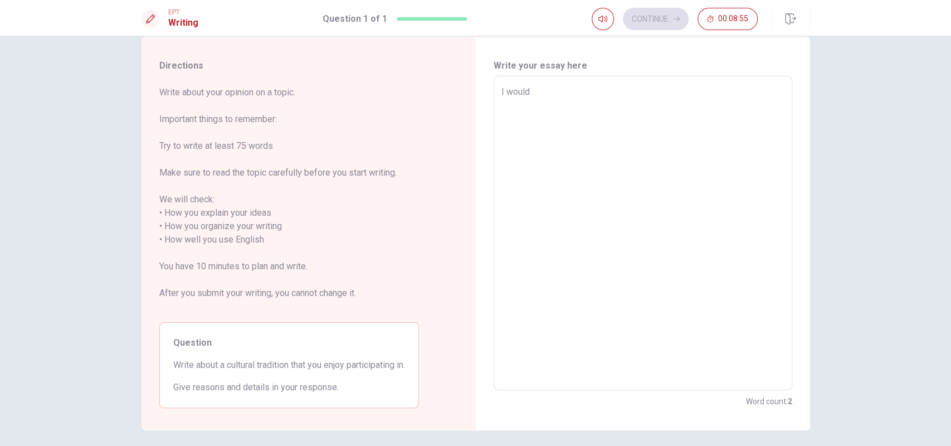
type textarea "x"
type textarea "I would"
type textarea "x"
type textarea "I would l"
type textarea "x"
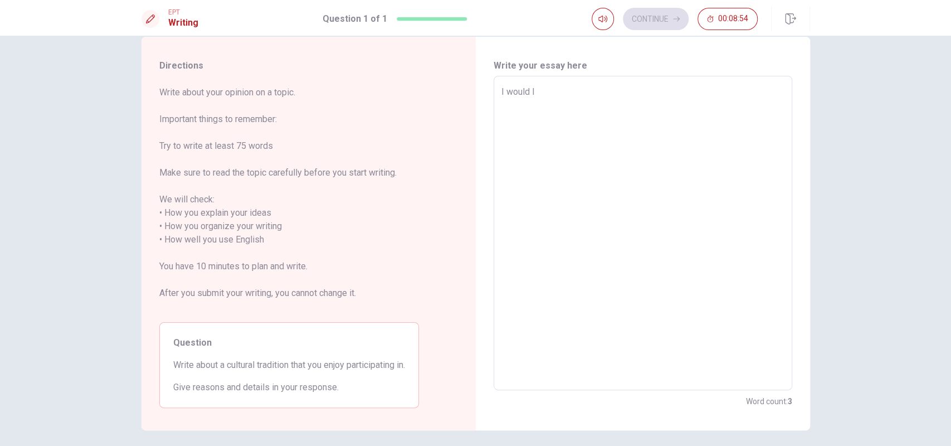
type textarea "I would li"
type textarea "x"
type textarea "I would lik"
type textarea "x"
type textarea "I would like"
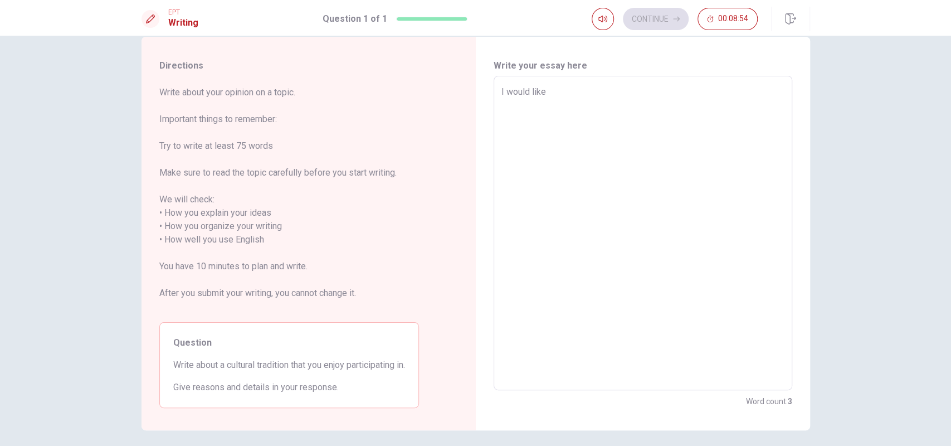
type textarea "x"
type textarea "I would like"
type textarea "x"
type textarea "I would like t"
type textarea "x"
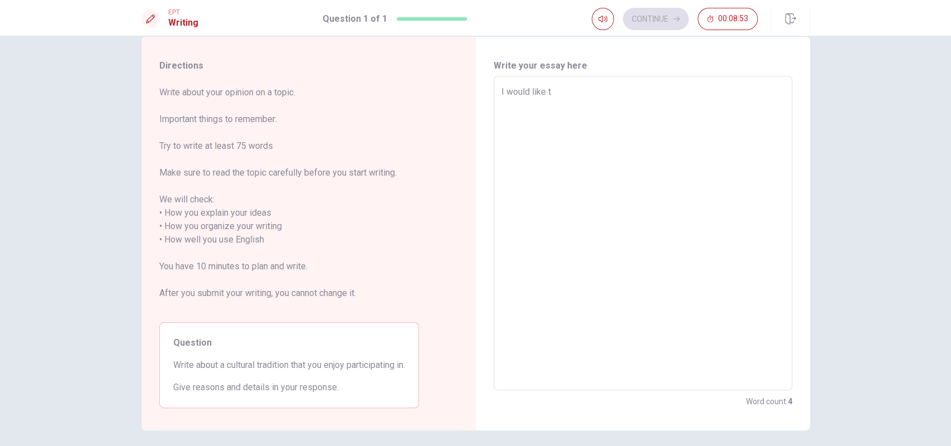
type textarea "I would like to"
type textarea "x"
type textarea "I would like to"
type textarea "x"
type textarea "I would like to i"
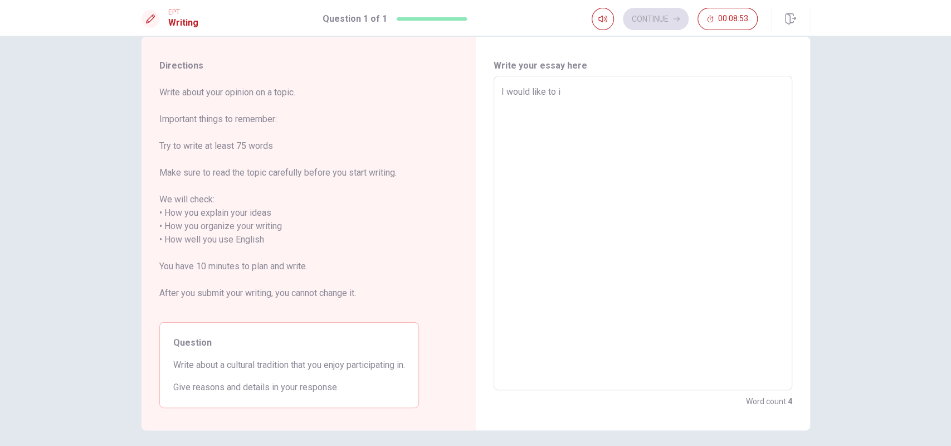
type textarea "x"
type textarea "I would like to in"
type textarea "x"
type textarea "I would like to int"
type textarea "x"
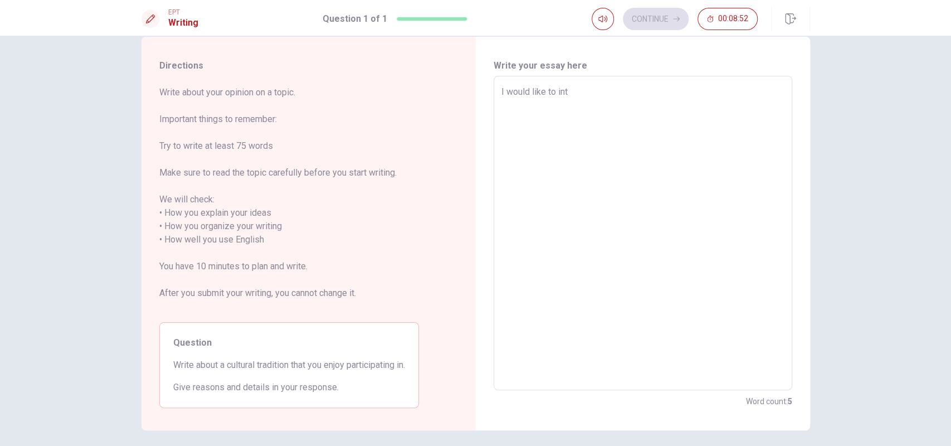
type textarea "I would like to intr"
type textarea "x"
type textarea "I would like to intro"
type textarea "x"
type textarea "I would like to introd"
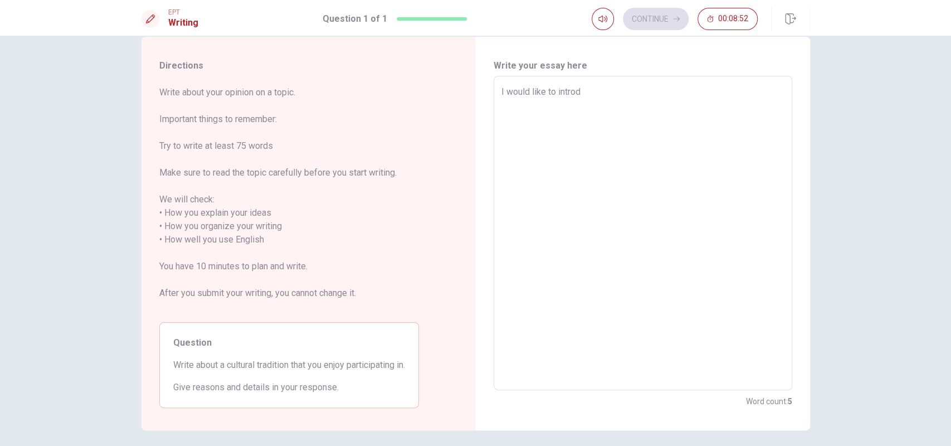
type textarea "x"
type textarea "I would like to introdu"
type textarea "x"
type textarea "I would like to introduc"
type textarea "x"
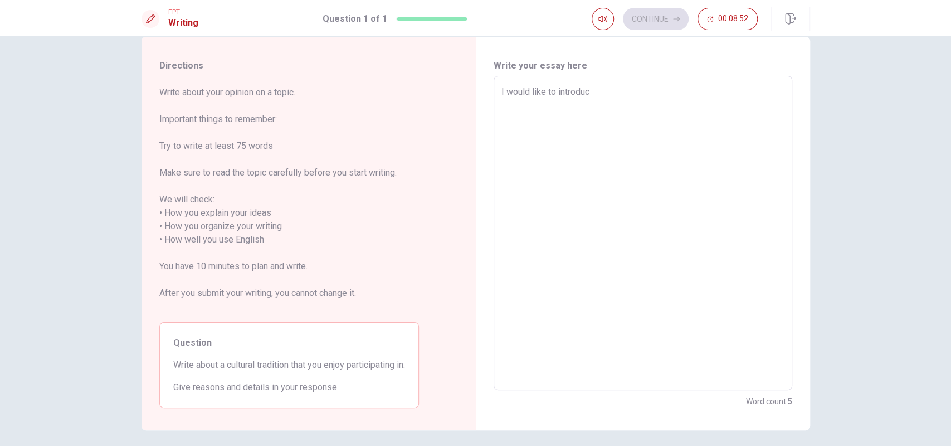
type textarea "I would like to introduce"
type textarea "x"
type textarea "I would like to introduce"
type textarea "x"
type textarea "I would like to introduce a"
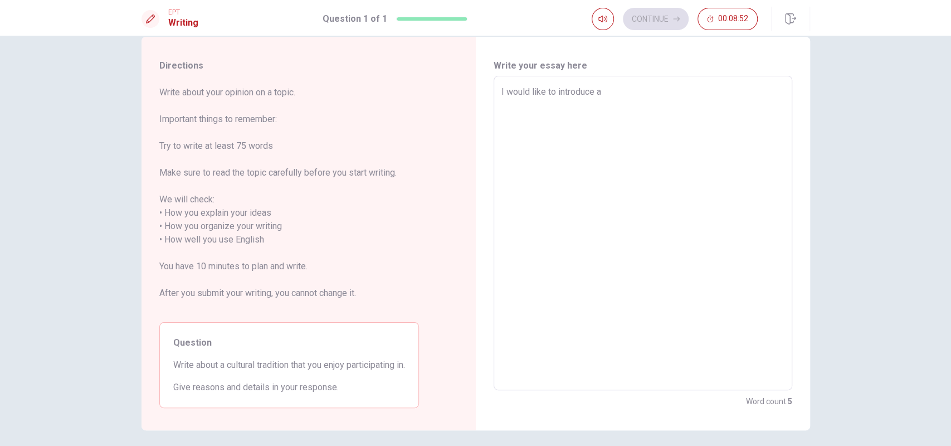
type textarea "x"
type textarea "I would like to introduce a"
type textarea "x"
type textarea "I would like to introduce a"
type textarea "x"
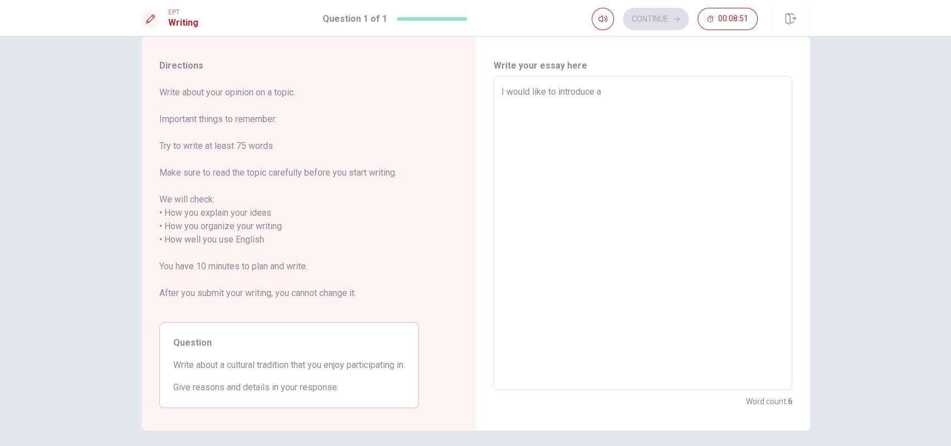
type textarea "I would like to introduce"
type textarea "x"
type textarea "I would like to introduce t"
type textarea "x"
type textarea "I would like to introduce th"
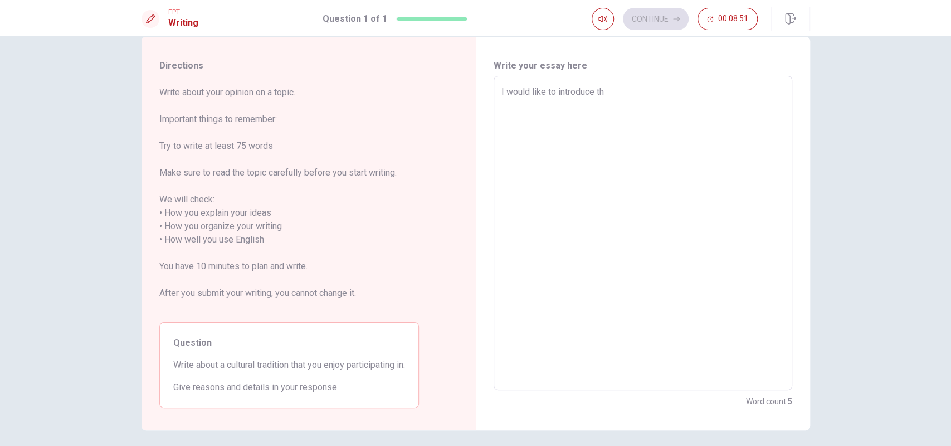
type textarea "x"
type textarea "I would like to introduce the"
type textarea "x"
type textarea "I would like to introduce the"
type textarea "x"
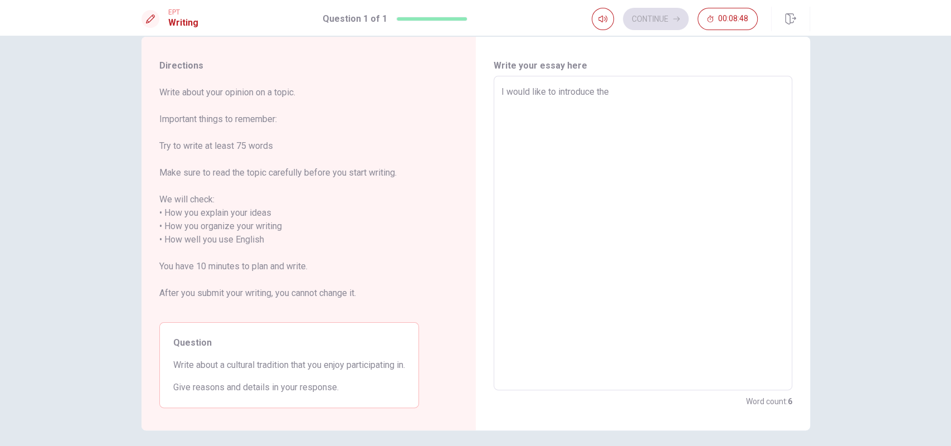
type textarea "I would like to introduce the S"
type textarea "x"
type textarea "I would like to introduce the S p"
type textarea "x"
type textarea "I would like to introduce the S p r"
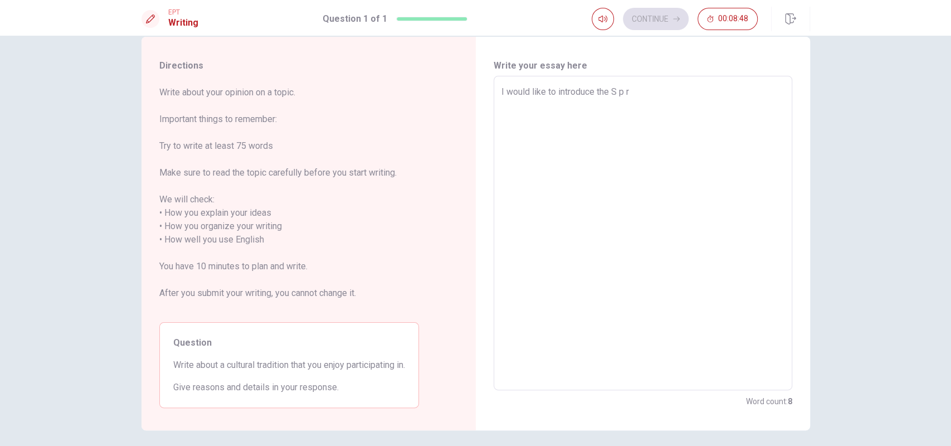
type textarea "x"
type textarea "I would like to introduce the S p"
type textarea "x"
type textarea "I would like to introduce the S"
type textarea "x"
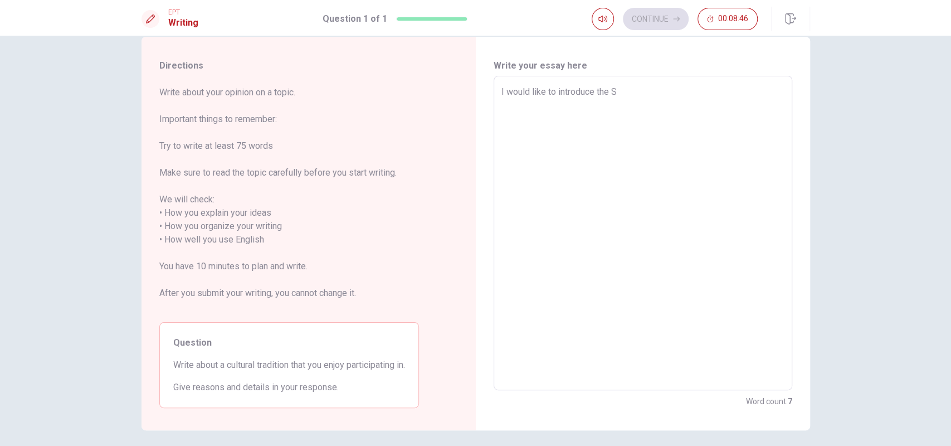
type textarea "I would like to introduce the S p"
type textarea "x"
type textarea "I would like to introduce the S"
type textarea "x"
type textarea "I would like to introduce the Sp"
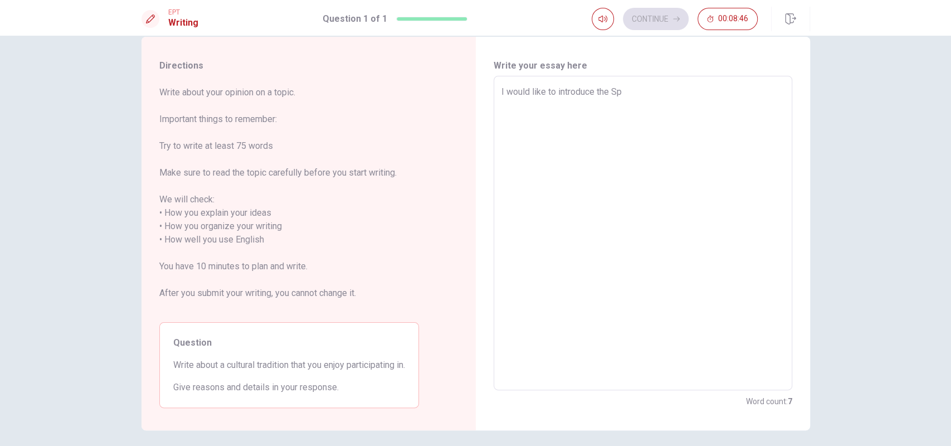
type textarea "x"
type textarea "I would like to introduce the Spi"
type textarea "x"
type textarea "I would like to introduce the Spin"
type textarea "x"
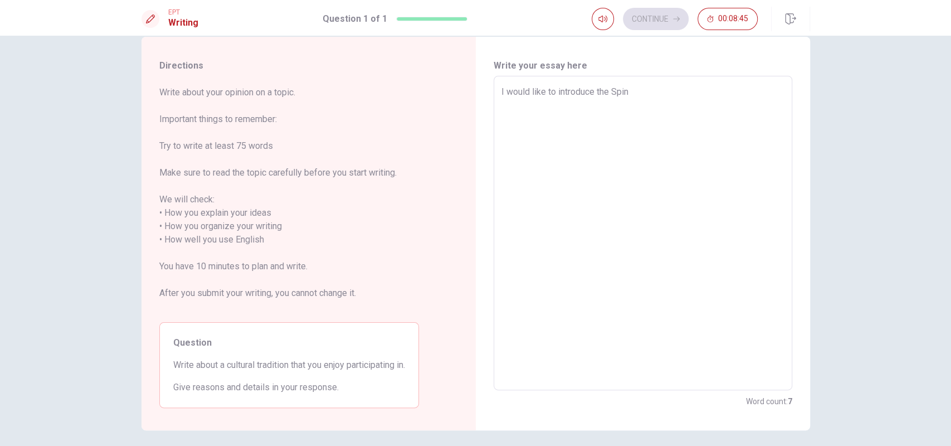
type textarea "I would like to introduce the Sping"
type textarea "x"
type textarea "I would like to introduce the Spin"
type textarea "x"
type textarea "I would like to introduce the Spi"
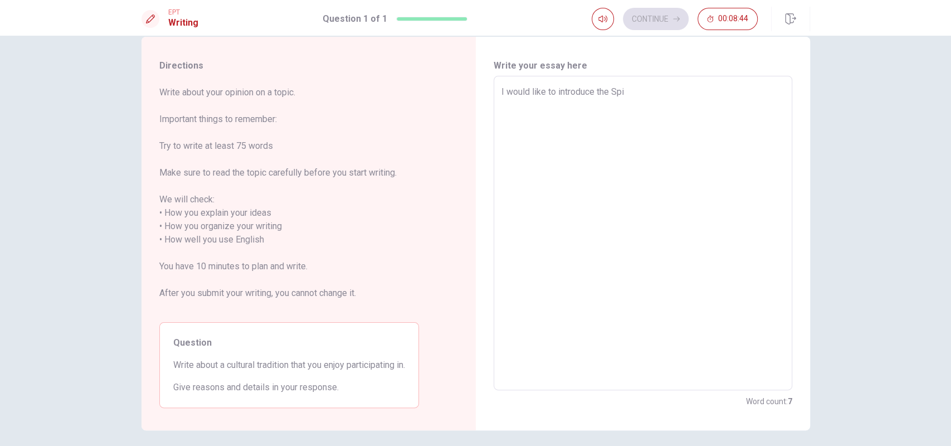
type textarea "x"
type textarea "I would like to introduce the Sp"
type textarea "x"
type textarea "I would like to introduce the Spr"
type textarea "x"
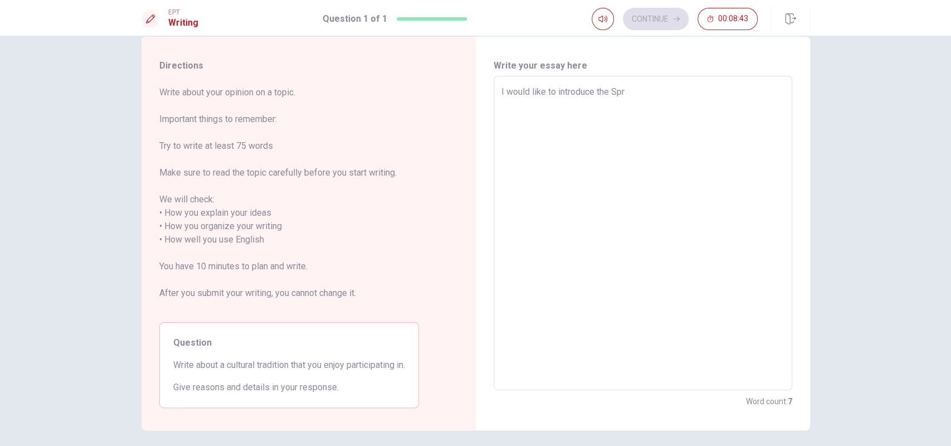
type textarea "I would like to introduce the Spri"
type textarea "x"
type textarea "I would like to introduce the Sprin"
type textarea "x"
type textarea "I would like to introduce the Spring"
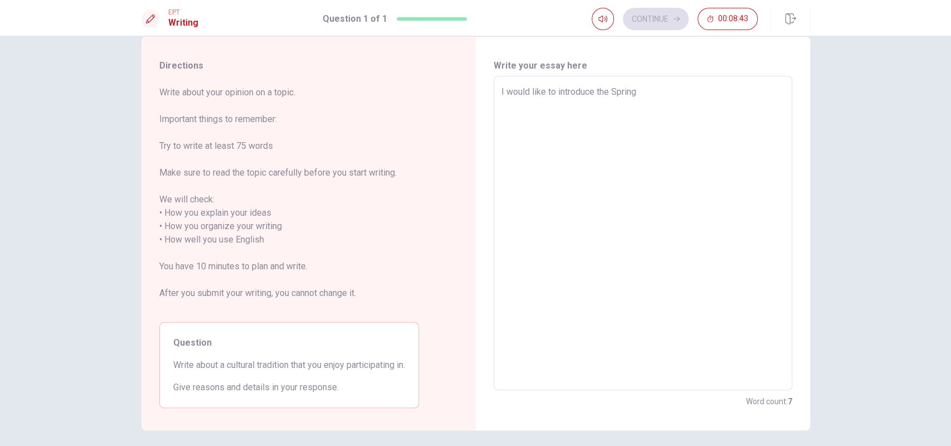
type textarea "x"
type textarea "I would like to introduce the Spring"
type textarea "x"
type textarea "I would like to introduce the Spring f"
type textarea "x"
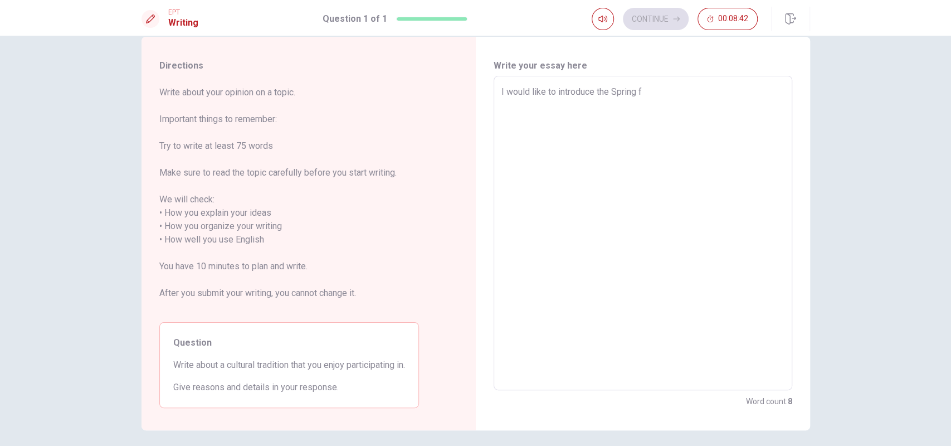
type textarea "I would like to introduce the Spring"
type textarea "x"
type textarea "I would like to introduce the Spring F"
type textarea "x"
type textarea "I would like to introduce the Spring Fd"
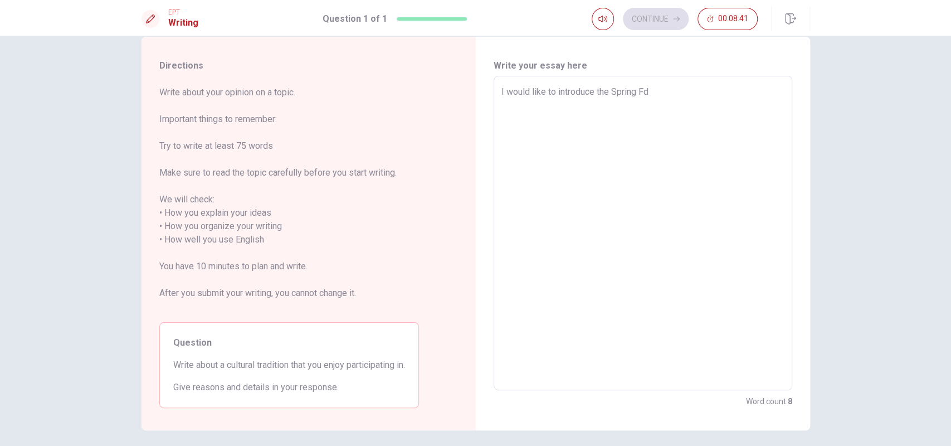
type textarea "x"
type textarea "I would like to introduce the Spring Fds"
type textarea "x"
type textarea "I would like to introduce the Spring Fd"
type textarea "x"
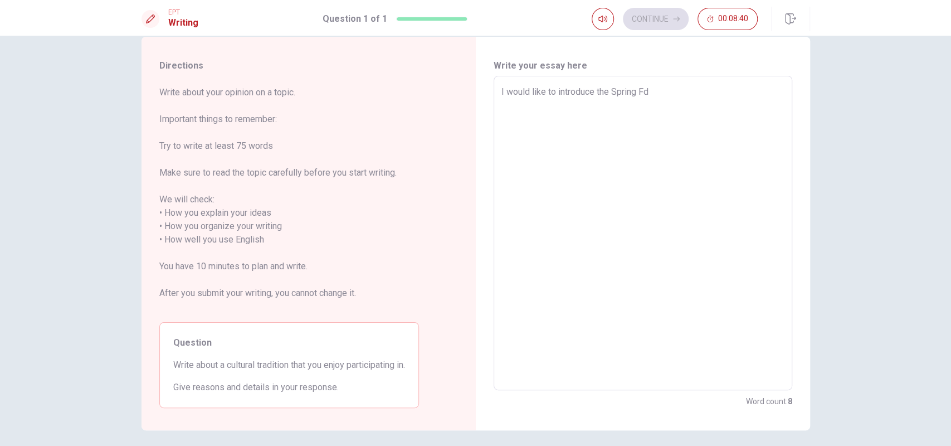
type textarea "I would like to introduce the Spring F"
type textarea "x"
type textarea "I would like to introduce the Spring Fe"
type textarea "x"
type textarea "I would like to introduce the Spring Fes"
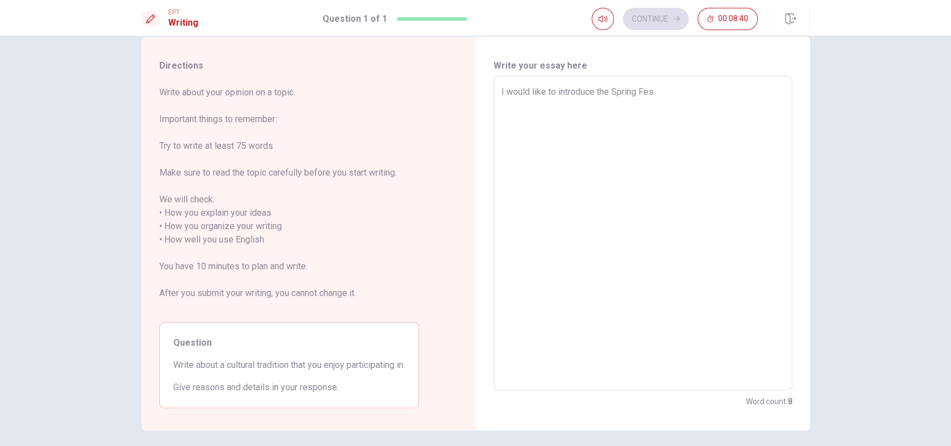
type textarea "x"
type textarea "I would like to introduce the Spring Fest"
type textarea "x"
type textarea "I would like to introduce the Spring Festi"
type textarea "x"
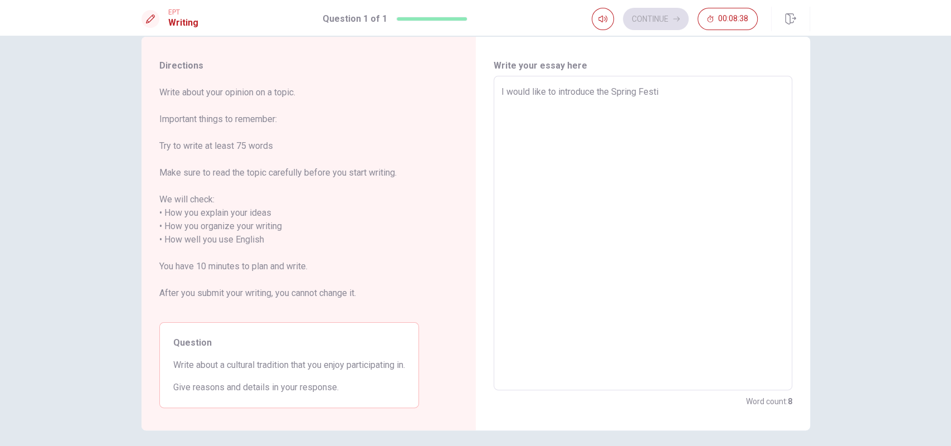
type textarea "I would like to introduce the Spring Festib"
type textarea "x"
type textarea "I would like to introduce the Spring Festibv"
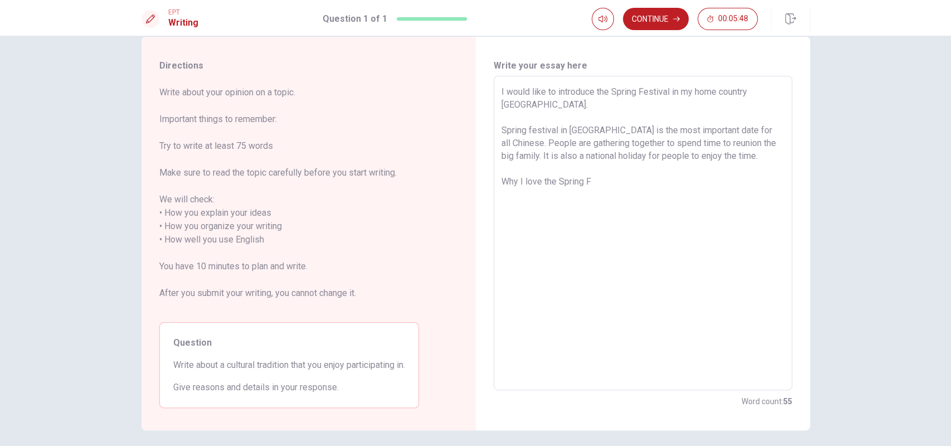
click at [829, 208] on div "Directions Write about your opinion on a topic. Important things to remember: T…" at bounding box center [475, 241] width 951 height 410
drag, startPoint x: 634, startPoint y: 180, endPoint x: 637, endPoint y: 173, distance: 8.0
click at [634, 180] on textarea "I would like to introduce the Spring Festival in my home country [GEOGRAPHIC_DA…" at bounding box center [642, 233] width 283 height 296
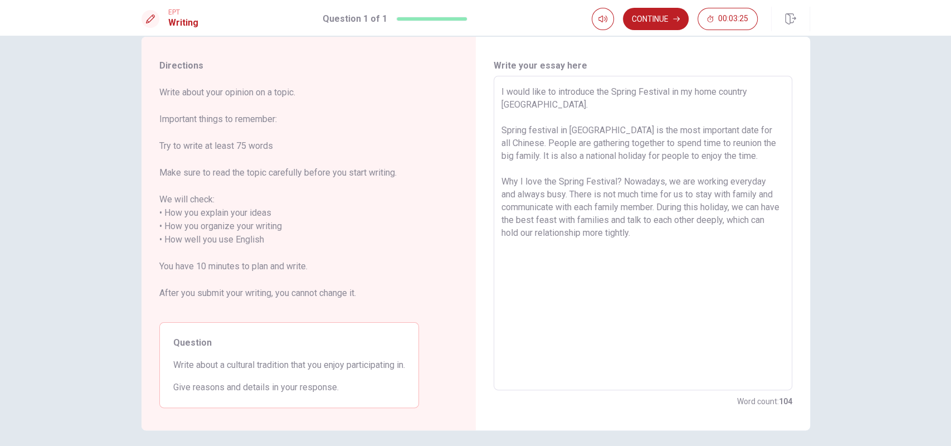
click at [690, 220] on textarea "I would like to introduce the Spring Festival in my home country [GEOGRAPHIC_DA…" at bounding box center [642, 233] width 283 height 296
click at [729, 221] on textarea "I would like to introduce the Spring Festival in my home country [GEOGRAPHIC_DA…" at bounding box center [642, 233] width 283 height 296
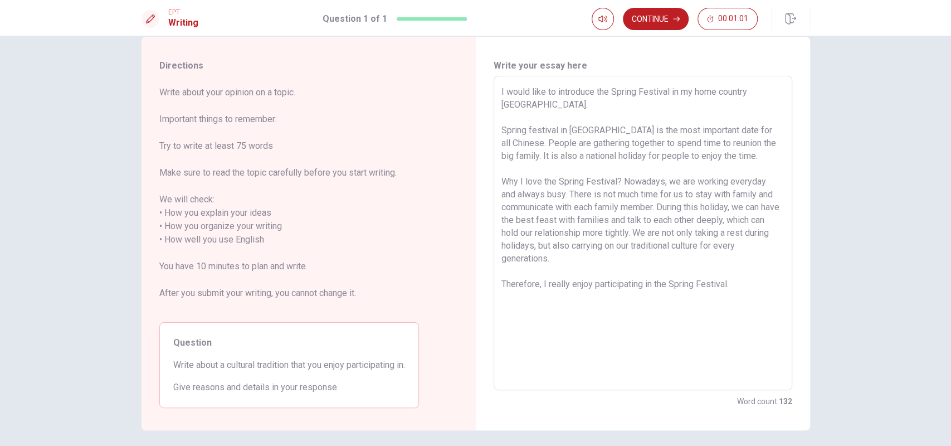
click at [671, 268] on textarea "I would like to introduce the Spring Festival in my home country [GEOGRAPHIC_DA…" at bounding box center [642, 233] width 283 height 296
click at [666, 270] on textarea "I would like to introduce the Spring Festival in my home country [GEOGRAPHIC_DA…" at bounding box center [642, 233] width 283 height 296
drag, startPoint x: 742, startPoint y: 268, endPoint x: 751, endPoint y: 264, distance: 9.7
click at [742, 267] on textarea "I would like to introduce the Spring Festival in my home country [GEOGRAPHIC_DA…" at bounding box center [642, 233] width 283 height 296
click at [710, 327] on textarea "I would like to introduce the Spring Festival in my home country [GEOGRAPHIC_DA…" at bounding box center [642, 233] width 283 height 296
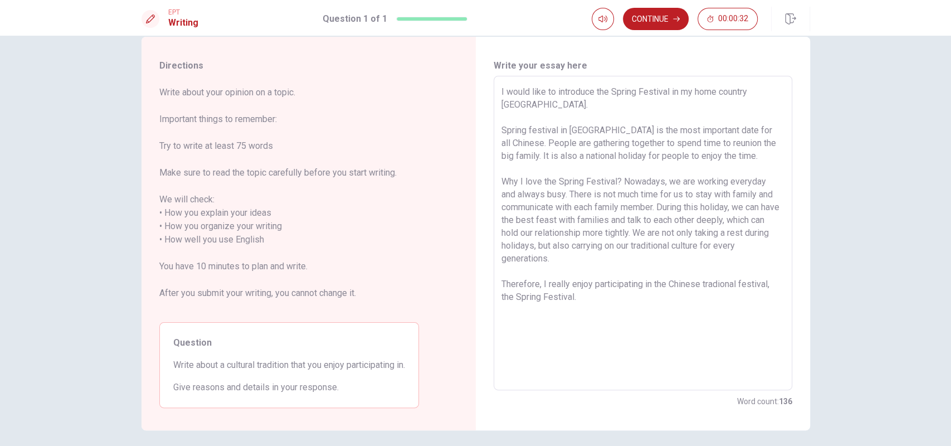
click at [501, 116] on textarea "I would like to introduce the Spring Festival in my home country [GEOGRAPHIC_DA…" at bounding box center [642, 233] width 283 height 296
click at [647, 301] on textarea "I would like to introduce the Spring Festival in my home country [GEOGRAPHIC_DA…" at bounding box center [642, 233] width 283 height 296
click at [673, 28] on button "Continue" at bounding box center [656, 19] width 66 height 22
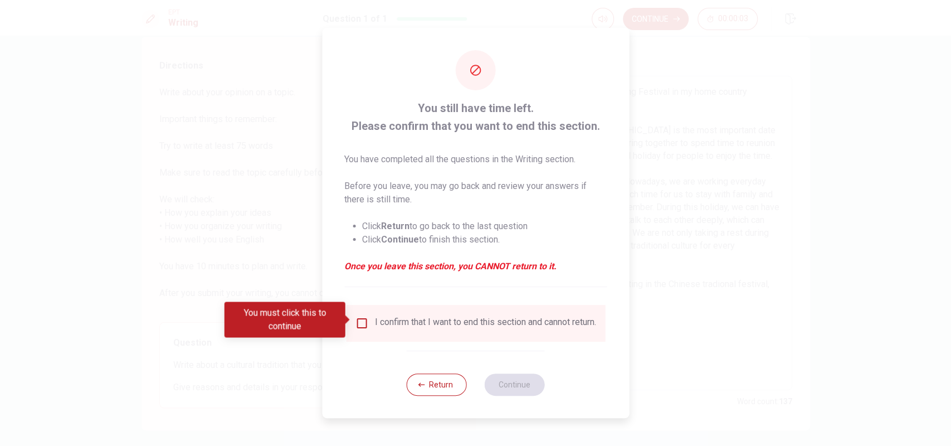
click at [400, 322] on div "I confirm that I want to end this section and cannot return." at bounding box center [485, 322] width 221 height 13
click at [360, 318] on input "You must click this to continue" at bounding box center [361, 322] width 13 height 13
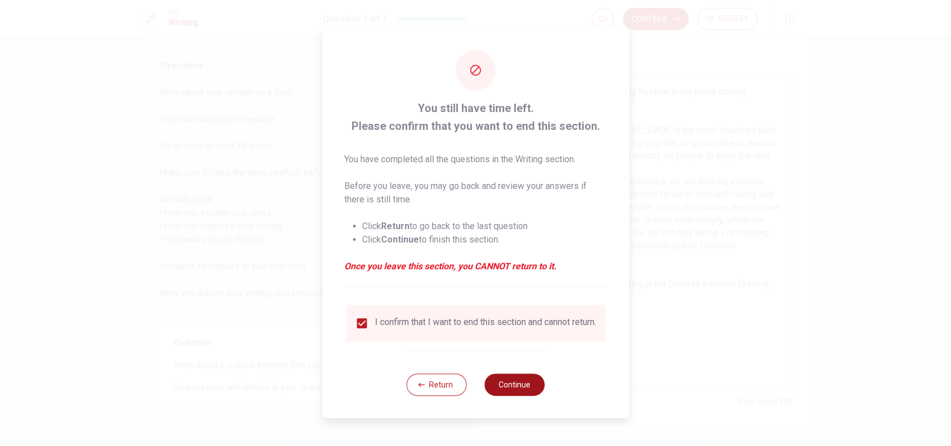
click at [520, 389] on button "Continue" at bounding box center [515, 384] width 60 height 22
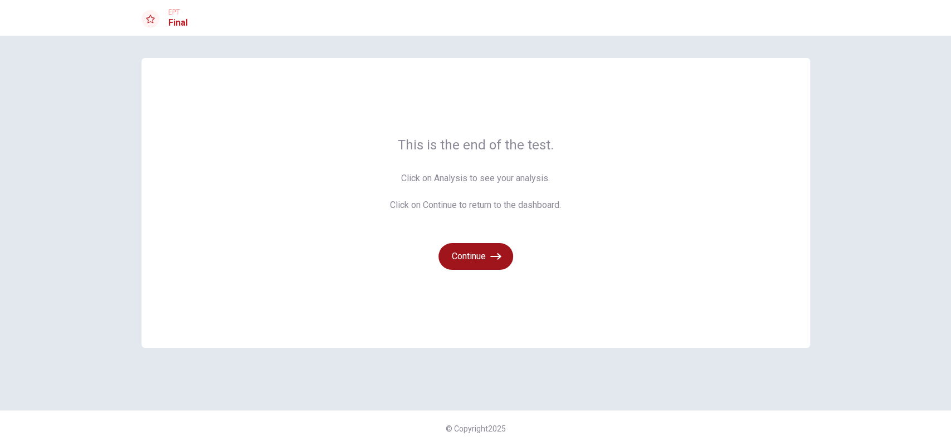
click at [487, 263] on button "Continue" at bounding box center [475, 256] width 75 height 27
